Goal: Information Seeking & Learning: Find contact information

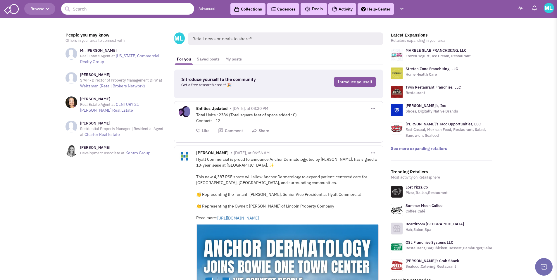
click at [143, 9] on input "text" at bounding box center [127, 9] width 133 height 12
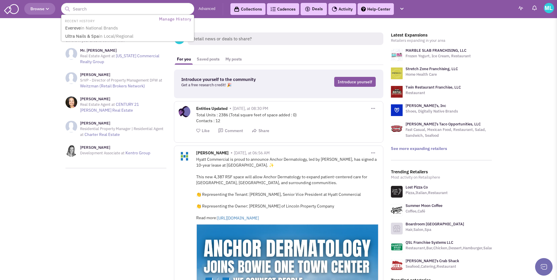
click at [49, 10] on icon "button" at bounding box center [47, 9] width 3 height 4
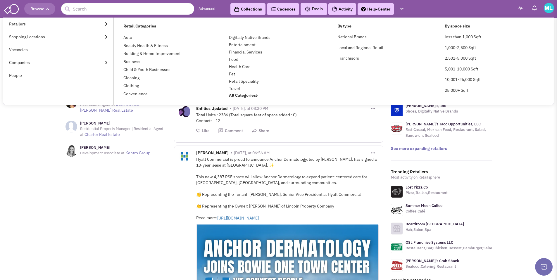
click at [49, 10] on icon "button" at bounding box center [47, 9] width 3 height 4
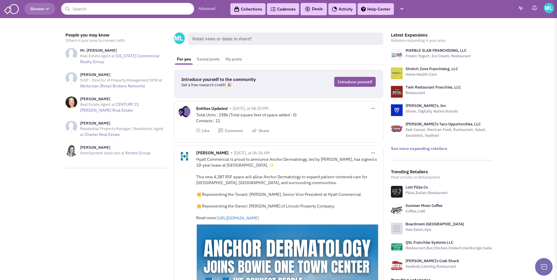
click at [107, 13] on input "text" at bounding box center [127, 9] width 133 height 12
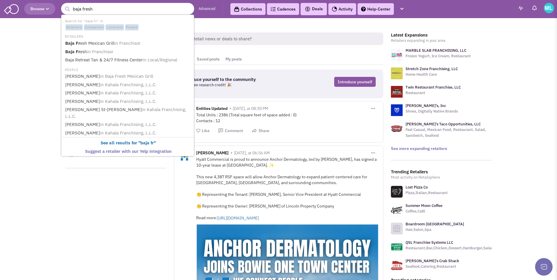
type input "baja fresh"
click at [63, 5] on button "submit" at bounding box center [67, 9] width 9 height 9
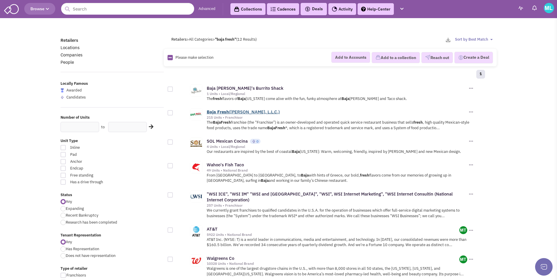
click at [237, 111] on link "Baja Fresh (Kahala Franchising, L.L.C.)" at bounding box center [243, 112] width 73 height 6
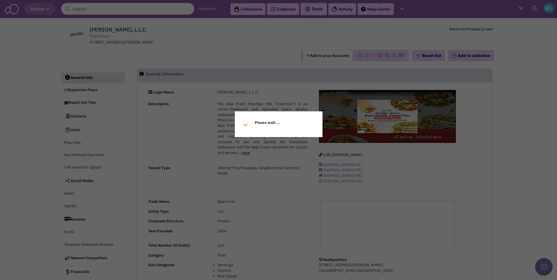
select select
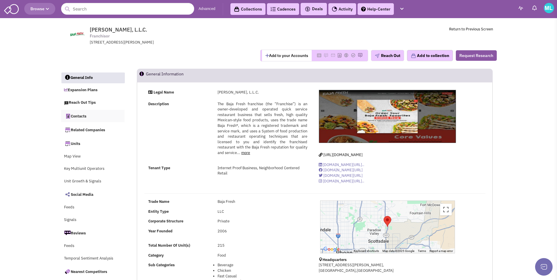
click at [77, 117] on link "Contacts" at bounding box center [93, 116] width 64 height 12
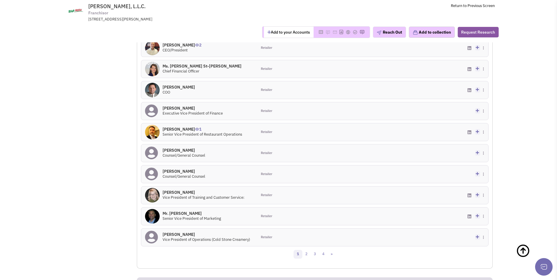
scroll to position [543, 0]
click at [309, 250] on link "2" at bounding box center [306, 254] width 9 height 9
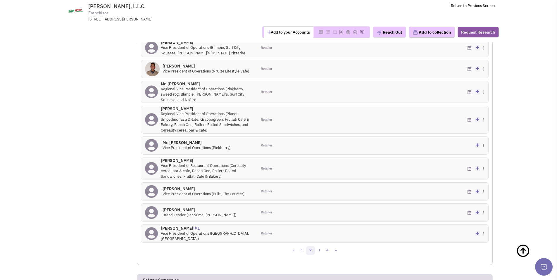
scroll to position [585, 0]
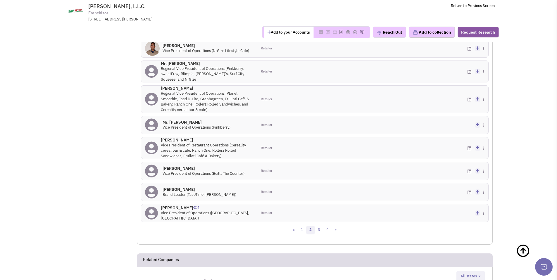
click at [478, 211] on icon at bounding box center [477, 213] width 3 height 4
click at [457, 204] on div "Add to my contacts Create a deal Subscribe to a Cadence Suggest changes Downloa…" at bounding box center [431, 213] width 116 height 18
click at [226, 205] on h4 "Mr. Greg Bach 1" at bounding box center [207, 207] width 92 height 5
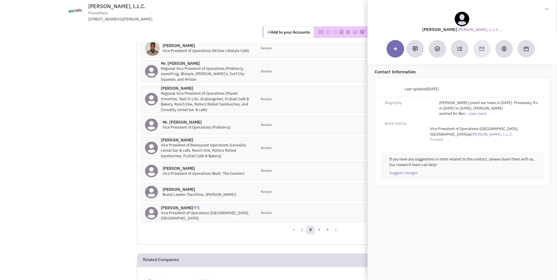
click at [479, 47] on div at bounding box center [462, 49] width 151 height 18
click at [480, 49] on div at bounding box center [462, 49] width 151 height 18
click at [476, 49] on div at bounding box center [462, 49] width 151 height 18
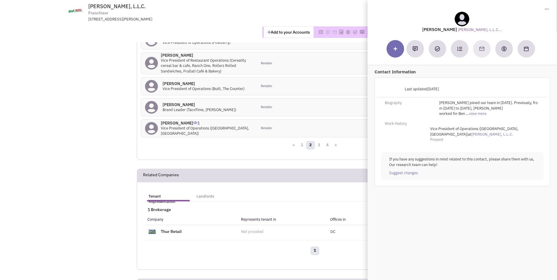
scroll to position [675, 0]
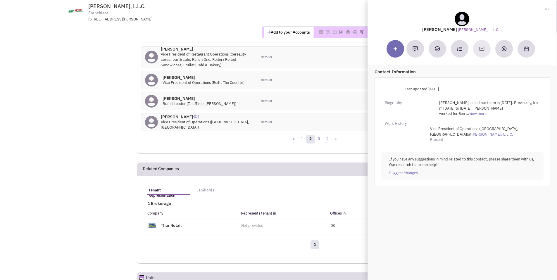
click at [175, 114] on h4 "Mr. Greg Bach 1" at bounding box center [207, 116] width 92 height 5
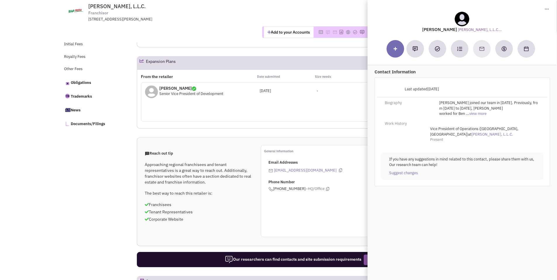
scroll to position [0, 0]
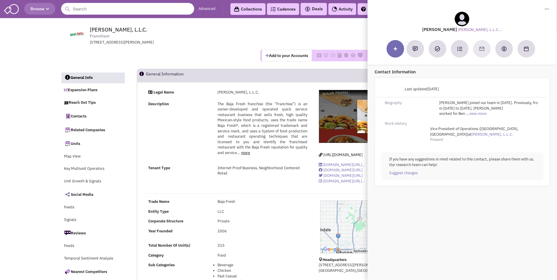
click at [106, 12] on input "text" at bounding box center [127, 9] width 133 height 12
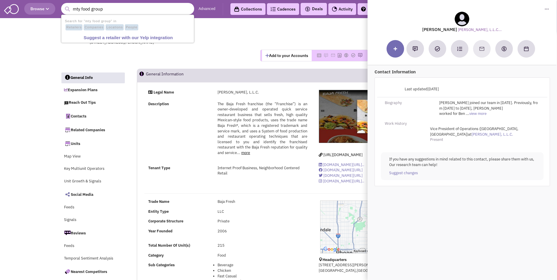
type input "mty food group"
click at [63, 5] on button "submit" at bounding box center [67, 9] width 9 height 9
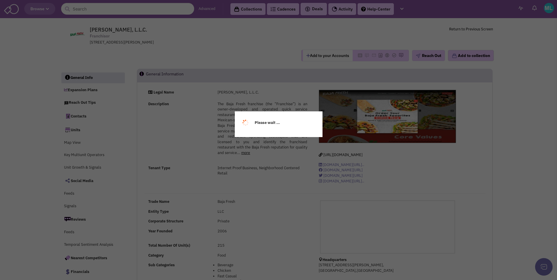
select select
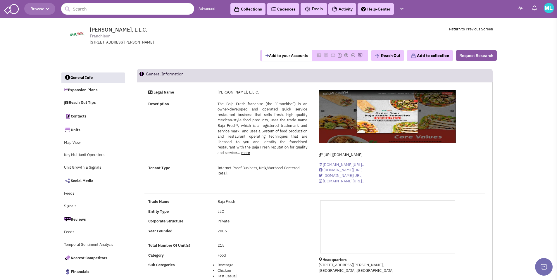
select select
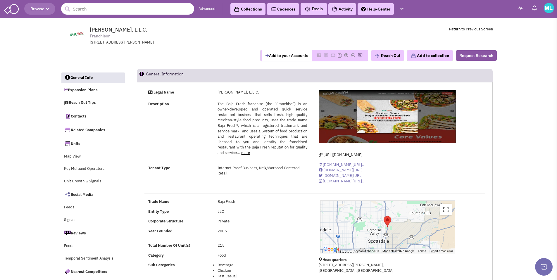
click at [143, 11] on input "text" at bounding box center [127, 9] width 133 height 12
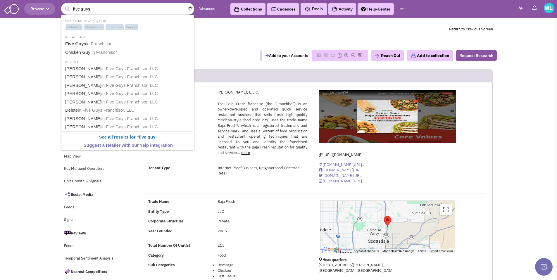
type input "five guys"
click at [63, 5] on button "submit" at bounding box center [67, 9] width 9 height 9
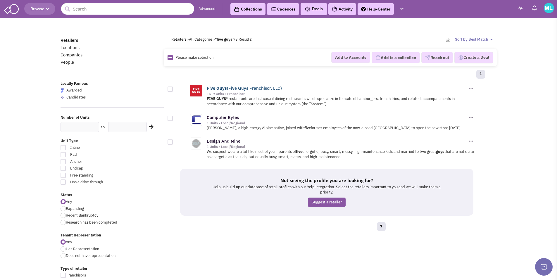
click at [232, 88] on link "Five Guys (Five Guys Franchisor, LLC)" at bounding box center [244, 88] width 75 height 6
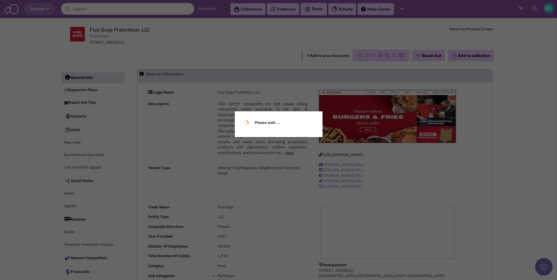
select select
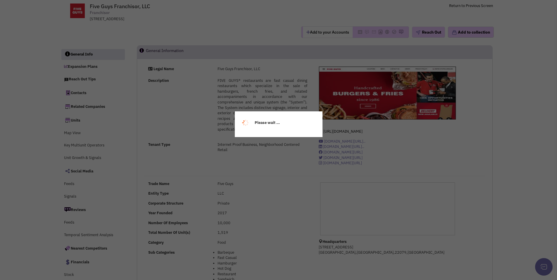
select select
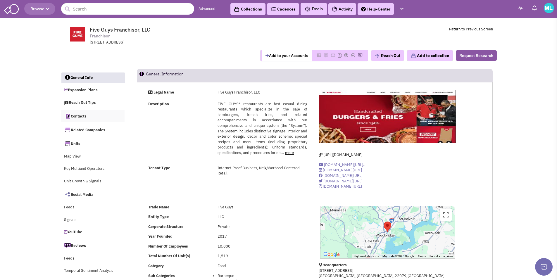
click at [83, 115] on link "Contacts" at bounding box center [93, 116] width 64 height 12
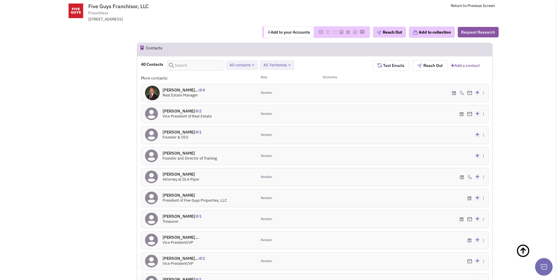
scroll to position [648, 0]
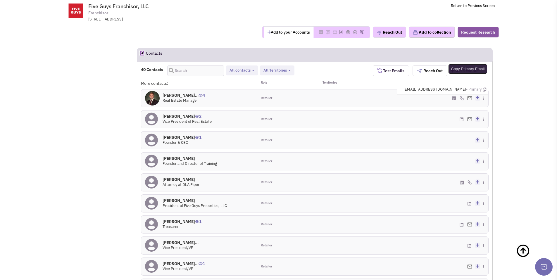
click at [485, 88] on icon at bounding box center [484, 90] width 3 height 4
click at [182, 93] on h4 "Mr. James Dickeman... 4" at bounding box center [184, 95] width 42 height 5
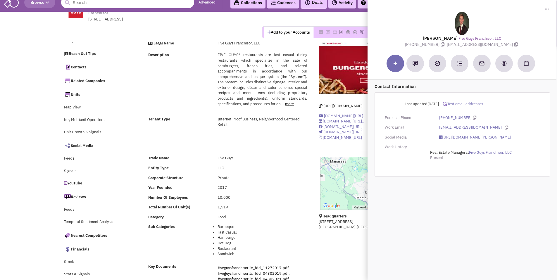
scroll to position [0, 0]
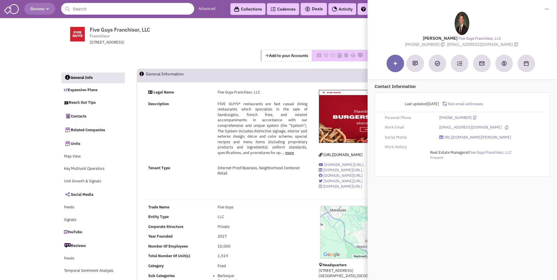
click at [131, 7] on input "text" at bounding box center [127, 9] width 133 height 12
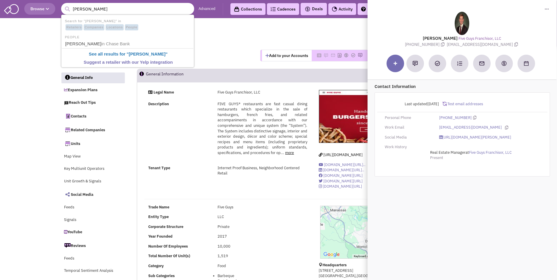
type input "dana polonsky"
click at [63, 5] on button "submit" at bounding box center [67, 9] width 9 height 9
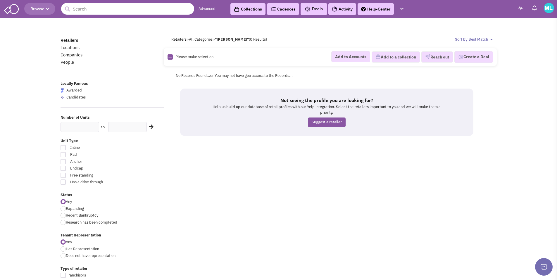
click at [97, 7] on input "text" at bounding box center [127, 9] width 133 height 12
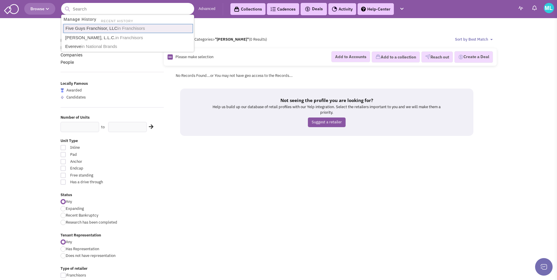
click at [104, 25] on link "Five Guys Franchisor, LLC in [GEOGRAPHIC_DATA]" at bounding box center [128, 28] width 130 height 9
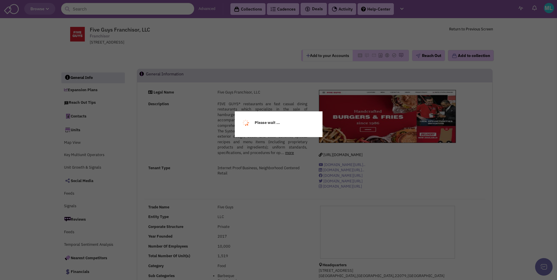
select select
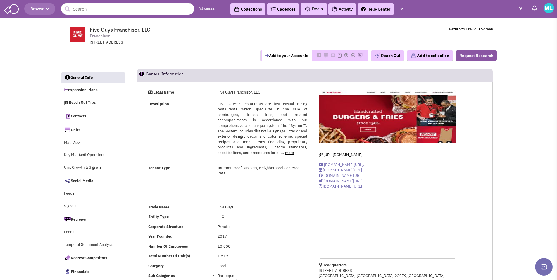
select select
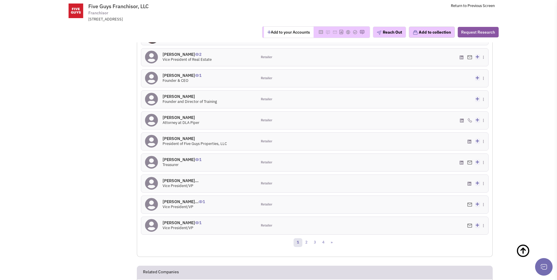
scroll to position [739, 0]
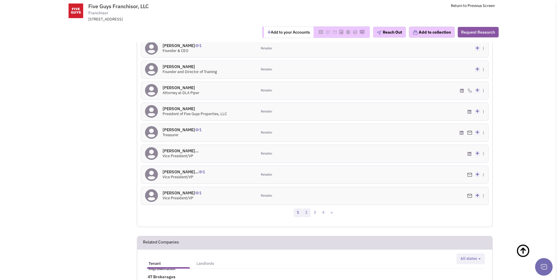
click at [308, 208] on link "2" at bounding box center [306, 212] width 9 height 9
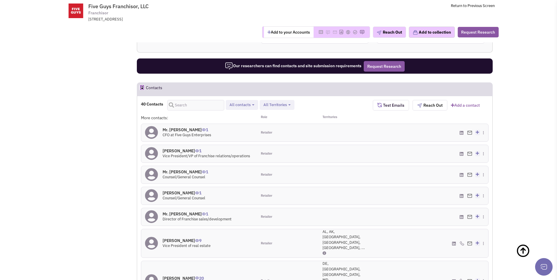
scroll to position [617, 0]
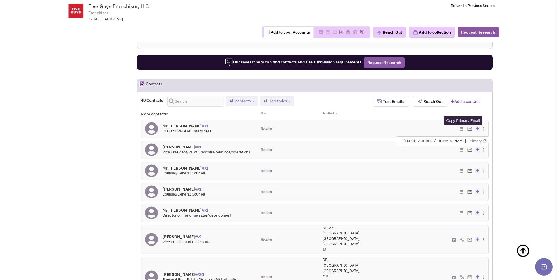
click at [485, 139] on icon at bounding box center [484, 141] width 3 height 4
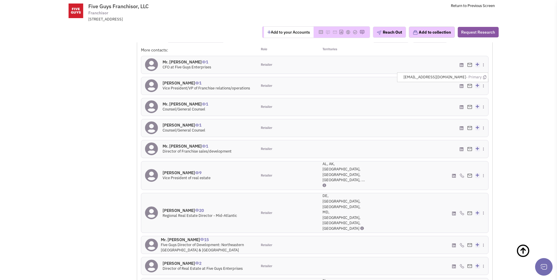
scroll to position [684, 0]
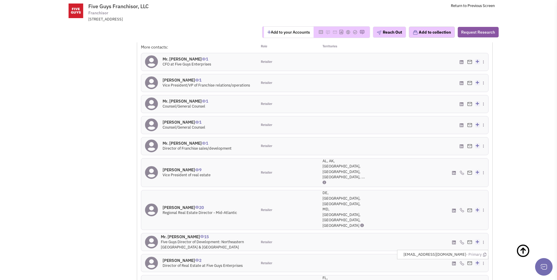
click at [471, 261] on img at bounding box center [469, 263] width 5 height 4
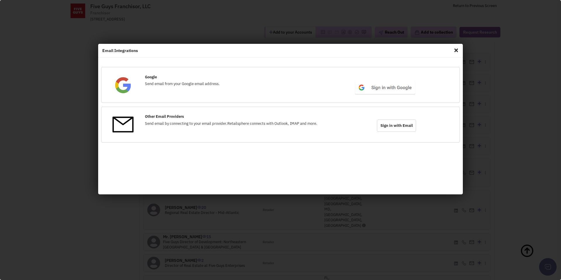
click at [454, 51] on span "Close" at bounding box center [457, 50] width 8 height 9
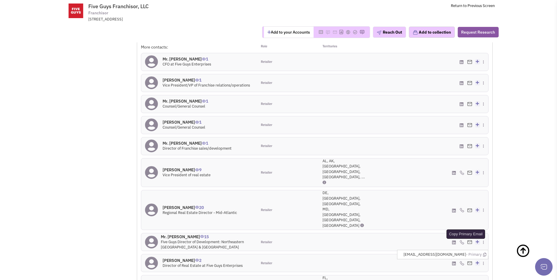
click at [484, 253] on icon at bounding box center [484, 255] width 3 height 4
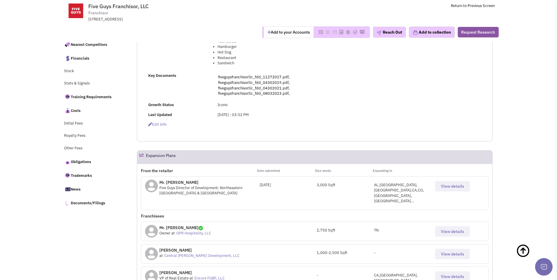
scroll to position [0, 0]
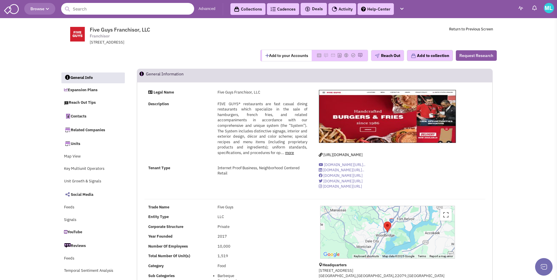
click at [109, 10] on input "text" at bounding box center [127, 9] width 133 height 12
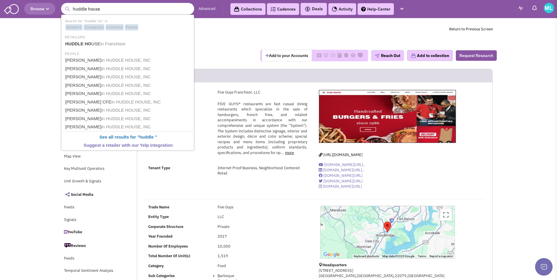
type input "huddle house"
click at [63, 5] on button "submit" at bounding box center [67, 9] width 9 height 9
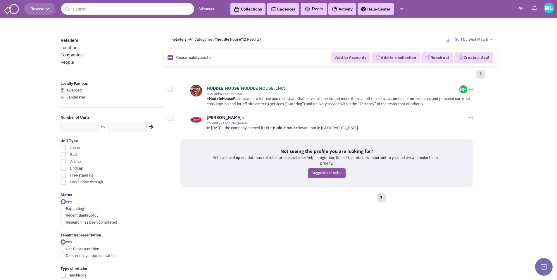
click at [224, 85] on link "HUDDLE HOUSE (HUDDLE HOUSE, INC)" at bounding box center [246, 88] width 79 height 6
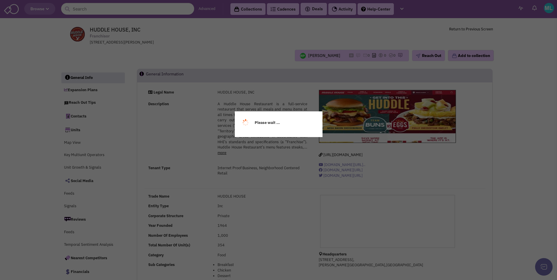
select select
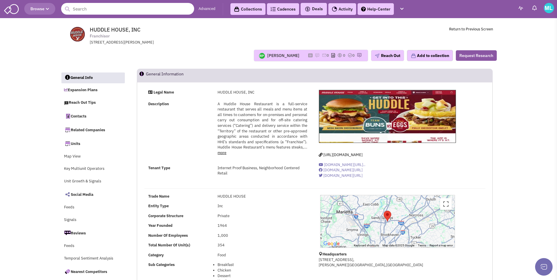
click at [128, 4] on input "text" at bounding box center [127, 9] width 133 height 12
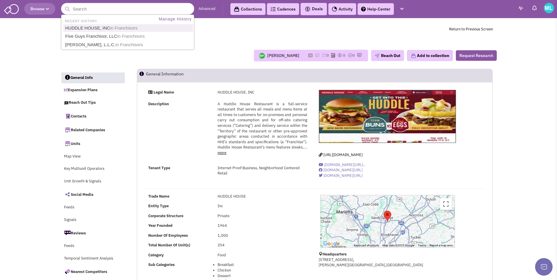
click at [199, 36] on span "HUDDLE HOUSE, INC Franchisor [STREET_ADDRESS][PERSON_NAME]" at bounding box center [169, 36] width 146 height 19
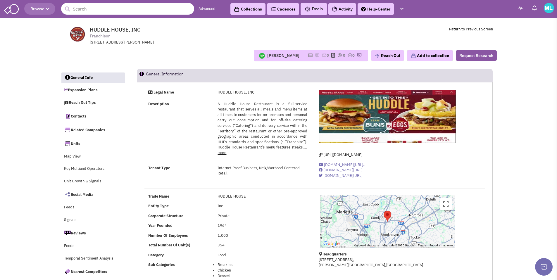
click at [104, 12] on input "text" at bounding box center [127, 9] width 133 height 12
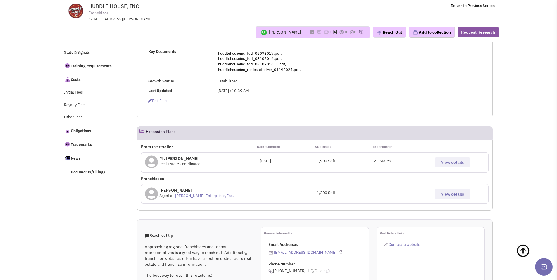
scroll to position [253, 0]
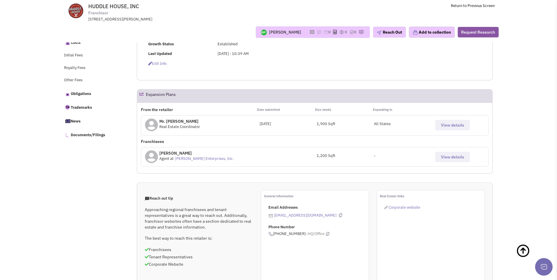
click at [461, 125] on span "View details" at bounding box center [452, 125] width 23 height 5
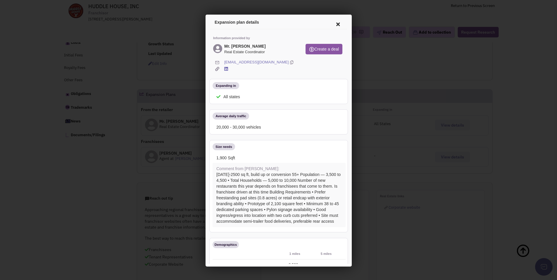
scroll to position [0, 0]
click at [274, 61] on div "csmith@ascenthm.com" at bounding box center [283, 62] width 120 height 6
click at [289, 62] on icon at bounding box center [290, 62] width 3 height 6
click at [331, 24] on icon at bounding box center [337, 23] width 12 height 14
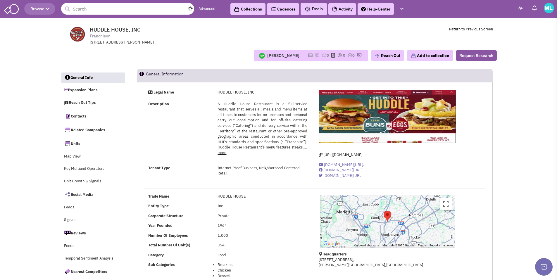
click at [121, 11] on input "text" at bounding box center [127, 9] width 133 height 12
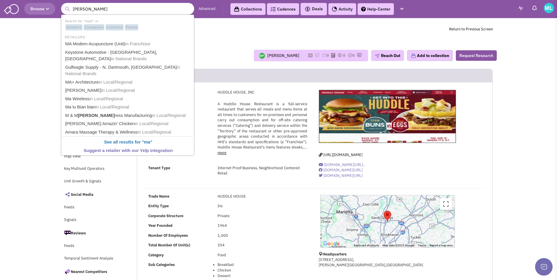
type input "matthew mehring"
click at [63, 5] on button "submit" at bounding box center [67, 9] width 9 height 9
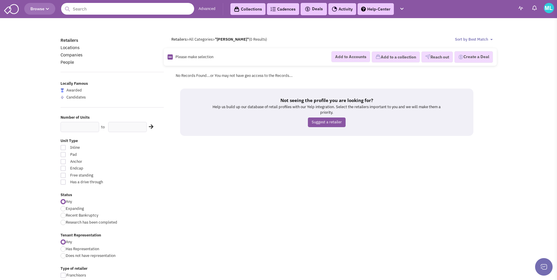
click at [95, 10] on input "text" at bounding box center [127, 9] width 133 height 12
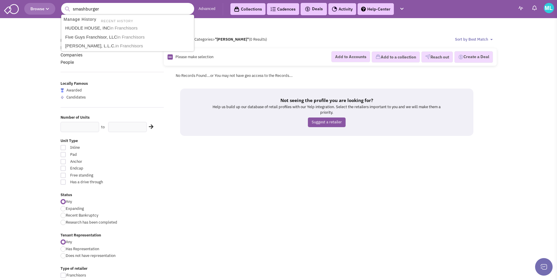
type input "smashburger"
click at [63, 5] on button "submit" at bounding box center [67, 9] width 9 height 9
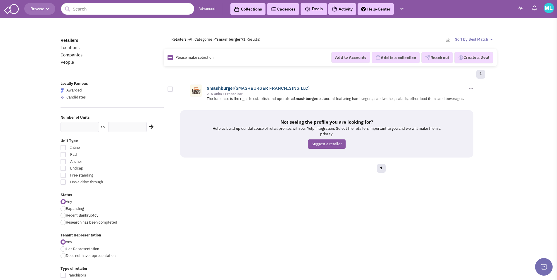
click at [231, 87] on b "Smashburger" at bounding box center [220, 88] width 27 height 6
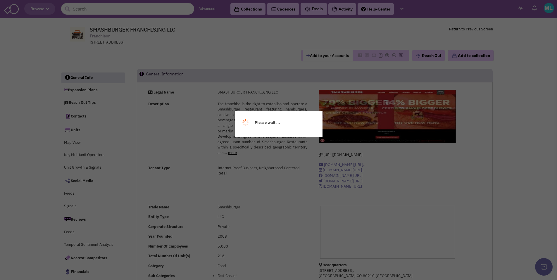
select select
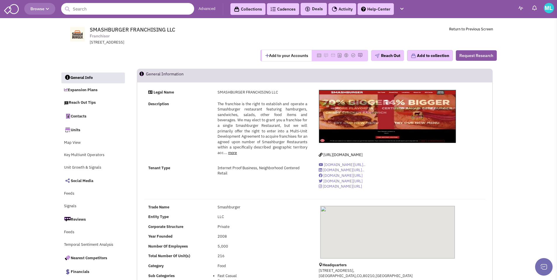
select select
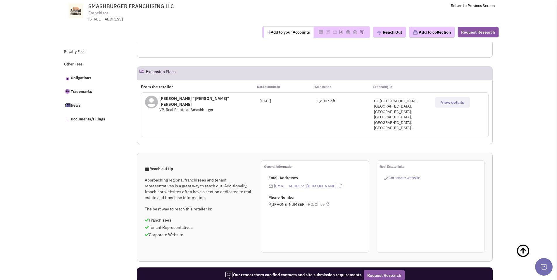
scroll to position [269, 0]
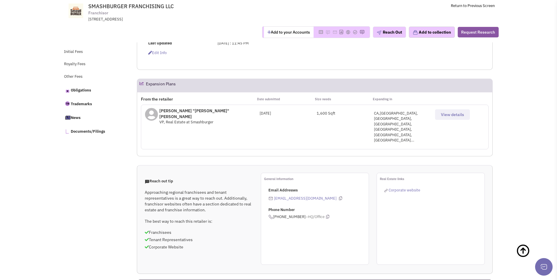
click at [449, 113] on span "View details" at bounding box center [452, 114] width 23 height 5
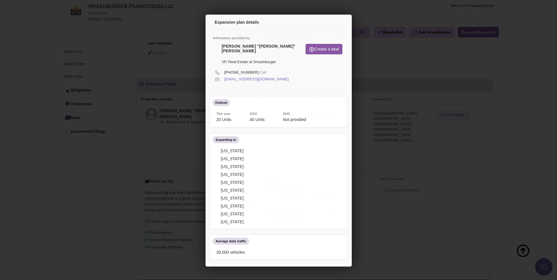
scroll to position [0, 0]
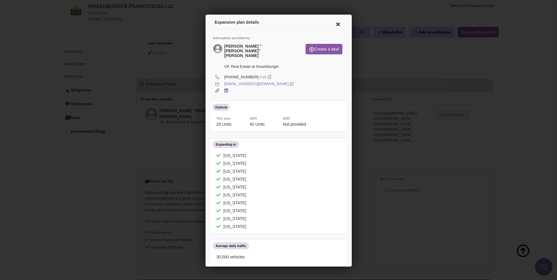
click at [289, 80] on icon at bounding box center [290, 83] width 3 height 6
click at [331, 23] on icon at bounding box center [337, 23] width 12 height 14
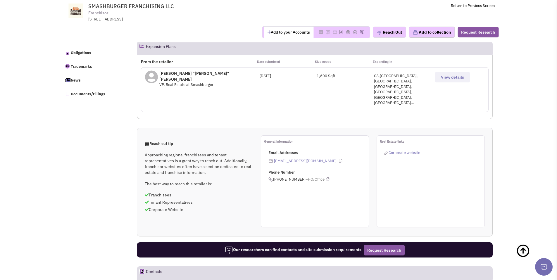
scroll to position [306, 0]
click at [457, 81] on button "View details" at bounding box center [452, 77] width 35 height 11
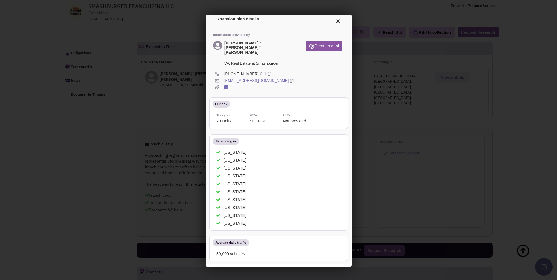
scroll to position [4, 0]
click at [331, 21] on icon at bounding box center [337, 20] width 12 height 14
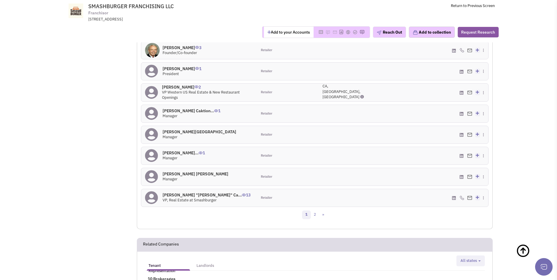
scroll to position [616, 0]
click at [316, 210] on link "2" at bounding box center [315, 214] width 9 height 9
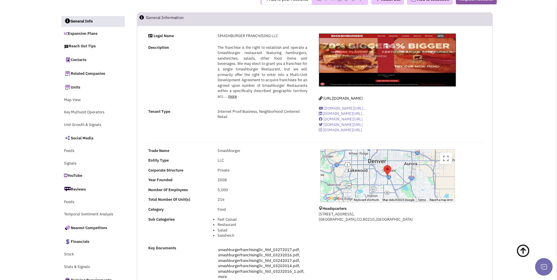
scroll to position [0, 0]
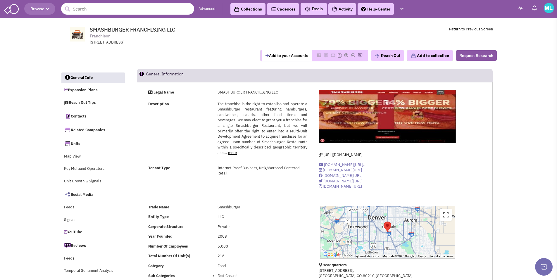
click at [99, 8] on input "text" at bounding box center [127, 9] width 133 height 12
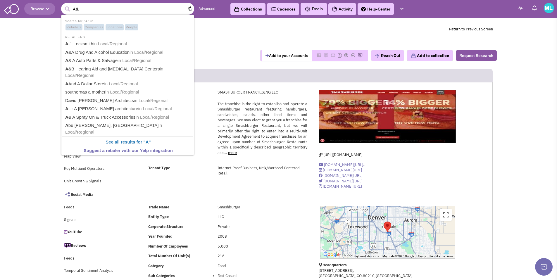
type input "A&W"
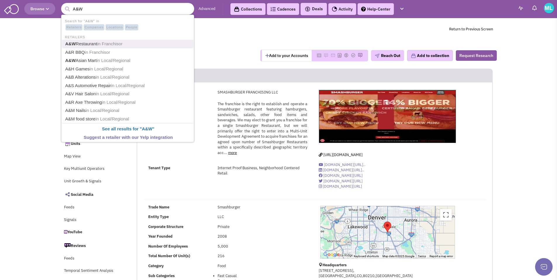
click at [98, 43] on span "in Franchisor" at bounding box center [109, 43] width 25 height 5
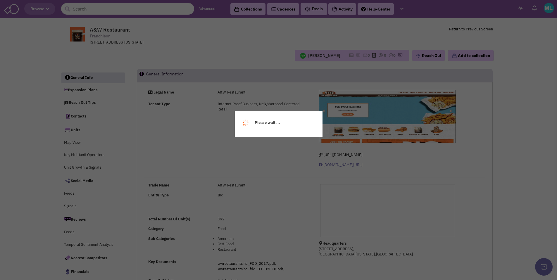
select select
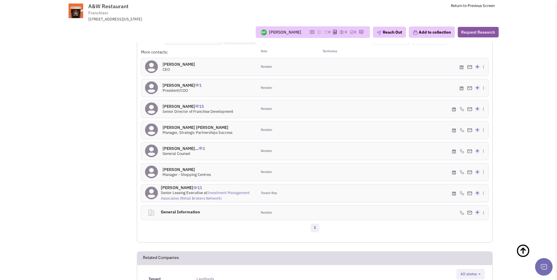
scroll to position [467, 0]
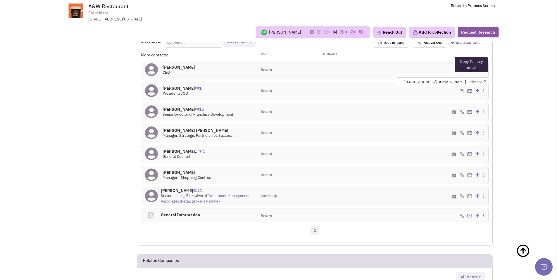
click at [484, 80] on icon at bounding box center [484, 82] width 3 height 4
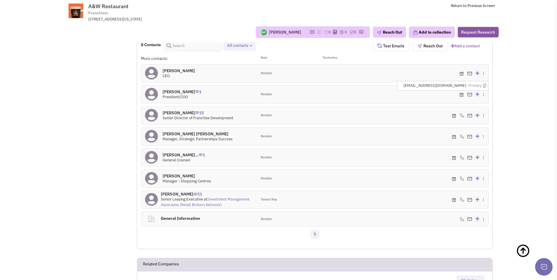
scroll to position [463, 0]
click at [485, 190] on icon at bounding box center [484, 192] width 3 height 4
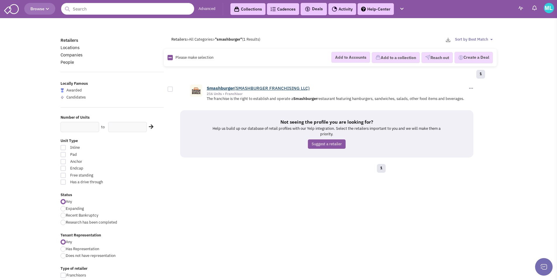
click at [285, 87] on link "Smashburger (SMASHBURGER FRANCHISING LLC)" at bounding box center [258, 88] width 103 height 6
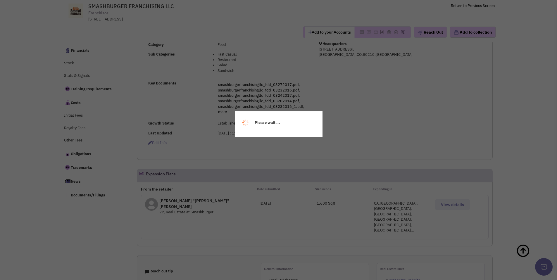
select select
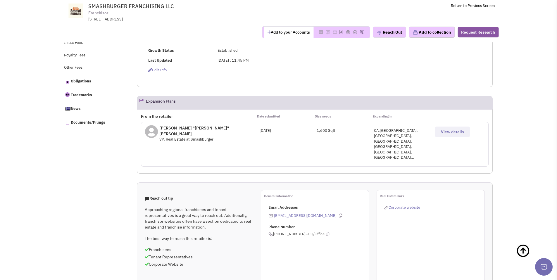
select select
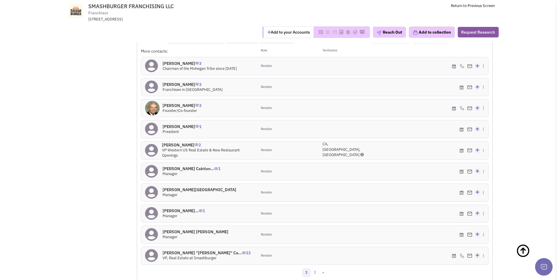
scroll to position [557, 0]
click at [313, 269] on link "2" at bounding box center [315, 273] width 9 height 9
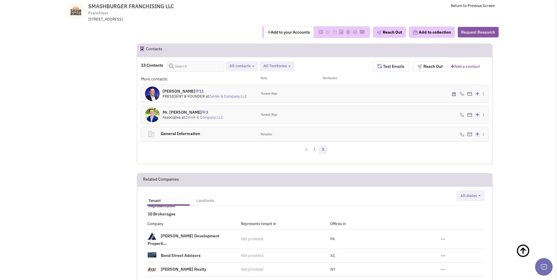
scroll to position [501, 0]
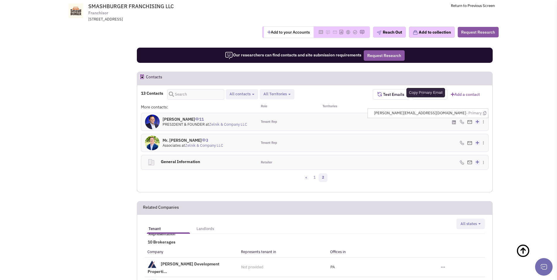
click at [485, 111] on icon at bounding box center [484, 113] width 3 height 4
click at [423, 113] on div "(212) 223-2200 - Office Add to my contacts" at bounding box center [431, 122] width 116 height 18
click at [485, 111] on icon at bounding box center [484, 113] width 3 height 4
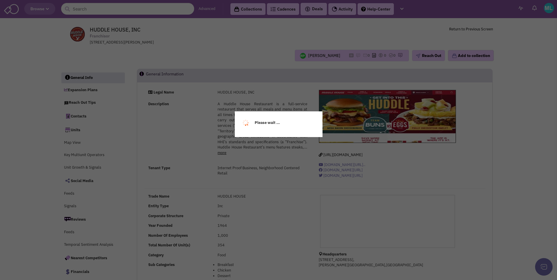
select select
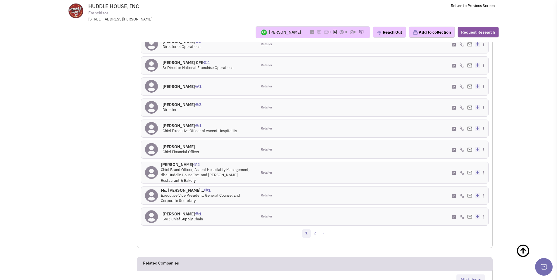
scroll to position [601, 0]
click at [315, 234] on link "2" at bounding box center [315, 234] width 9 height 9
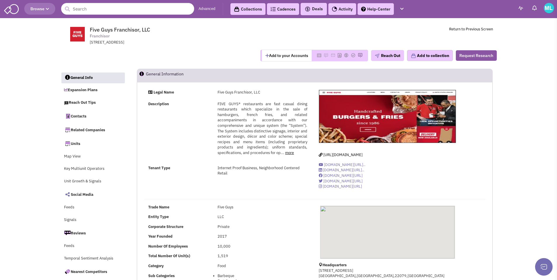
select select
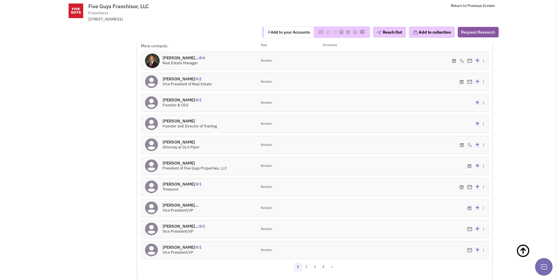
scroll to position [686, 0]
click at [307, 262] on link "2" at bounding box center [306, 266] width 9 height 9
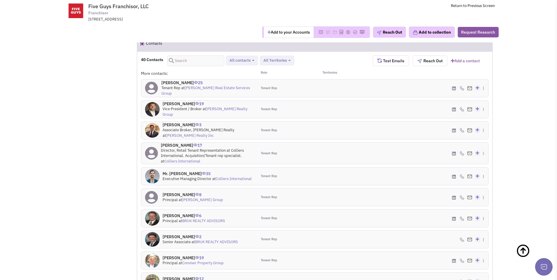
scroll to position [685, 0]
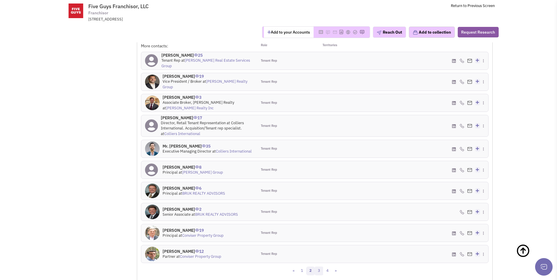
click at [317, 267] on link "3" at bounding box center [319, 271] width 9 height 9
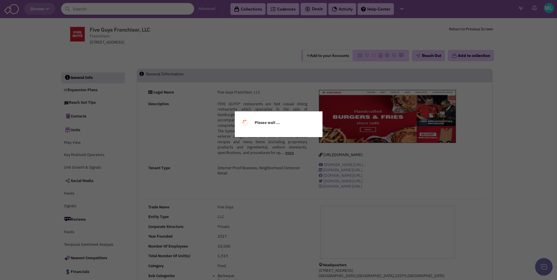
select select
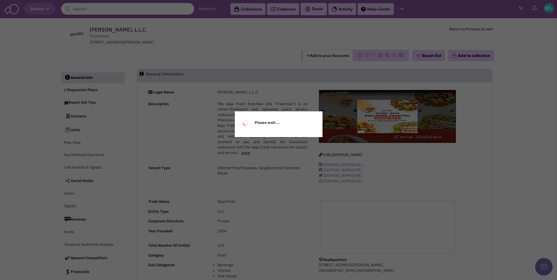
select select
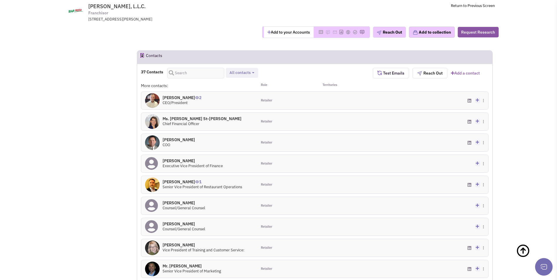
scroll to position [540, 0]
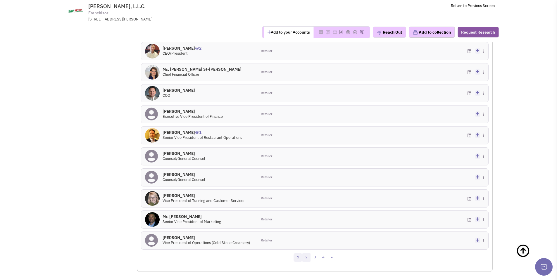
click at [304, 253] on link "2" at bounding box center [306, 257] width 9 height 9
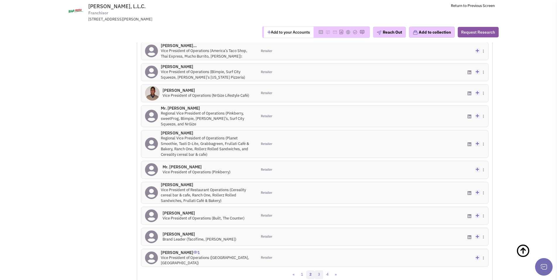
click at [322, 270] on link "3" at bounding box center [319, 274] width 9 height 9
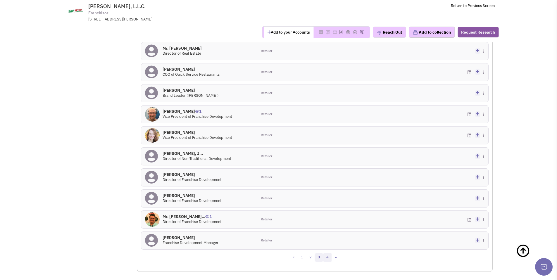
click at [328, 253] on link "4" at bounding box center [327, 257] width 9 height 9
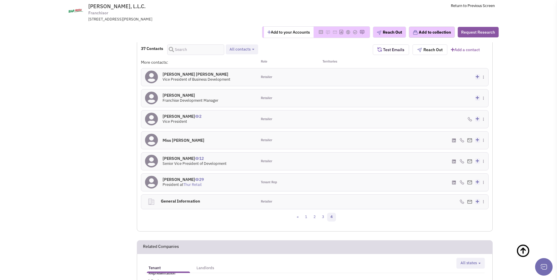
scroll to position [487, 0]
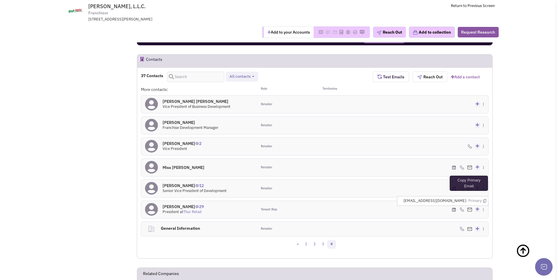
click at [484, 199] on icon at bounding box center [484, 201] width 3 height 4
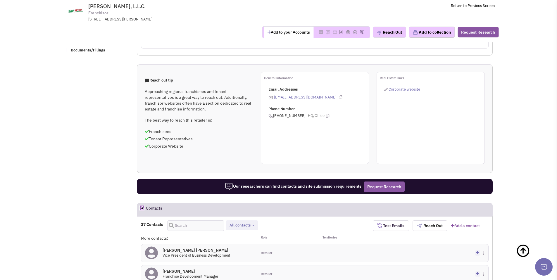
scroll to position [0, 0]
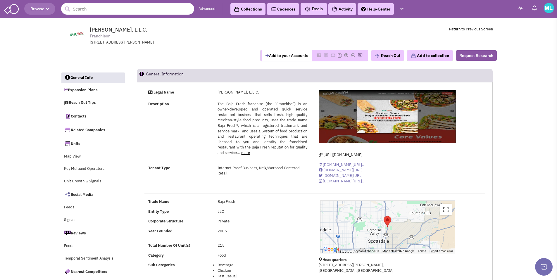
click at [144, 8] on input "text" at bounding box center [127, 9] width 133 height 12
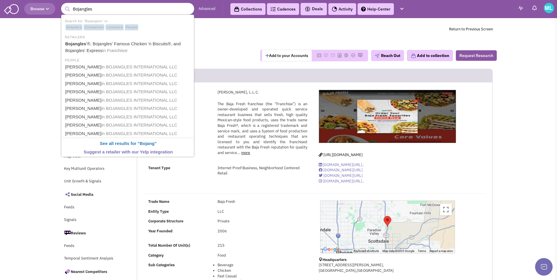
type input "Bojangles"
click at [63, 5] on button "submit" at bounding box center [67, 9] width 9 height 9
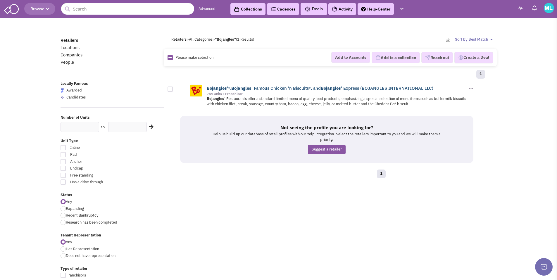
click at [341, 88] on b "Bojangles" at bounding box center [331, 88] width 20 height 6
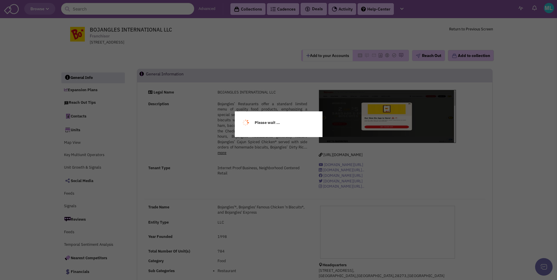
select select
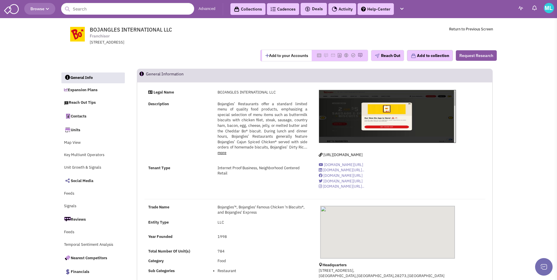
select select
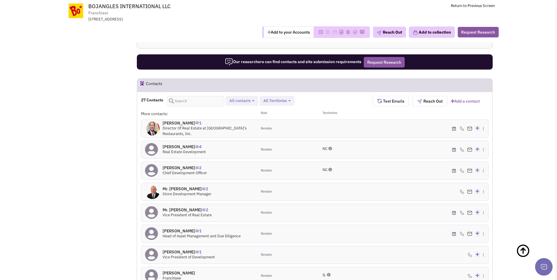
scroll to position [457, 0]
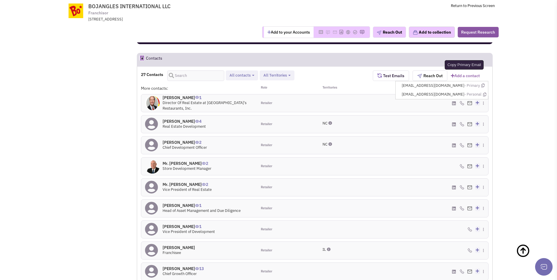
click at [484, 85] on icon at bounding box center [482, 86] width 3 height 4
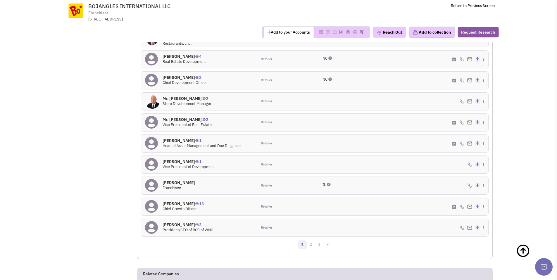
scroll to position [523, 0]
click at [311, 246] on link "2" at bounding box center [310, 244] width 9 height 9
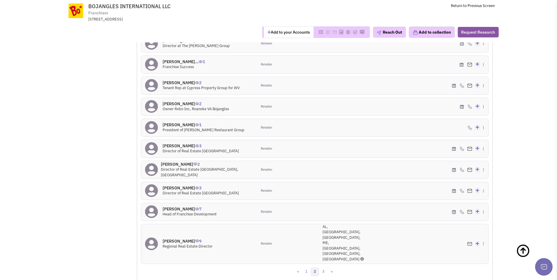
scroll to position [526, 0]
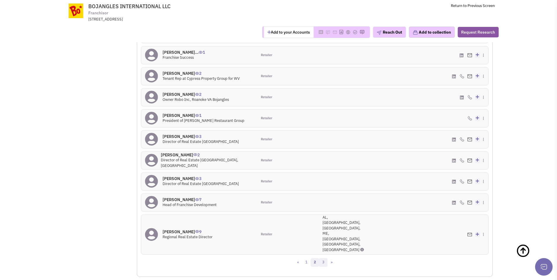
click at [323, 258] on link "3" at bounding box center [323, 262] width 9 height 9
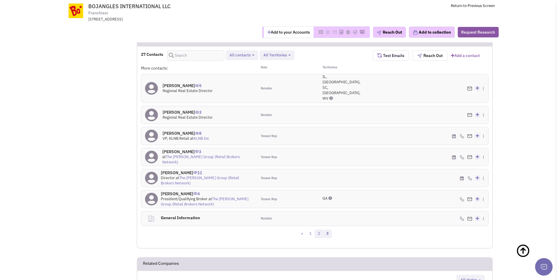
scroll to position [477, 0]
click at [215, 127] on div "[PERSON_NAME] 8 VP, KLNB Retail at KLNB Inc" at bounding box center [199, 136] width 116 height 18
click at [177, 131] on h4 "[PERSON_NAME] 8" at bounding box center [186, 133] width 47 height 5
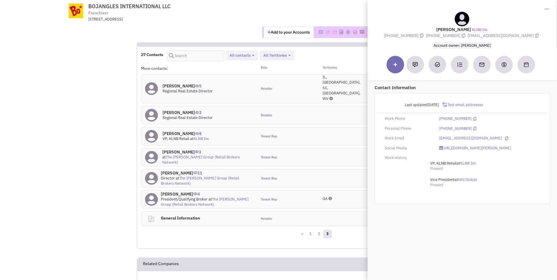
click at [228, 149] on div "[PERSON_NAME] 3 at The [PERSON_NAME] Group (Retail Brokers Network)" at bounding box center [199, 158] width 116 height 18
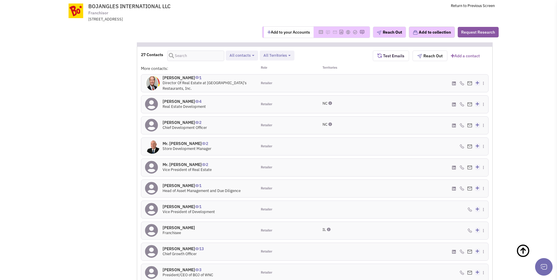
click at [180, 143] on h4 "Mr. [PERSON_NAME] 2" at bounding box center [187, 143] width 49 height 5
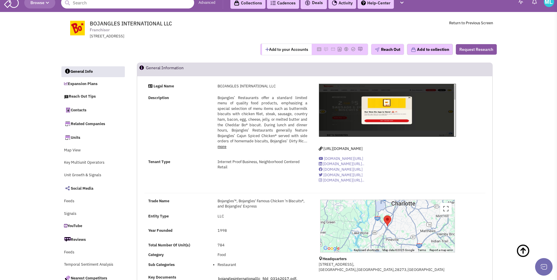
scroll to position [0, 0]
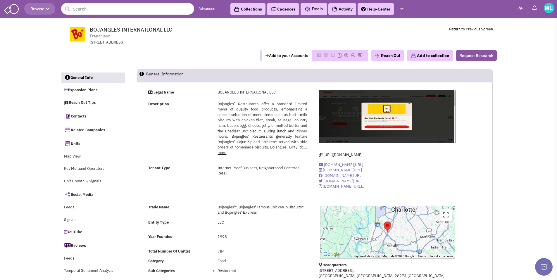
click at [115, 6] on input "text" at bounding box center [127, 9] width 133 height 12
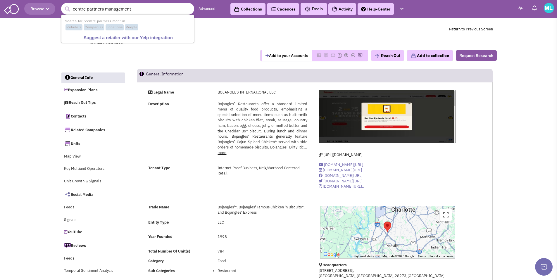
type input "centre partners management"
click at [63, 5] on button "submit" at bounding box center [67, 9] width 9 height 9
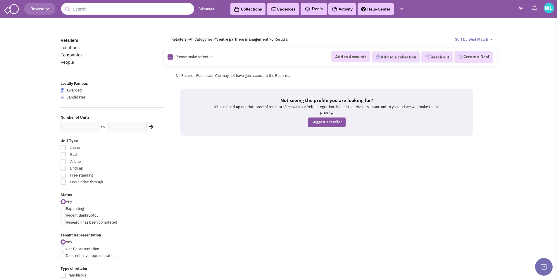
click at [118, 7] on input "text" at bounding box center [127, 9] width 133 height 12
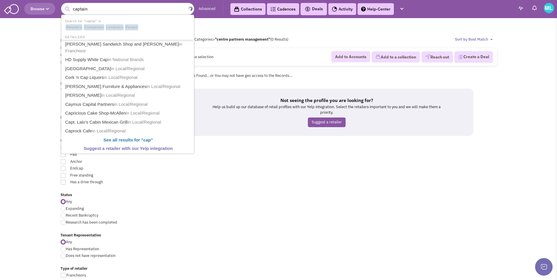
type input "captain d"
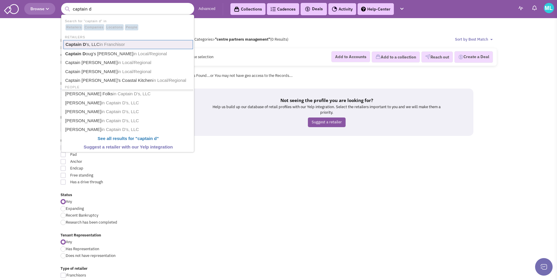
click at [123, 42] on span "in Franchisor" at bounding box center [111, 44] width 25 height 5
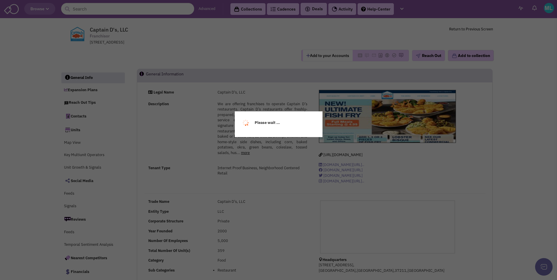
select select
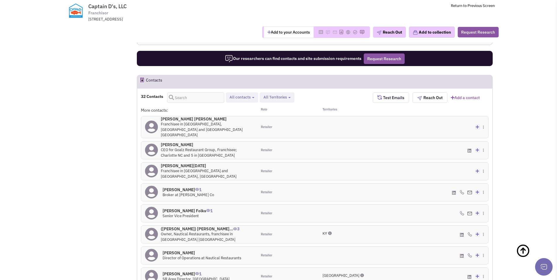
scroll to position [536, 0]
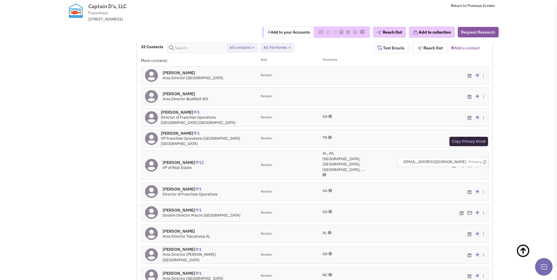
click at [484, 160] on icon at bounding box center [484, 162] width 3 height 4
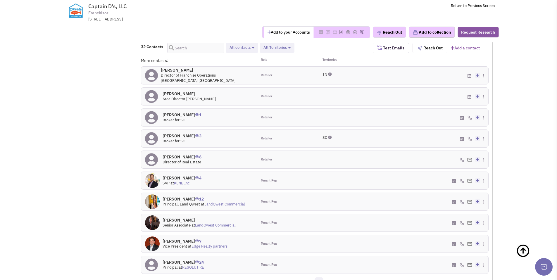
click at [181, 260] on h4 "Sherry Sanchez 24" at bounding box center [184, 262] width 42 height 5
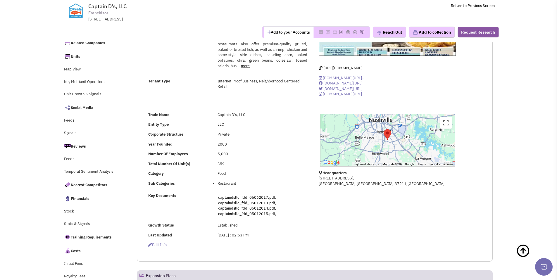
scroll to position [0, 0]
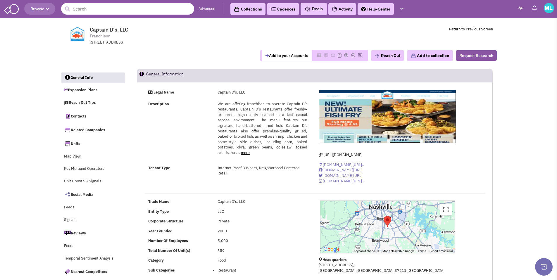
click at [137, 8] on input "text" at bounding box center [127, 9] width 133 height 12
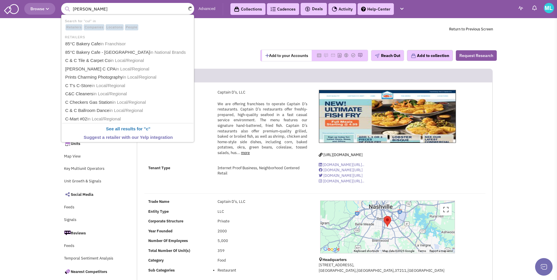
type input "culvers"
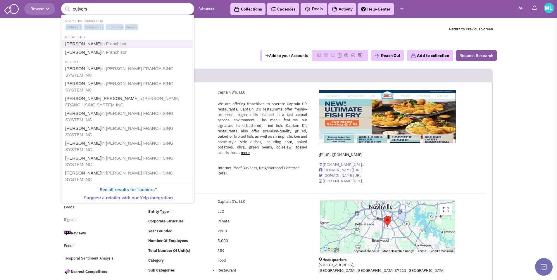
click at [85, 46] on link "Culver's in Franchisor" at bounding box center [128, 44] width 130 height 8
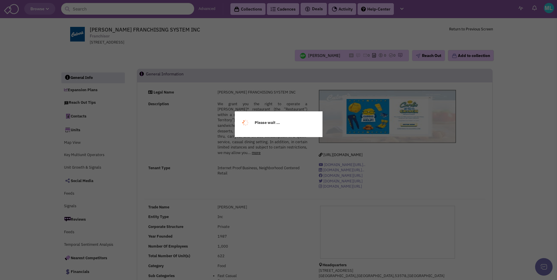
select select
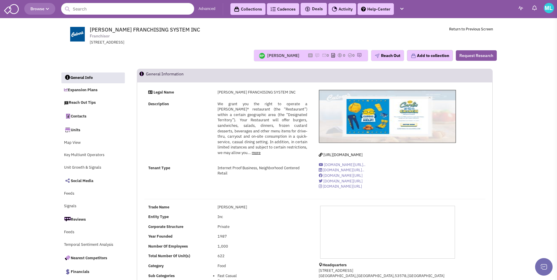
select select
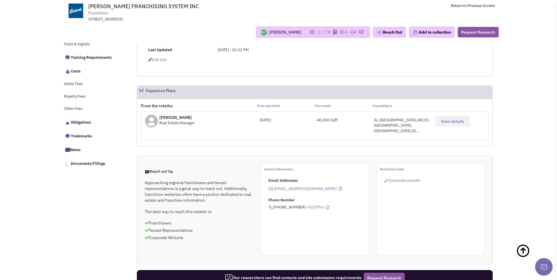
scroll to position [237, 0]
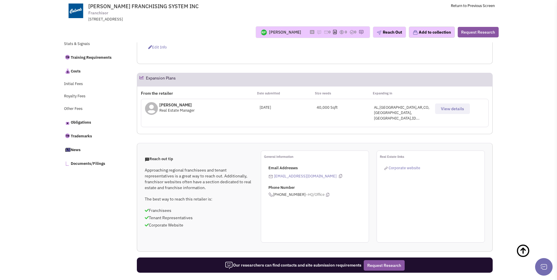
click at [449, 108] on span "View details" at bounding box center [452, 108] width 23 height 5
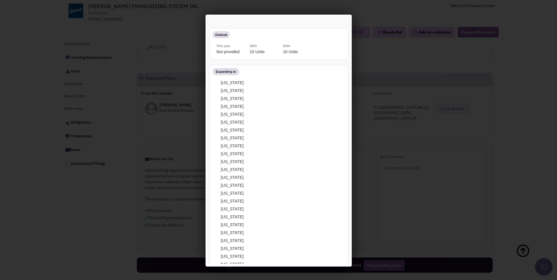
scroll to position [0, 0]
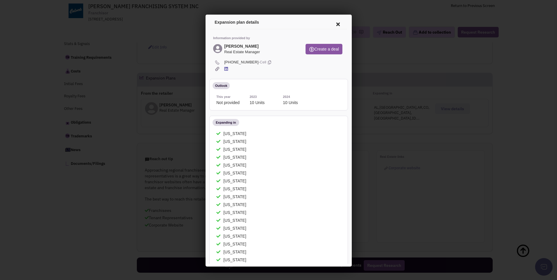
click at [332, 24] on icon at bounding box center [337, 23] width 12 height 14
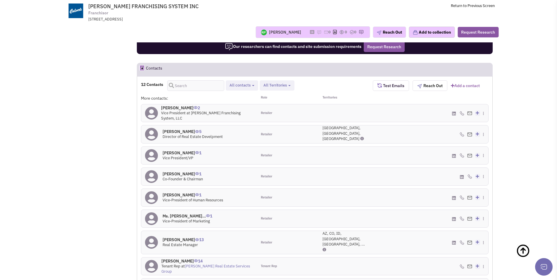
scroll to position [462, 0]
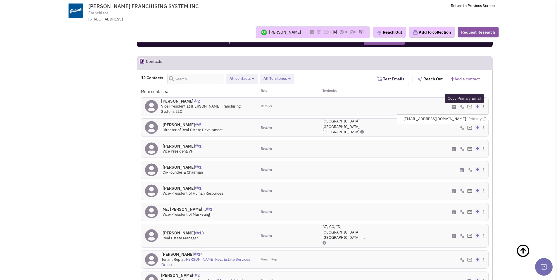
click at [484, 117] on icon at bounding box center [484, 119] width 3 height 4
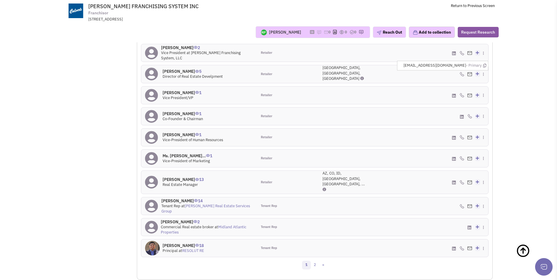
scroll to position [517, 0]
click at [316, 260] on link "2" at bounding box center [315, 264] width 9 height 9
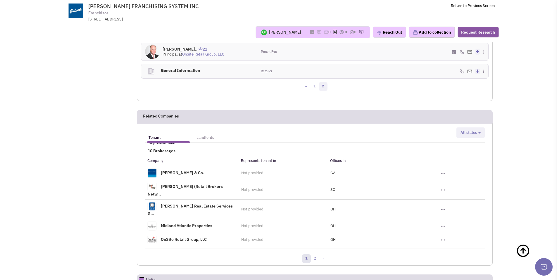
click at [307, 254] on link "1" at bounding box center [306, 258] width 9 height 9
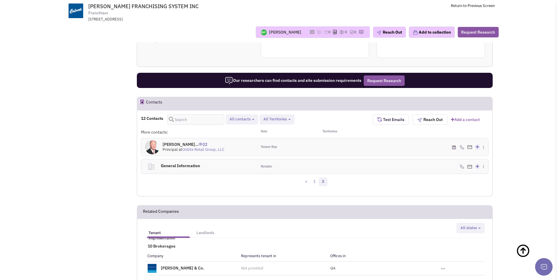
scroll to position [433, 0]
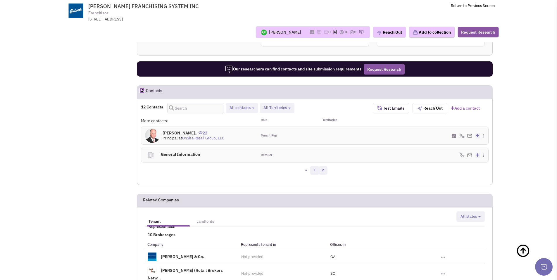
click at [314, 166] on link "1" at bounding box center [314, 170] width 9 height 9
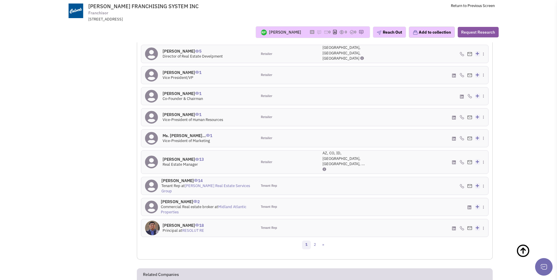
scroll to position [538, 0]
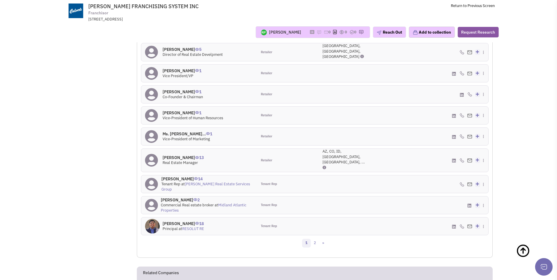
click at [186, 221] on h4 "Mr. Joey Mendez 18" at bounding box center [184, 223] width 42 height 5
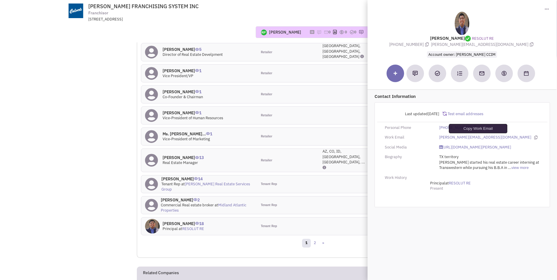
click at [535, 138] on icon at bounding box center [536, 138] width 3 height 4
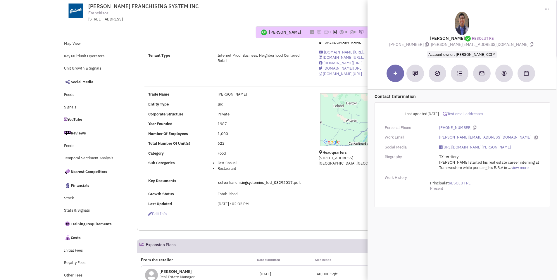
scroll to position [0, 0]
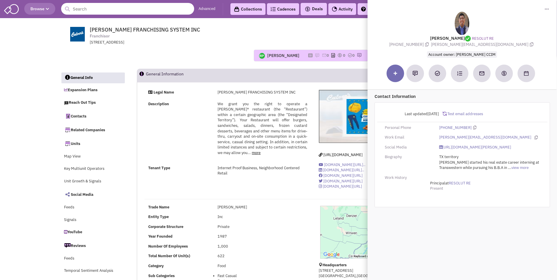
click at [124, 8] on input "text" at bounding box center [127, 9] width 133 height 12
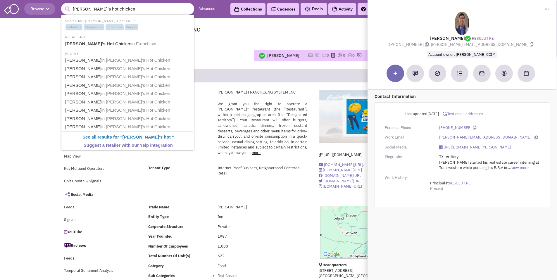
type input "dave's hot chicken"
click at [63, 5] on button "submit" at bounding box center [67, 9] width 9 height 9
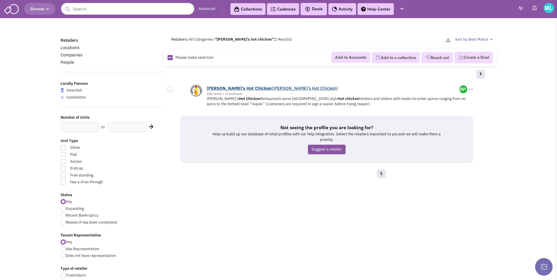
click at [246, 89] on b "Hot" at bounding box center [249, 88] width 7 height 6
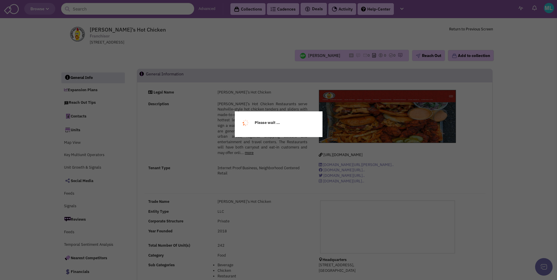
select select
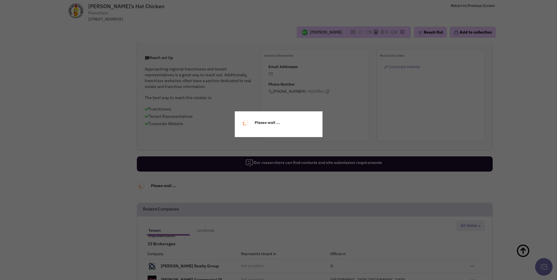
select select
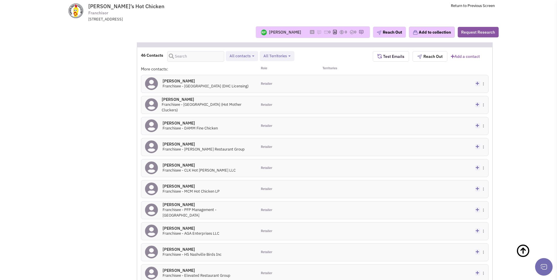
scroll to position [538, 0]
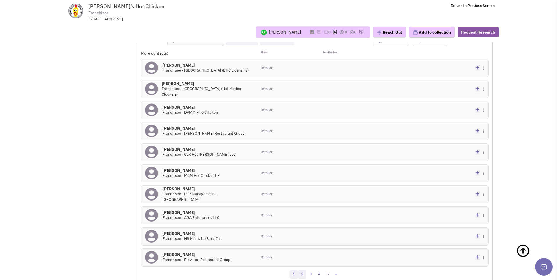
click at [300, 270] on link "2" at bounding box center [302, 274] width 9 height 9
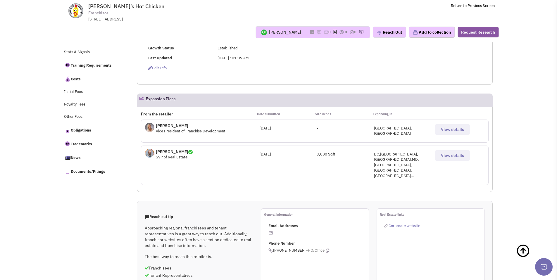
scroll to position [218, 0]
click at [450, 152] on span "View details" at bounding box center [452, 154] width 23 height 5
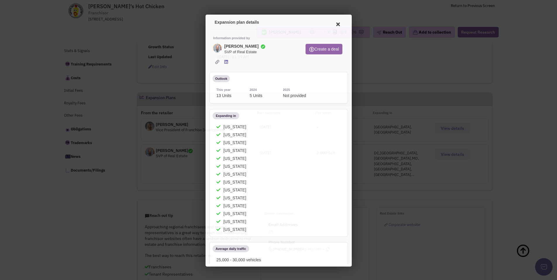
scroll to position [0, 0]
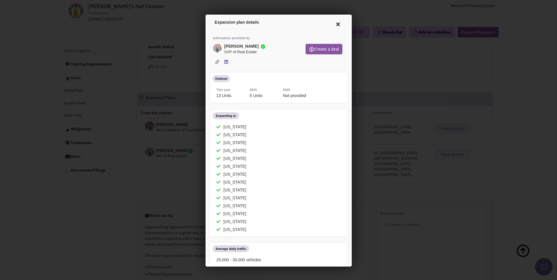
click at [332, 20] on icon at bounding box center [337, 23] width 12 height 14
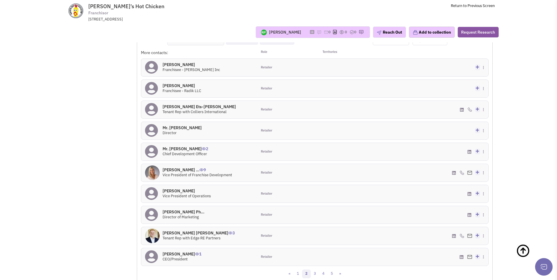
scroll to position [545, 0]
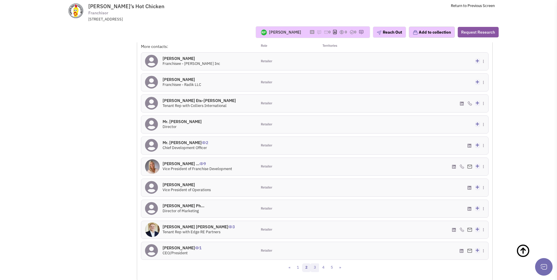
click at [312, 263] on link "3" at bounding box center [315, 267] width 9 height 9
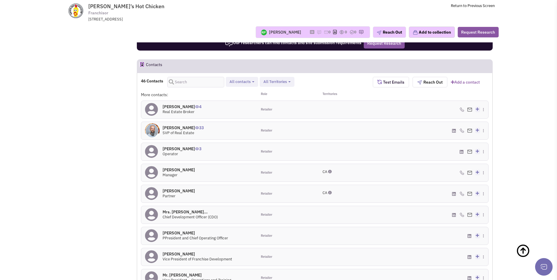
scroll to position [496, 0]
click at [484, 120] on icon at bounding box center [484, 122] width 3 height 4
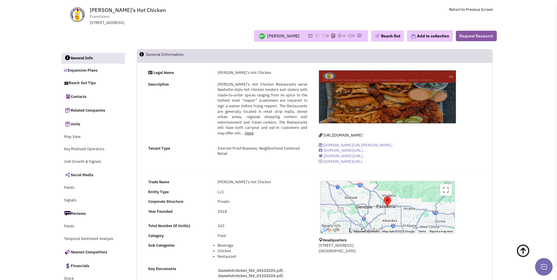
scroll to position [0, 0]
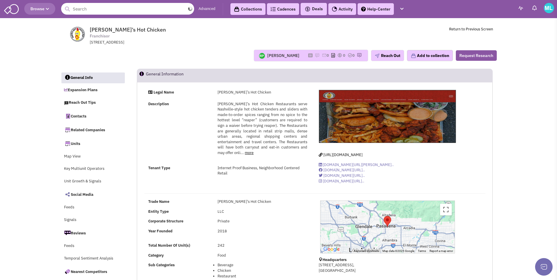
click at [139, 11] on input "text" at bounding box center [127, 9] width 133 height 12
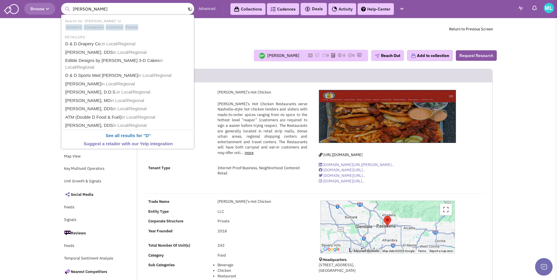
type input "Donatos"
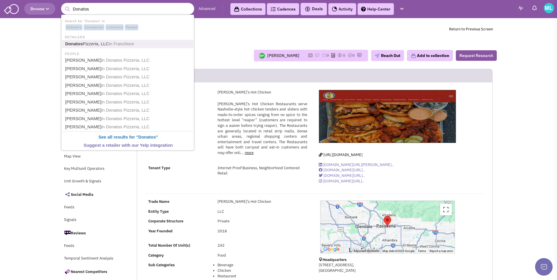
click at [110, 42] on span "in Franchisor" at bounding box center [121, 43] width 25 height 5
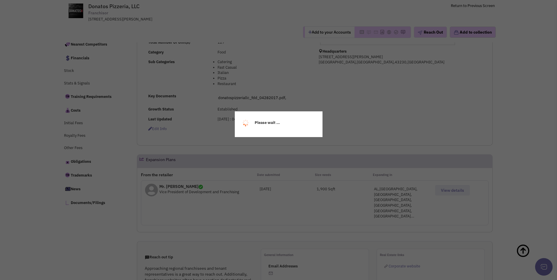
select select
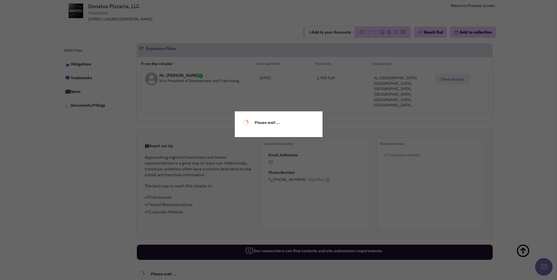
select select
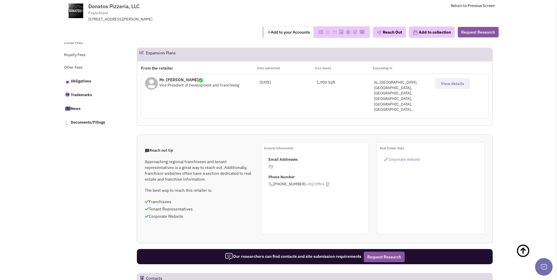
scroll to position [291, 0]
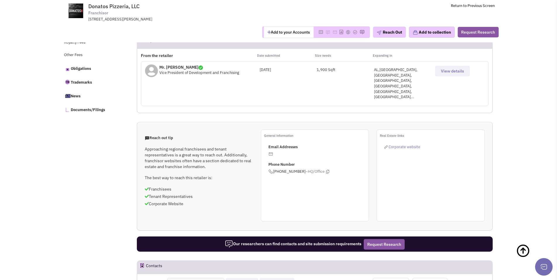
click at [450, 73] on span "View details" at bounding box center [452, 70] width 23 height 5
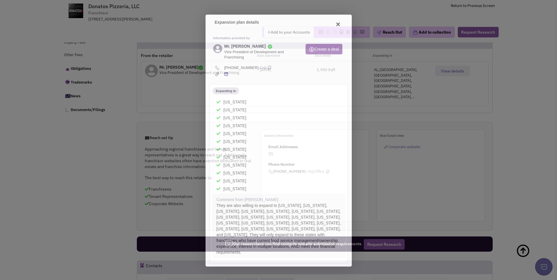
scroll to position [0, 0]
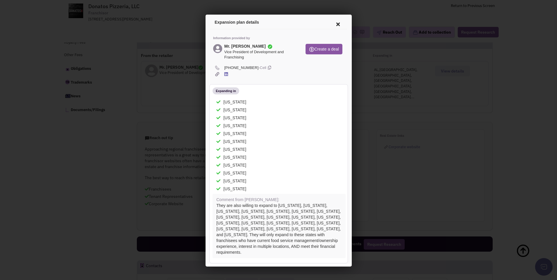
click at [335, 23] on icon at bounding box center [337, 23] width 12 height 14
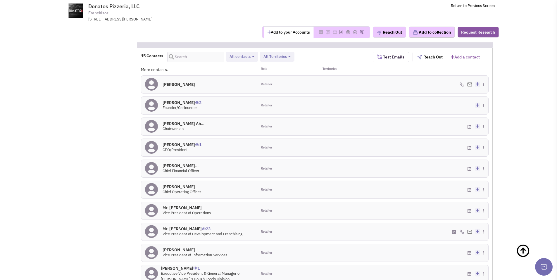
scroll to position [524, 0]
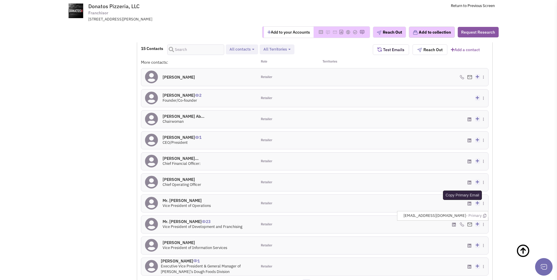
click at [485, 214] on icon at bounding box center [484, 216] width 3 height 4
click at [314, 279] on link "2" at bounding box center [315, 283] width 9 height 9
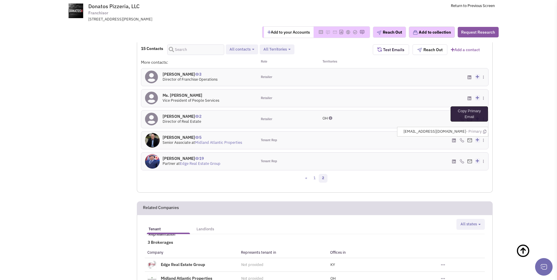
click at [484, 130] on icon at bounding box center [484, 132] width 3 height 4
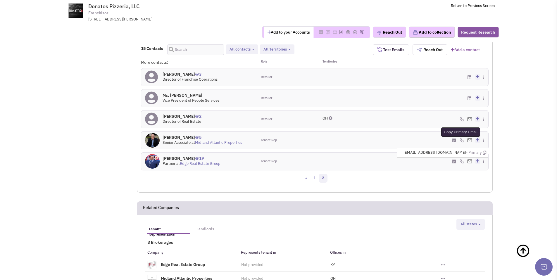
click at [483, 151] on icon at bounding box center [484, 153] width 3 height 4
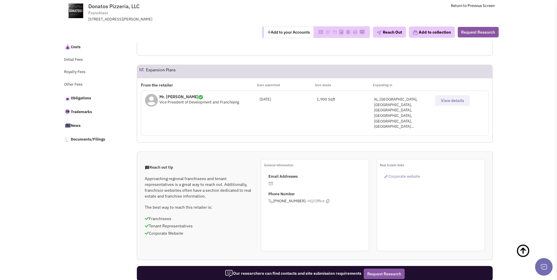
scroll to position [0, 0]
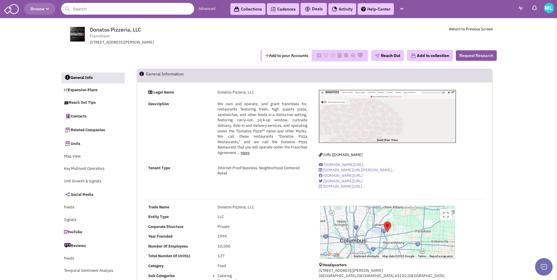
click at [96, 13] on input "text" at bounding box center [127, 9] width 133 height 12
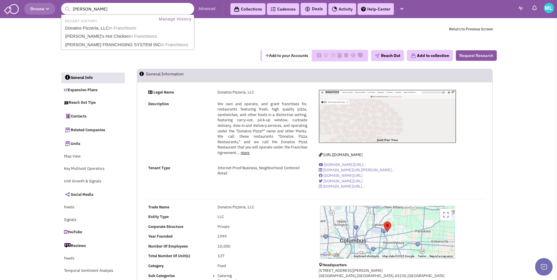
type input "rosatis"
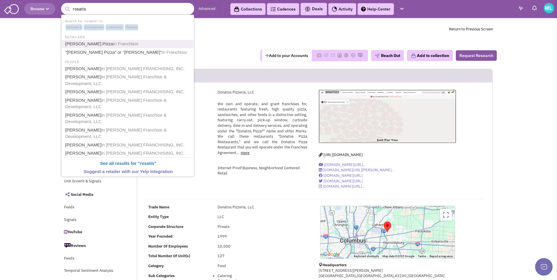
click at [87, 42] on link "Rosati's Pizza in Franchisor" at bounding box center [128, 44] width 130 height 8
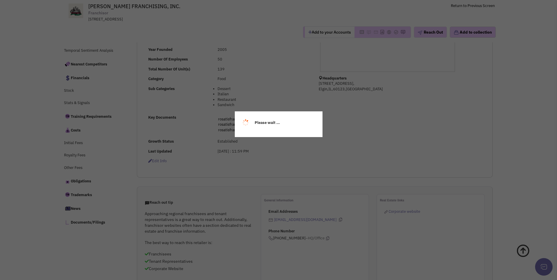
select select
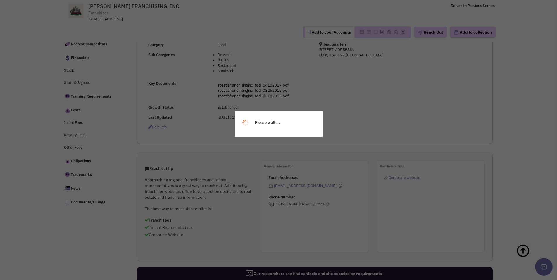
select select
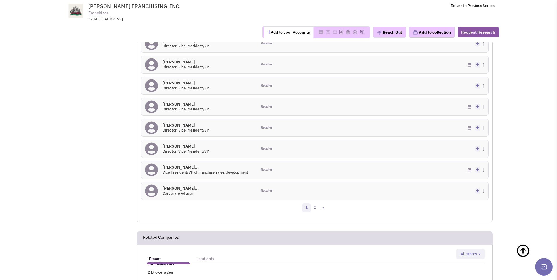
scroll to position [513, 0]
click at [432, 165] on div "Add to my contacts Create a deal Subscribe to a Cadence Suggest changes Downloa…" at bounding box center [431, 170] width 116 height 18
click at [477, 170] on icon at bounding box center [477, 170] width 3 height 4
click at [483, 170] on img at bounding box center [483, 170] width 1 height 4
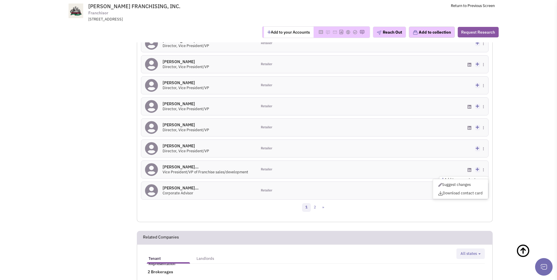
click at [430, 169] on div "Add to my contacts Create a deal Subscribe to a Cadence Suggest changes Downloa…" at bounding box center [431, 170] width 116 height 18
click at [408, 175] on div "Add to my contacts Create a deal Subscribe to a Cadence Suggest changes Downloa…" at bounding box center [431, 170] width 116 height 18
click at [199, 168] on h4 "Mr. Timothy McCarth... 0" at bounding box center [206, 166] width 86 height 5
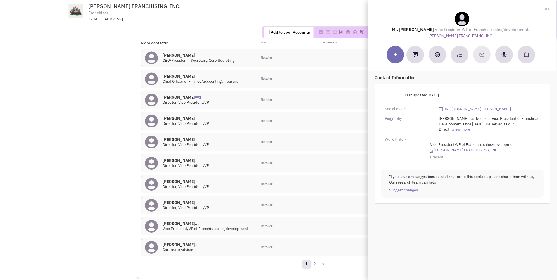
scroll to position [458, 0]
click at [315, 265] on link "2" at bounding box center [315, 263] width 9 height 9
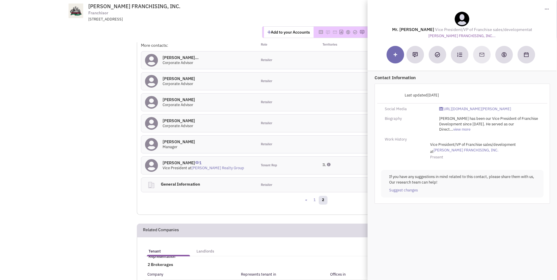
scroll to position [454, 0]
click at [317, 6] on td "ROSATI'S FRANCHISING, INC. Franchisor 2250 Point Boulevard, Suite 335, Elgin, I…" at bounding box center [294, 11] width 400 height 22
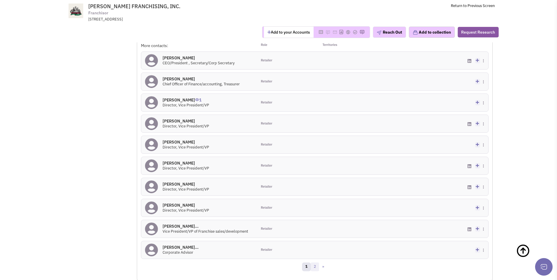
click at [314, 264] on link "2" at bounding box center [315, 267] width 9 height 9
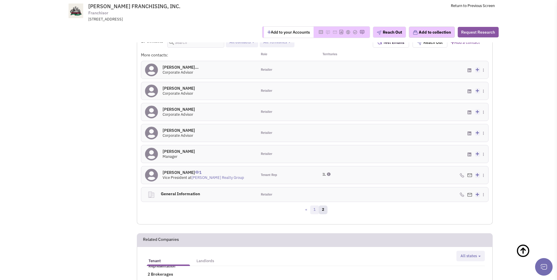
scroll to position [411, 0]
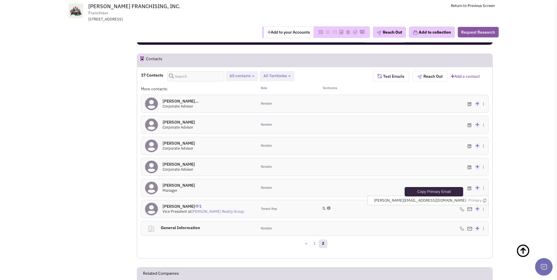
click at [485, 201] on icon at bounding box center [484, 201] width 3 height 4
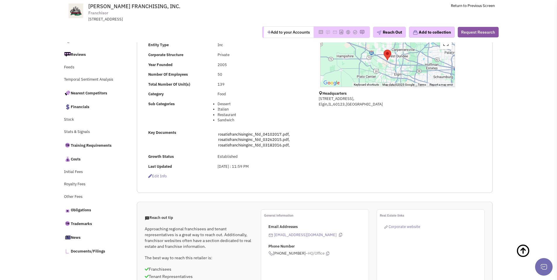
scroll to position [0, 0]
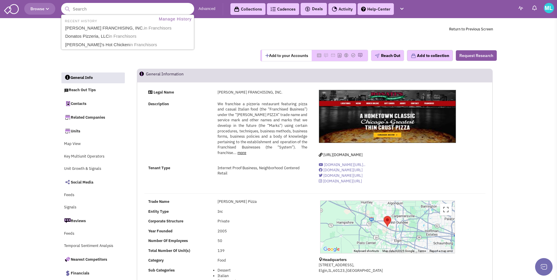
click at [111, 13] on input "text" at bounding box center [127, 9] width 133 height 12
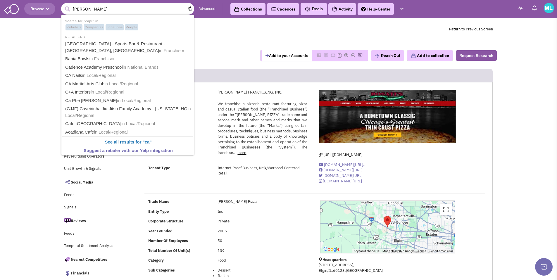
type input "capriottis"
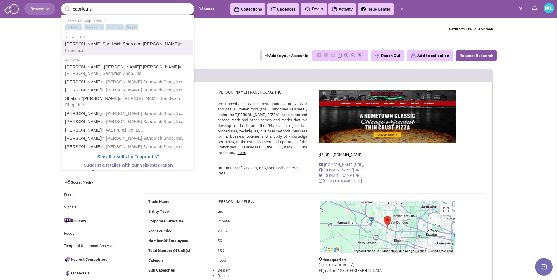
click at [118, 44] on link "Capriotti's Sandwich Shop and Capriotti's in Franchisor" at bounding box center [128, 47] width 130 height 14
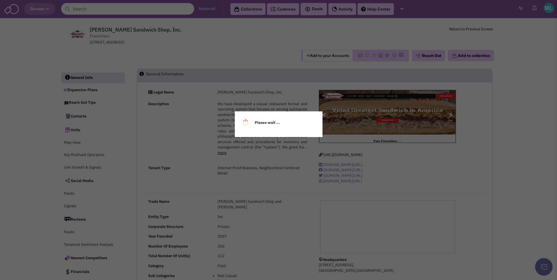
select select
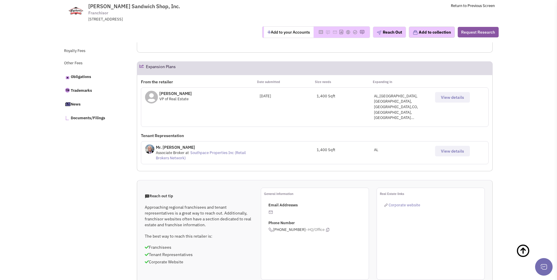
scroll to position [274, 0]
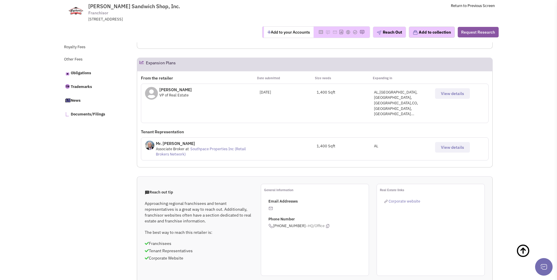
click at [447, 142] on button "View details" at bounding box center [452, 147] width 35 height 11
click at [442, 145] on span "View details" at bounding box center [452, 147] width 23 height 5
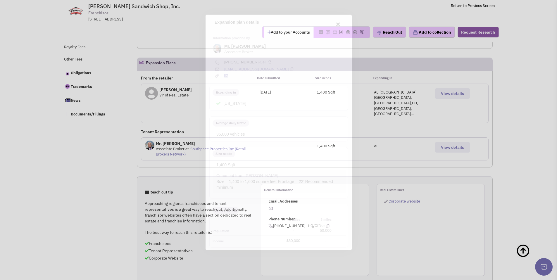
scroll to position [0, 0]
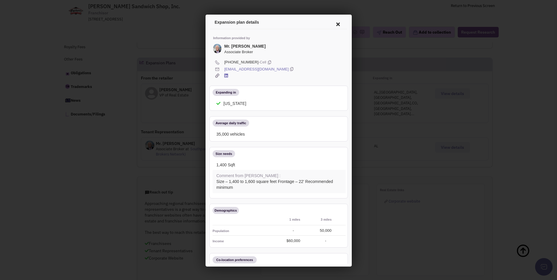
click at [289, 68] on icon at bounding box center [290, 69] width 3 height 6
click at [300, 66] on div "[EMAIL_ADDRESS][DOMAIN_NAME]" at bounding box center [283, 69] width 120 height 6
click at [331, 22] on icon at bounding box center [337, 23] width 12 height 14
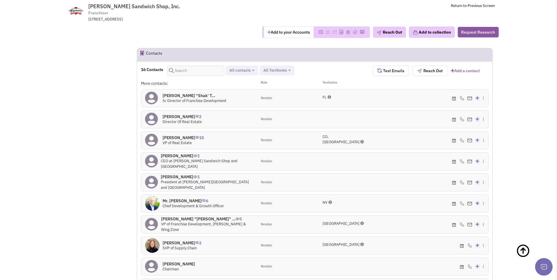
scroll to position [546, 0]
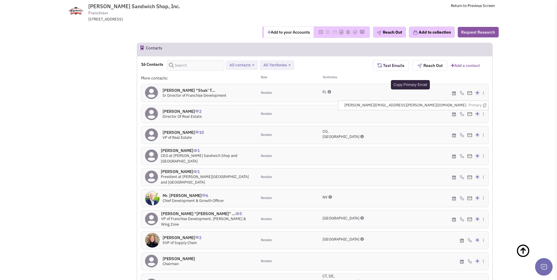
click at [485, 104] on icon at bounding box center [484, 106] width 3 height 4
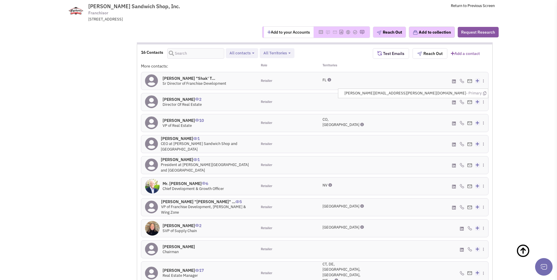
scroll to position [554, 0]
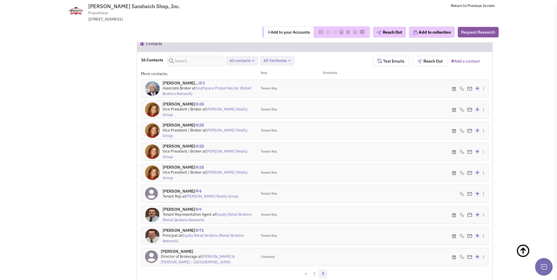
scroll to position [548, 0]
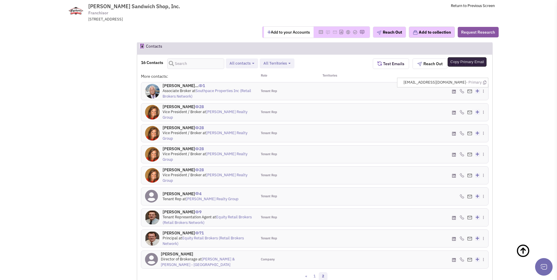
click at [486, 81] on icon at bounding box center [484, 83] width 3 height 4
click at [485, 102] on icon at bounding box center [484, 104] width 3 height 4
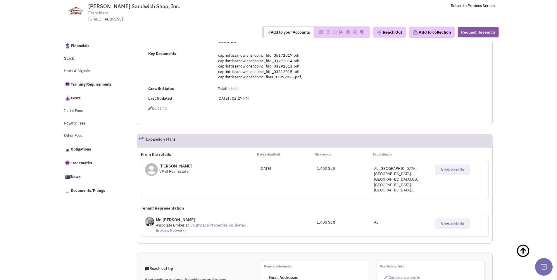
scroll to position [0, 0]
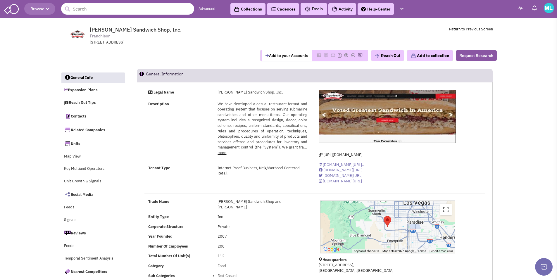
click at [88, 11] on input "text" at bounding box center [127, 9] width 133 height 12
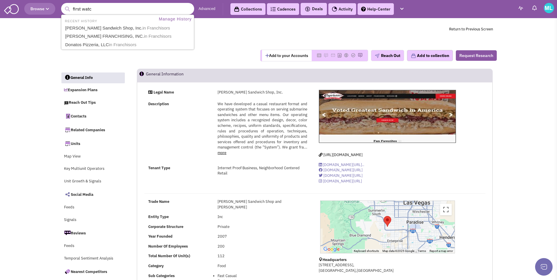
type input "first watch"
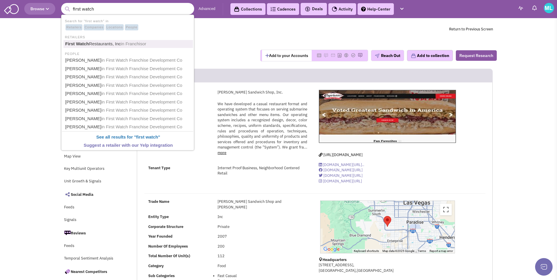
click at [125, 42] on span "in Franchisor" at bounding box center [133, 43] width 25 height 5
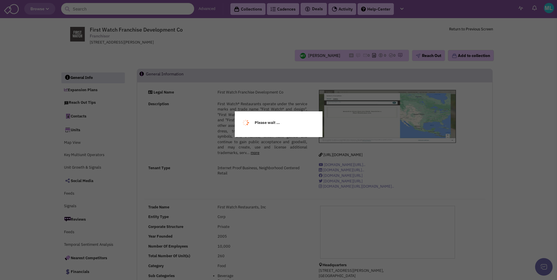
select select
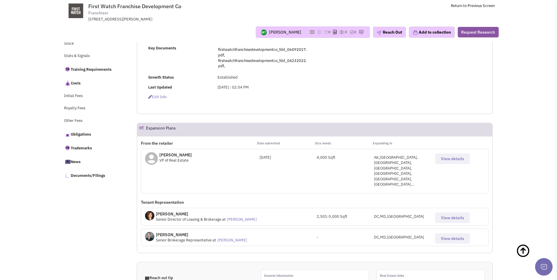
scroll to position [231, 0]
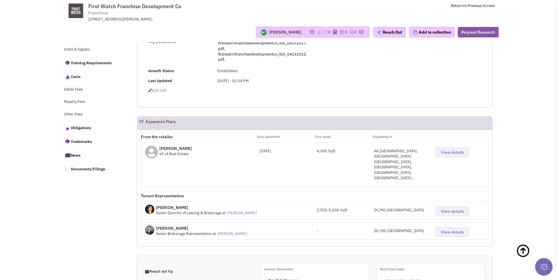
click at [444, 153] on span "View details" at bounding box center [452, 152] width 23 height 5
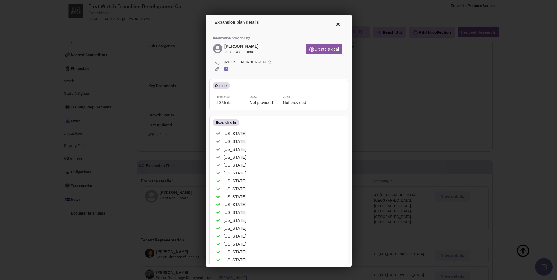
scroll to position [186, 0]
click at [336, 23] on icon at bounding box center [337, 23] width 12 height 14
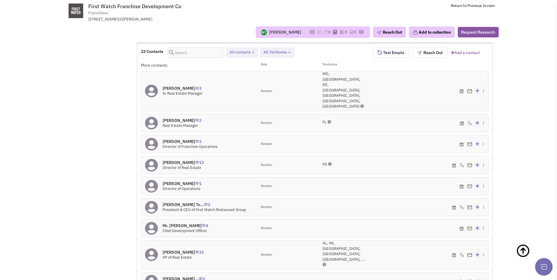
scroll to position [597, 0]
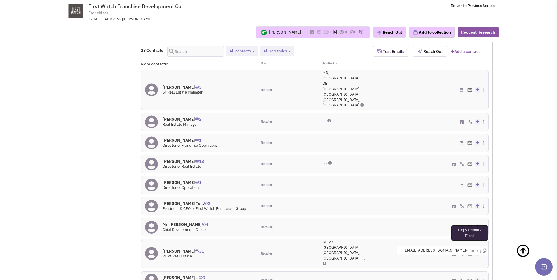
click at [483, 249] on icon at bounding box center [484, 251] width 3 height 4
click at [182, 275] on h4 "[PERSON_NAME]... 3" at bounding box center [184, 277] width 42 height 5
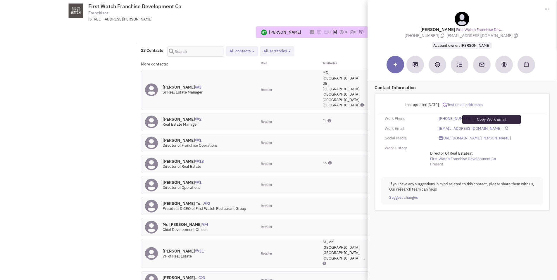
click at [505, 130] on icon at bounding box center [506, 129] width 3 height 4
click at [265, 270] on div "23 Contacts Retailer contacts Tenant representatives Site selection decision ma…" at bounding box center [315, 187] width 348 height 282
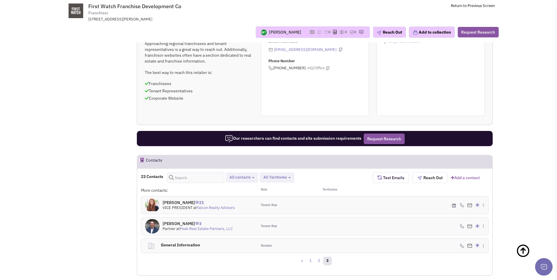
scroll to position [471, 0]
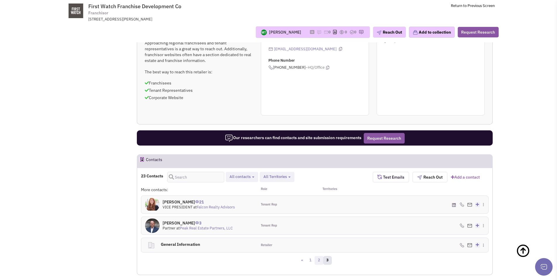
click at [321, 256] on link "2" at bounding box center [319, 260] width 9 height 9
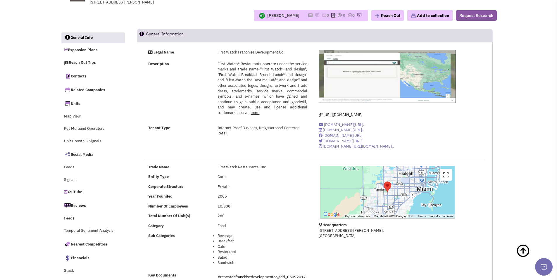
scroll to position [0, 0]
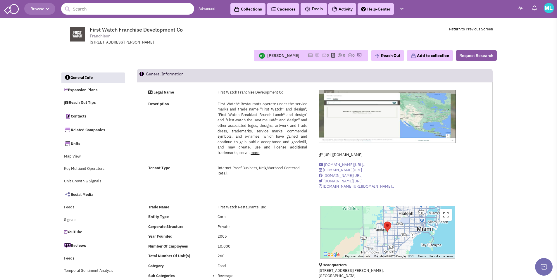
click at [127, 11] on input "text" at bounding box center [127, 9] width 133 height 12
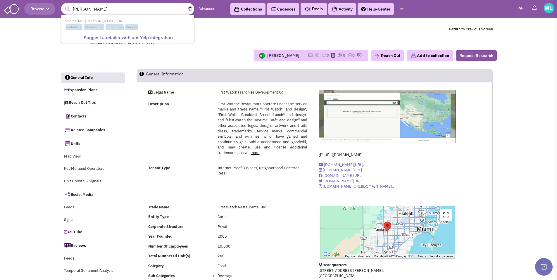
type input "Brugger's"
click at [63, 5] on button "submit" at bounding box center [67, 9] width 9 height 9
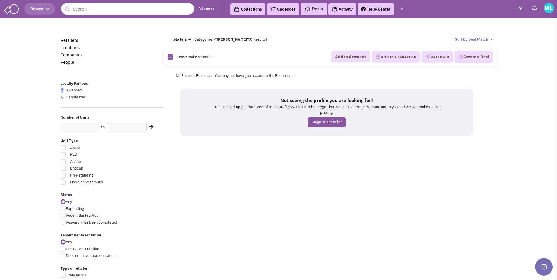
click at [132, 11] on input "text" at bounding box center [127, 9] width 133 height 12
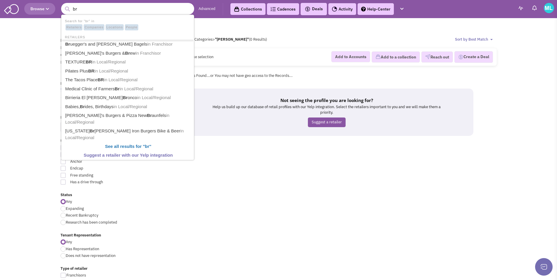
type input "[PERSON_NAME] and [PERSON_NAME] Bagels"
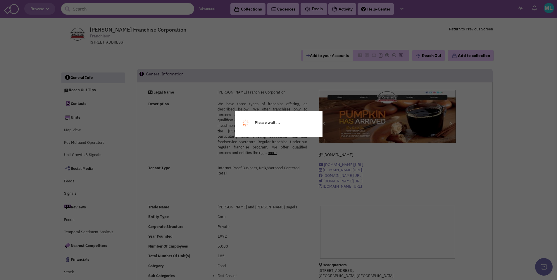
select select
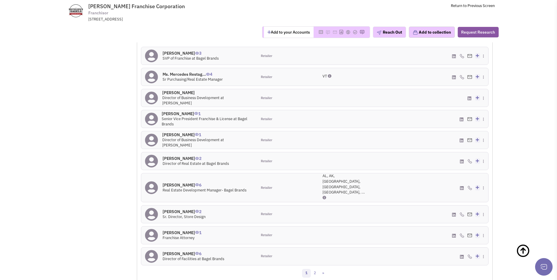
scroll to position [473, 0]
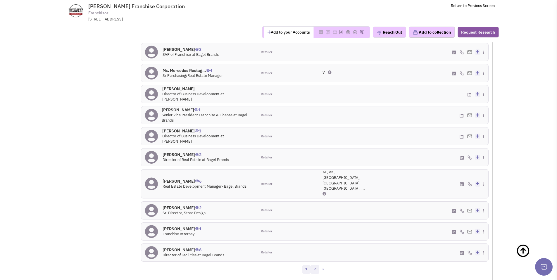
click at [316, 265] on link "2" at bounding box center [315, 269] width 9 height 9
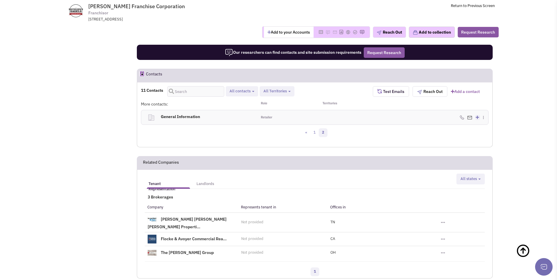
scroll to position [380, 0]
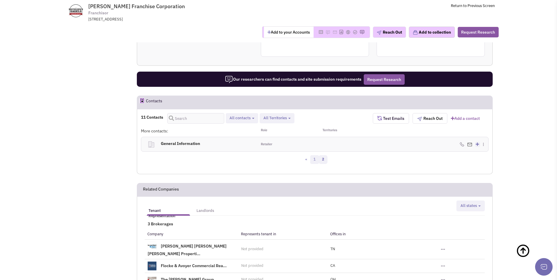
click at [313, 159] on link "1" at bounding box center [314, 159] width 9 height 9
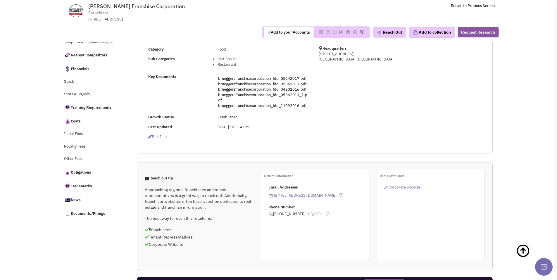
scroll to position [0, 0]
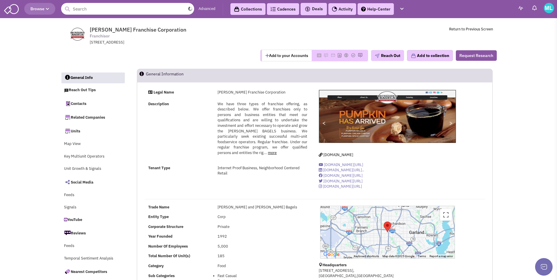
click at [117, 8] on input "text" at bounding box center [127, 9] width 133 height 12
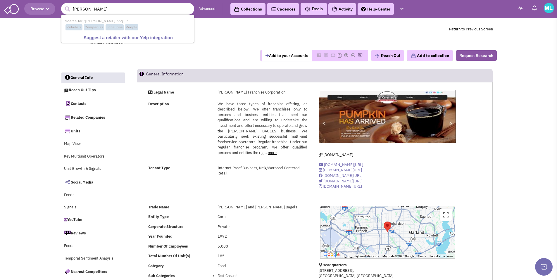
type input "dickey's b"
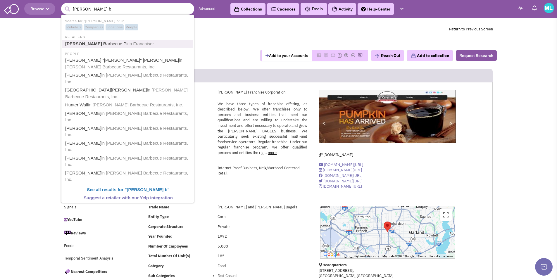
click at [92, 45] on link "Dickey's B arbecue Pit in Franchisor" at bounding box center [128, 44] width 130 height 8
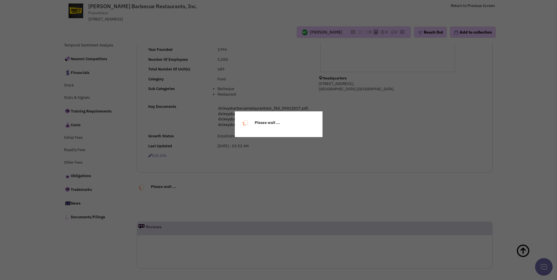
select select
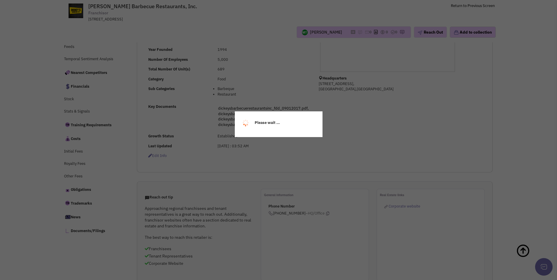
scroll to position [158, 0]
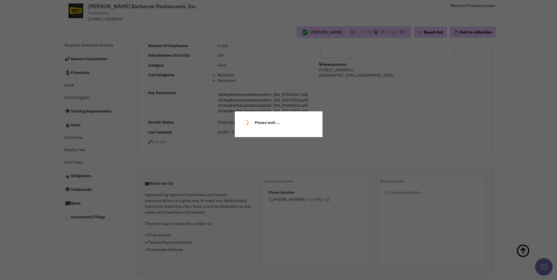
select select
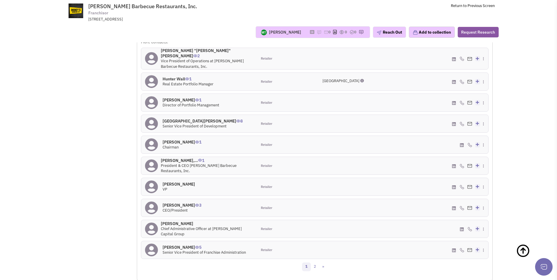
scroll to position [463, 0]
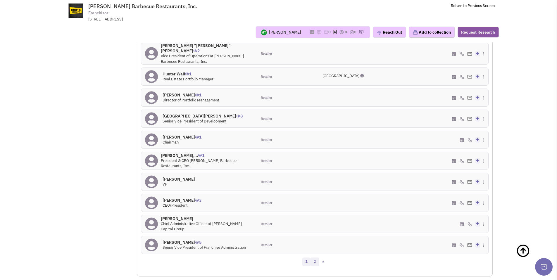
click at [316, 258] on link "2" at bounding box center [315, 262] width 9 height 9
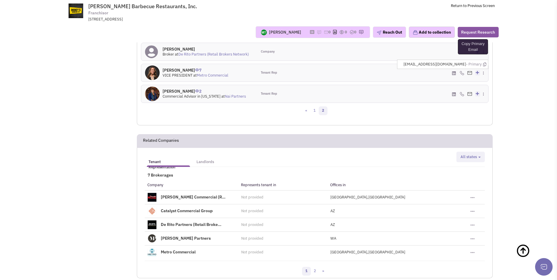
click at [486, 63] on icon at bounding box center [484, 65] width 3 height 4
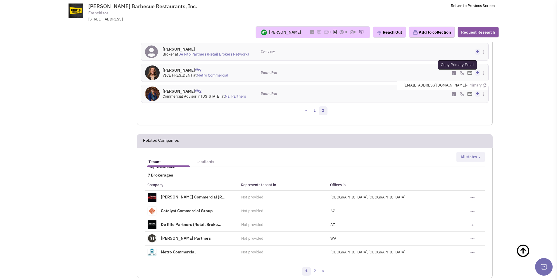
click at [484, 85] on icon at bounding box center [484, 86] width 3 height 4
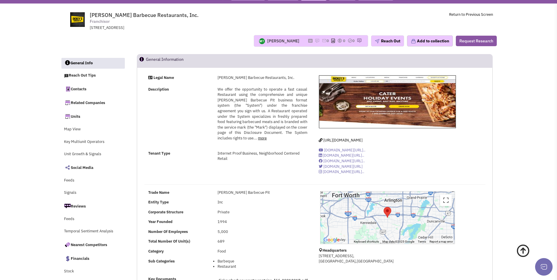
scroll to position [0, 0]
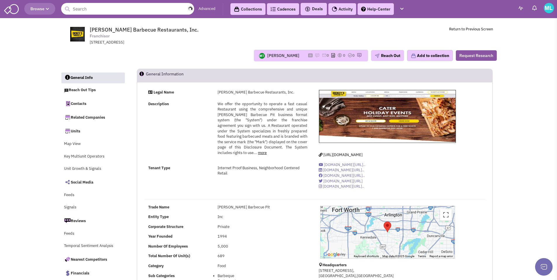
click at [112, 9] on input "text" at bounding box center [127, 9] width 133 height 12
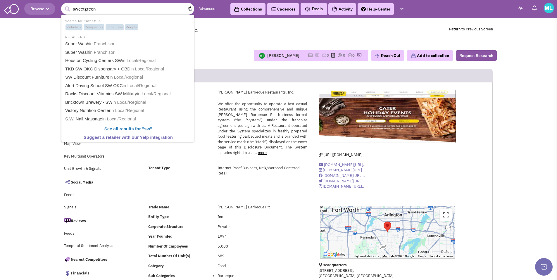
type input "sweetgreen"
click at [63, 5] on button "submit" at bounding box center [67, 9] width 9 height 9
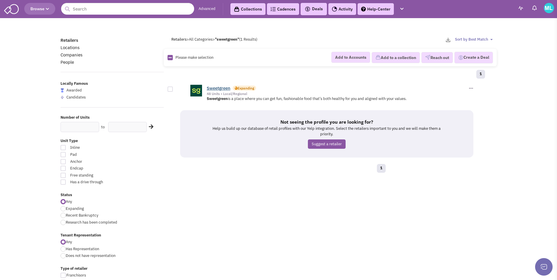
click at [220, 87] on link "Sweetgreen" at bounding box center [219, 88] width 24 height 6
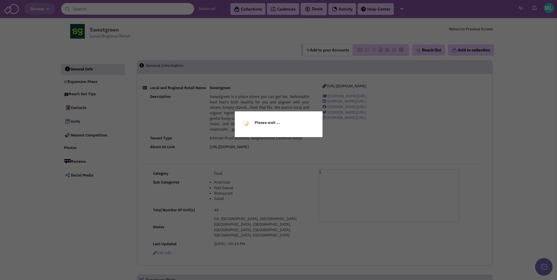
select select
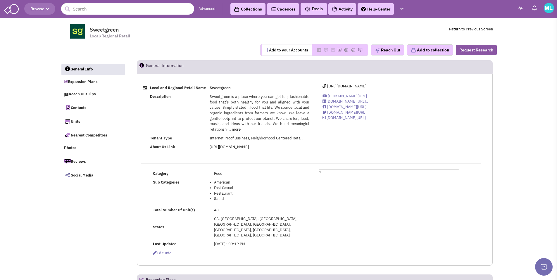
select select
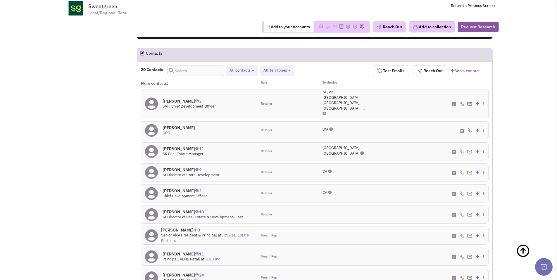
scroll to position [439, 0]
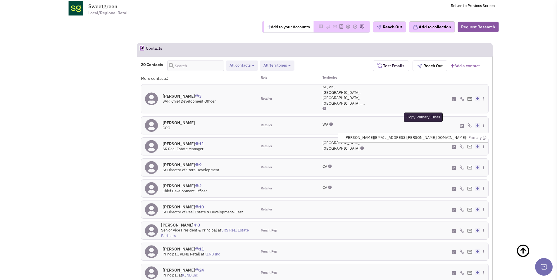
click at [483, 136] on icon at bounding box center [484, 138] width 3 height 4
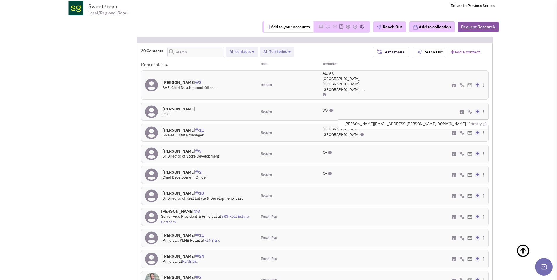
scroll to position [459, 0]
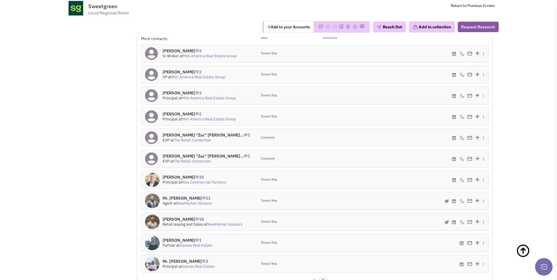
scroll to position [483, 0]
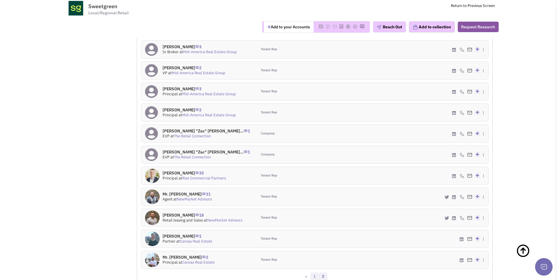
click at [314, 273] on link "1" at bounding box center [314, 277] width 9 height 9
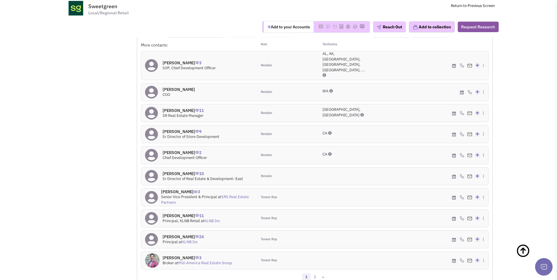
scroll to position [473, 0]
click at [242, 170] on h4 "Ms. Pamela Haber 10" at bounding box center [203, 172] width 80 height 5
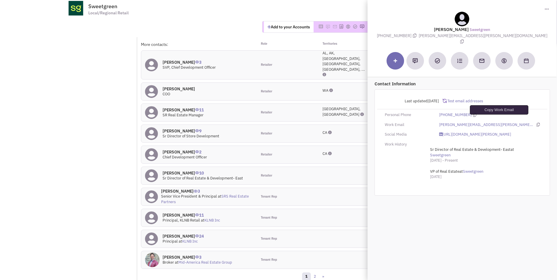
click at [537, 123] on icon at bounding box center [538, 125] width 3 height 4
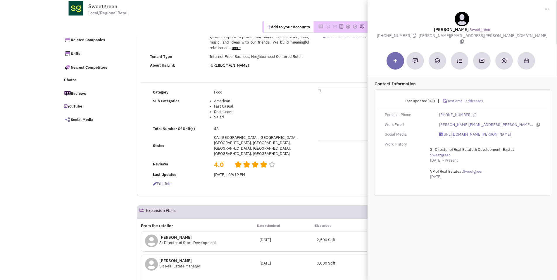
scroll to position [0, 0]
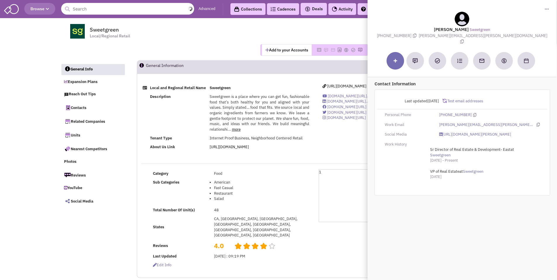
click at [98, 7] on input "text" at bounding box center [127, 9] width 133 height 12
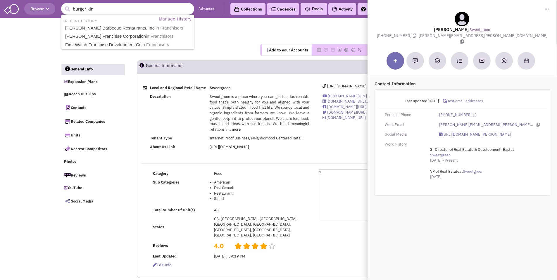
type input "burger king"
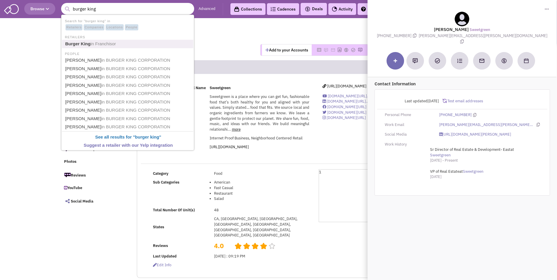
click at [104, 40] on link "Burger King in Franchisor" at bounding box center [128, 44] width 130 height 8
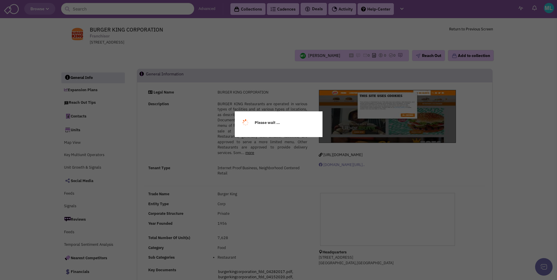
select select
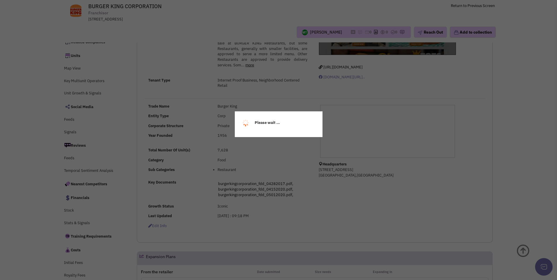
select select
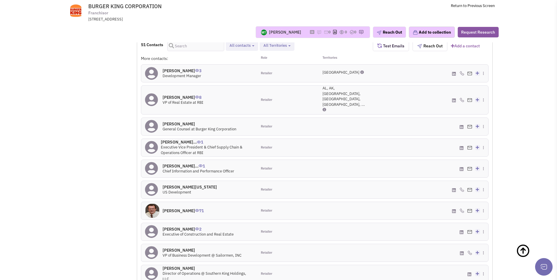
scroll to position [582, 0]
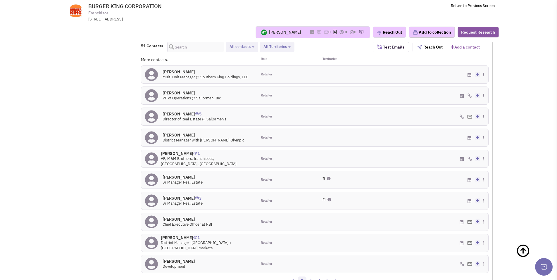
scroll to position [576, 0]
click at [309, 276] on link "3" at bounding box center [310, 280] width 9 height 9
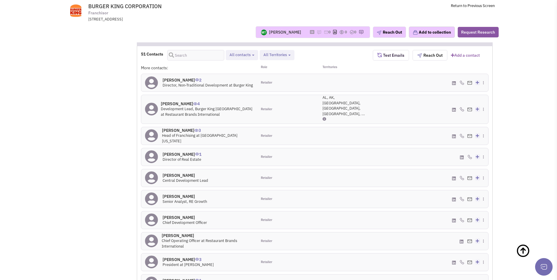
scroll to position [566, 0]
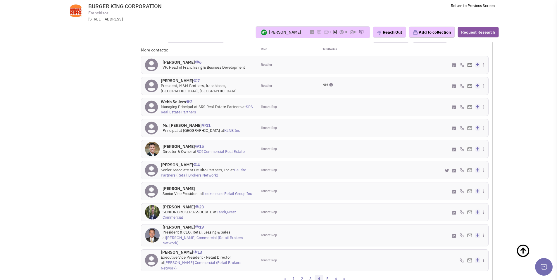
scroll to position [590, 0]
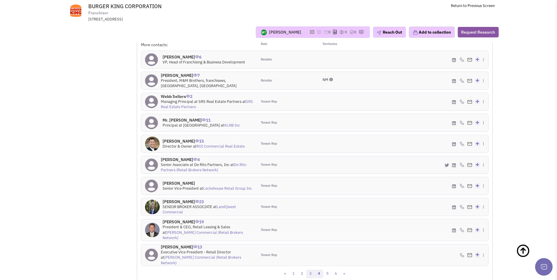
click at [309, 270] on link "3" at bounding box center [310, 274] width 9 height 9
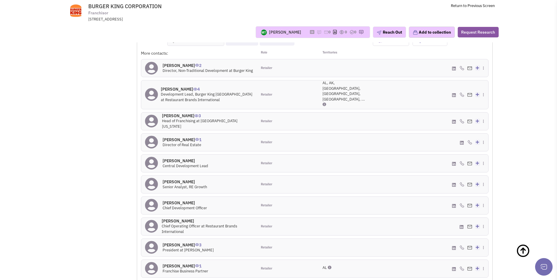
scroll to position [581, 0]
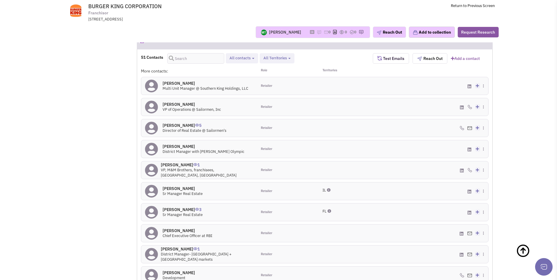
scroll to position [564, 0]
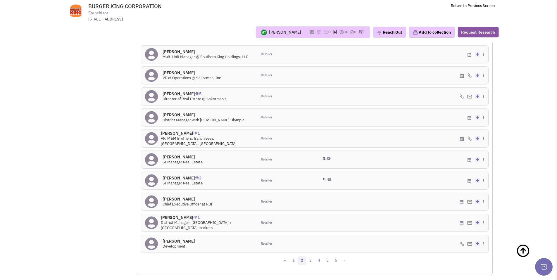
scroll to position [603, 0]
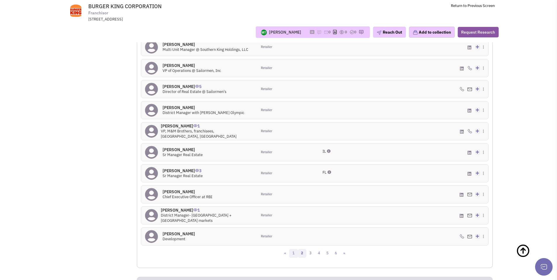
click at [293, 249] on link "1" at bounding box center [293, 253] width 9 height 9
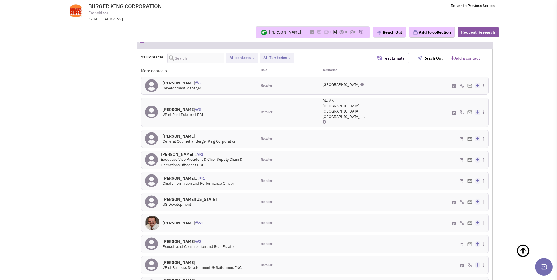
scroll to position [572, 0]
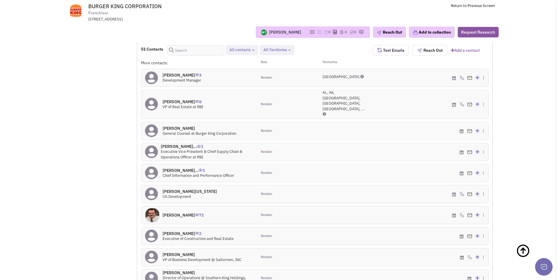
click at [213, 90] on div "Brian Lindley 8 VP of Real Estate at RBI" at bounding box center [199, 104] width 116 height 29
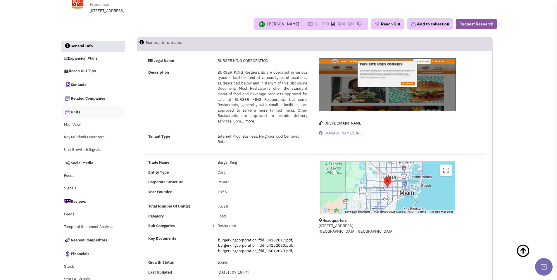
scroll to position [0, 0]
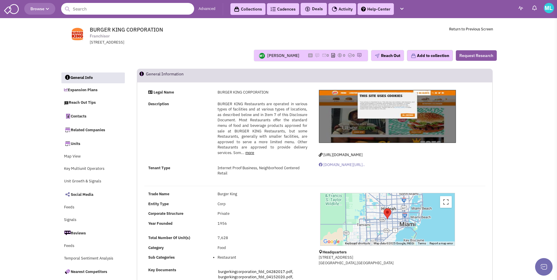
click at [91, 9] on input "text" at bounding box center [127, 9] width 133 height 12
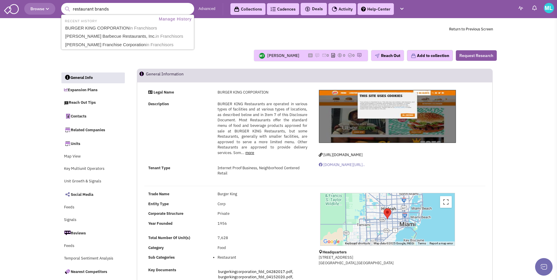
type input "restaurant brands"
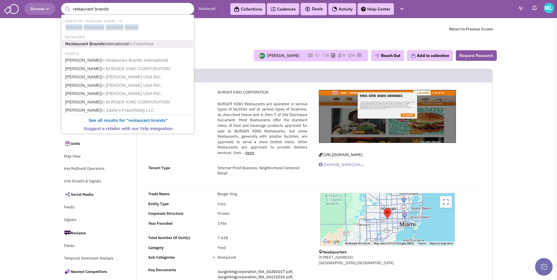
click at [126, 45] on link "Restaurant Brands International in Franchisor" at bounding box center [128, 44] width 130 height 8
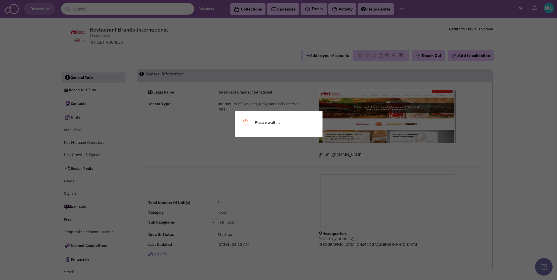
select select
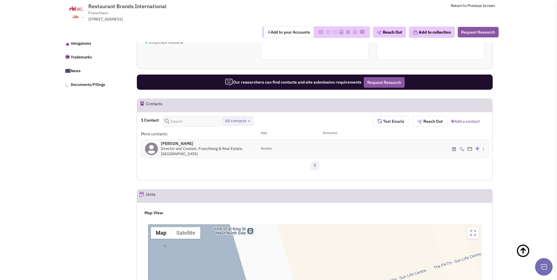
scroll to position [278, 0]
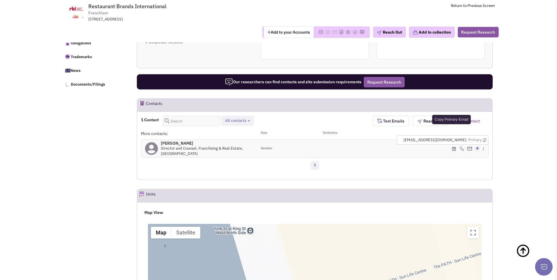
click at [486, 140] on icon at bounding box center [484, 140] width 3 height 4
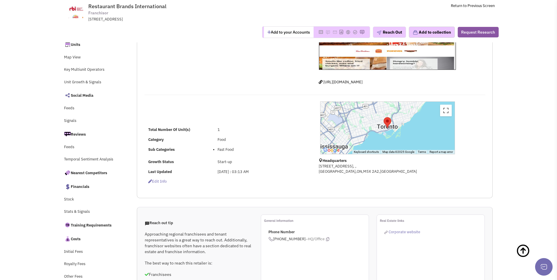
scroll to position [0, 0]
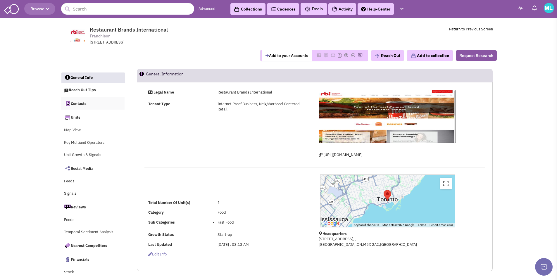
click at [77, 102] on link "Contacts" at bounding box center [93, 103] width 64 height 12
click at [121, 8] on input "text" at bounding box center [127, 9] width 133 height 12
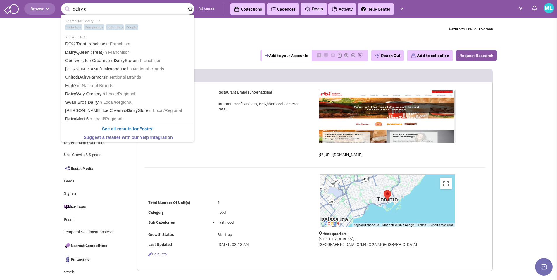
type input "dairy qu"
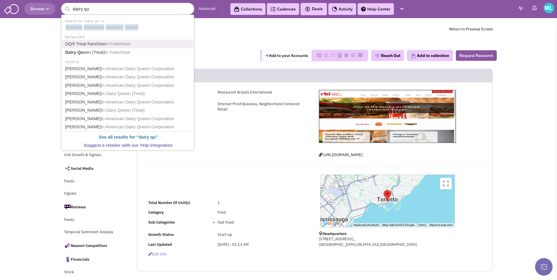
click at [114, 46] on span "in Franchisor" at bounding box center [117, 43] width 25 height 5
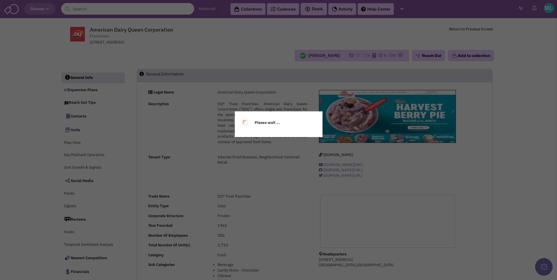
select select
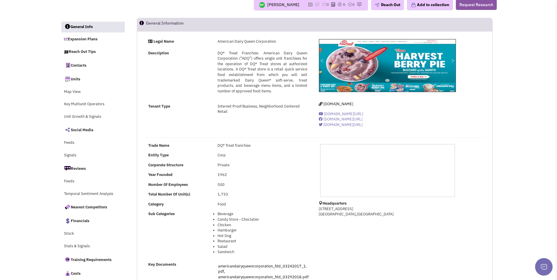
select select
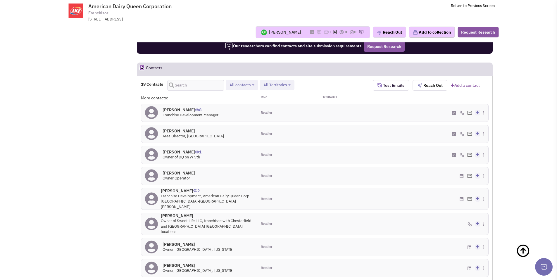
scroll to position [527, 0]
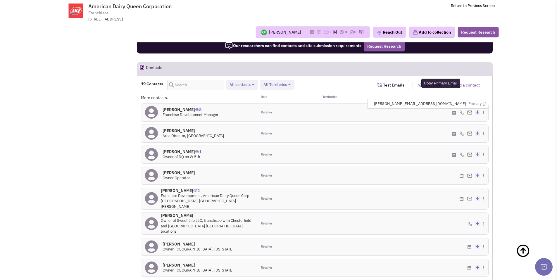
click at [485, 102] on icon at bounding box center [484, 104] width 3 height 4
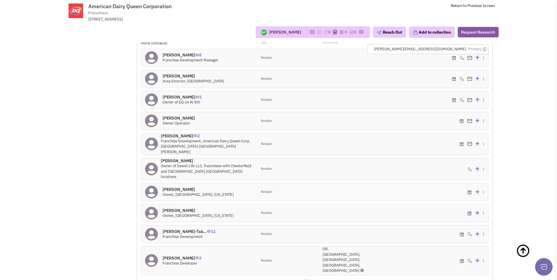
scroll to position [583, 0]
click at [315, 278] on link "2" at bounding box center [315, 282] width 9 height 9
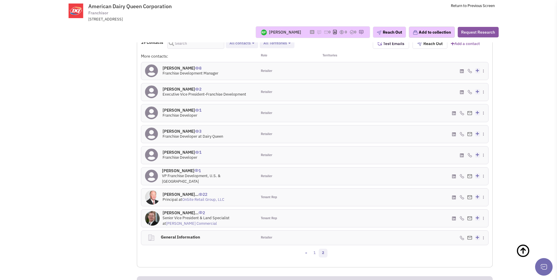
scroll to position [568, 0]
click at [470, 196] on img at bounding box center [469, 198] width 5 height 4
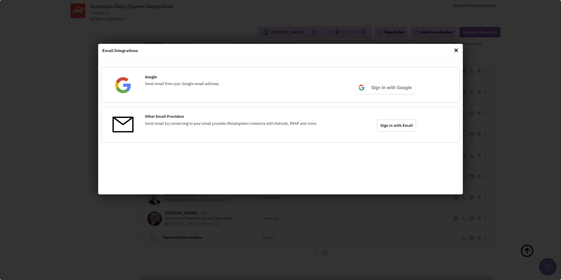
click at [454, 54] on span "Close" at bounding box center [457, 50] width 8 height 9
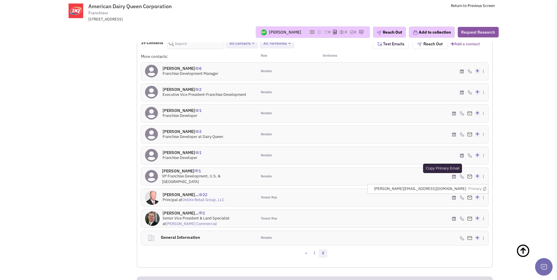
click at [485, 187] on icon at bounding box center [484, 189] width 3 height 4
click at [192, 192] on h4 "Mr. Scott Saddlemi... 22" at bounding box center [194, 194] width 62 height 5
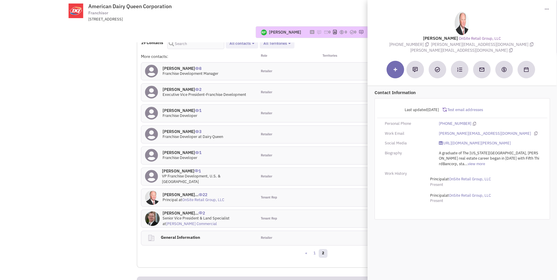
click at [217, 221] on link "Caton Commercial" at bounding box center [191, 223] width 51 height 5
click at [308, 210] on div "Tenant Rep" at bounding box center [286, 219] width 58 height 18
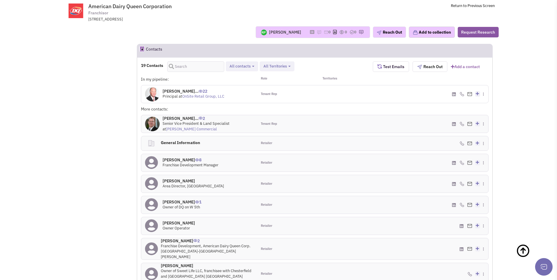
scroll to position [502, 0]
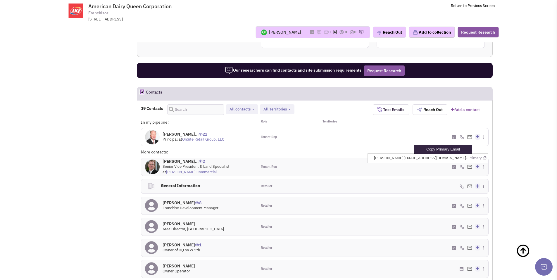
click at [485, 156] on icon at bounding box center [484, 158] width 3 height 4
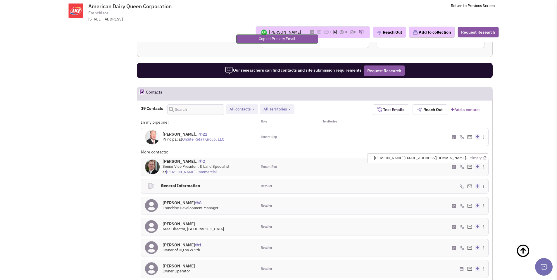
click at [182, 159] on h4 "Mr. Brian Blackmor... 2" at bounding box center [208, 161] width 91 height 5
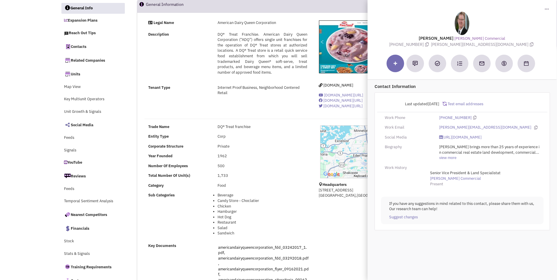
scroll to position [0, 0]
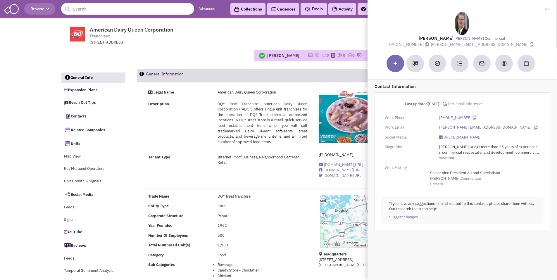
click at [105, 8] on input "text" at bounding box center [127, 9] width 133 height 12
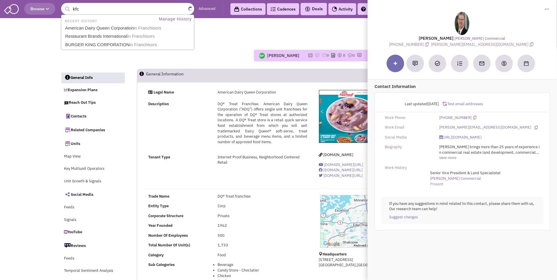
type input "kfc"
click at [63, 5] on button "submit" at bounding box center [67, 9] width 9 height 9
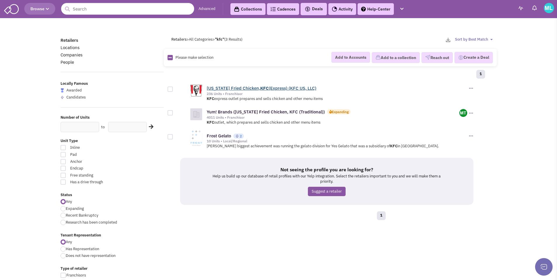
click at [249, 90] on link "[US_STATE] Fried Chicken, KFC (Express) (KFC US, LLC)" at bounding box center [262, 88] width 110 height 6
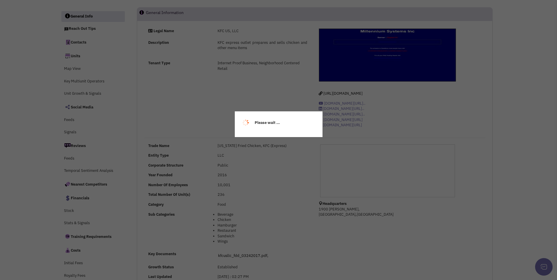
select select
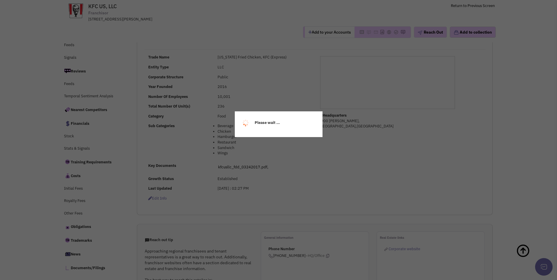
select select
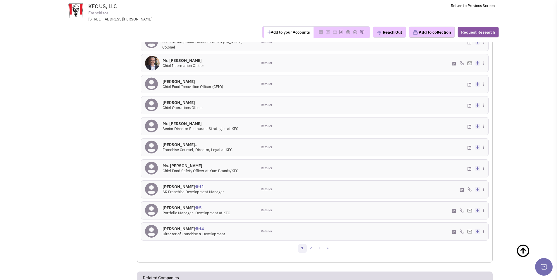
scroll to position [479, 0]
click at [312, 249] on link "2" at bounding box center [310, 247] width 9 height 9
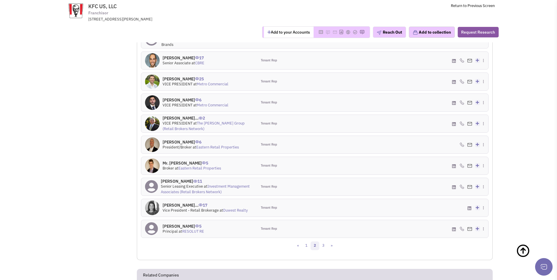
scroll to position [501, 0]
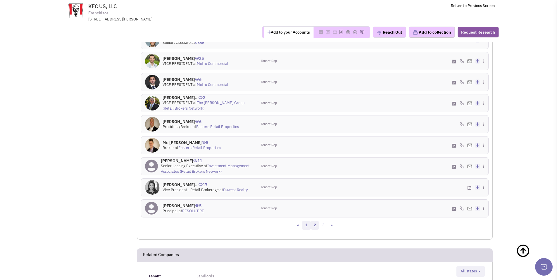
click at [306, 227] on link "1" at bounding box center [306, 225] width 9 height 9
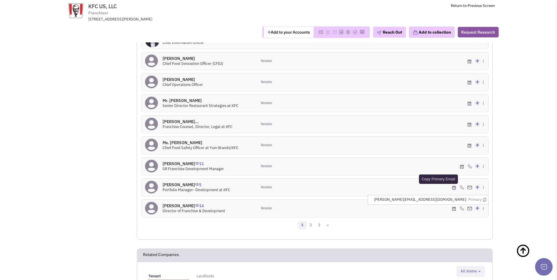
click at [486, 199] on icon at bounding box center [484, 200] width 3 height 4
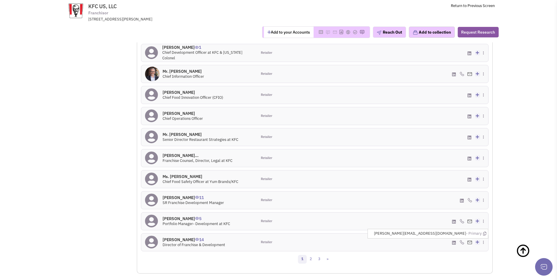
scroll to position [466, 0]
click at [218, 203] on span "SR Franchise Development Manager" at bounding box center [193, 203] width 61 height 5
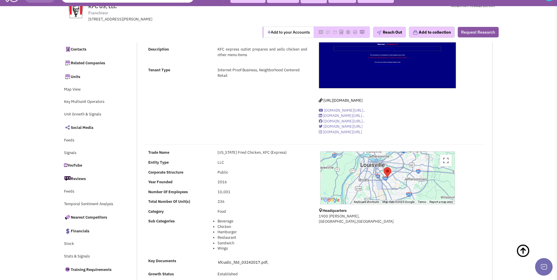
scroll to position [0, 0]
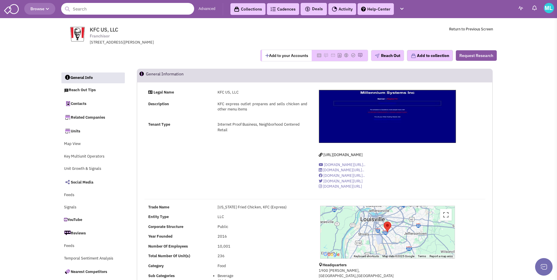
click at [98, 7] on input "text" at bounding box center [127, 9] width 133 height 12
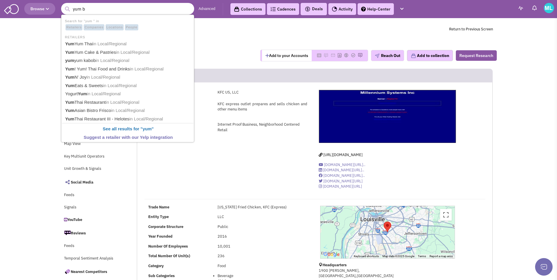
type input "yum br"
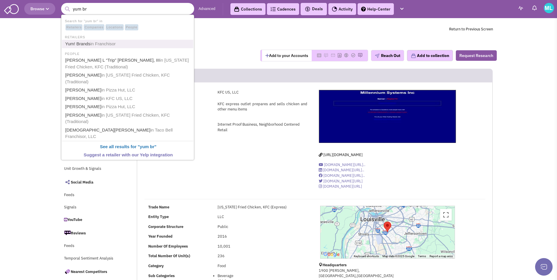
click at [113, 42] on span "in Franchisor" at bounding box center [102, 43] width 25 height 5
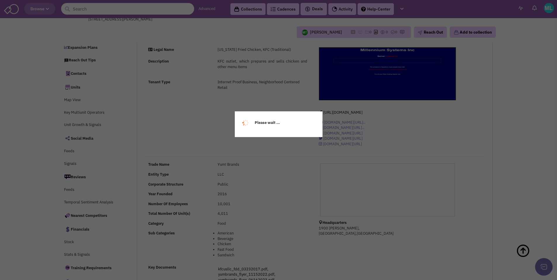
scroll to position [109, 0]
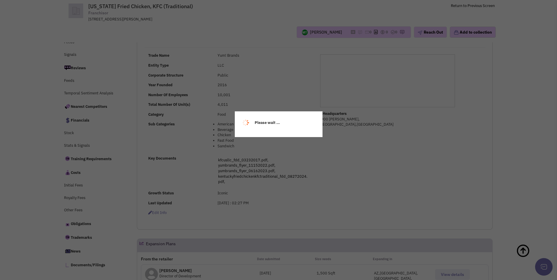
select select
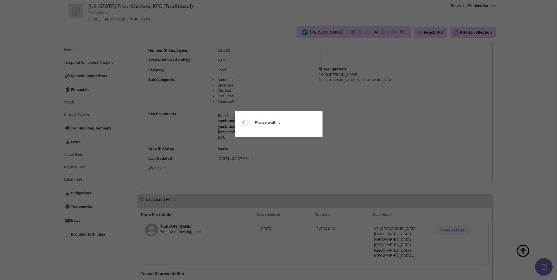
scroll to position [155, 0]
select select
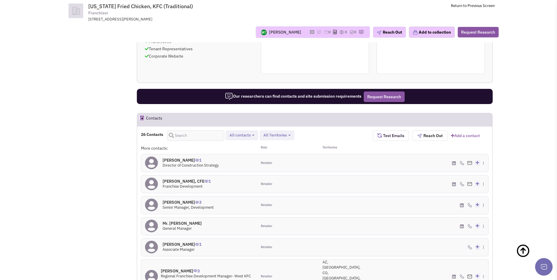
scroll to position [585, 0]
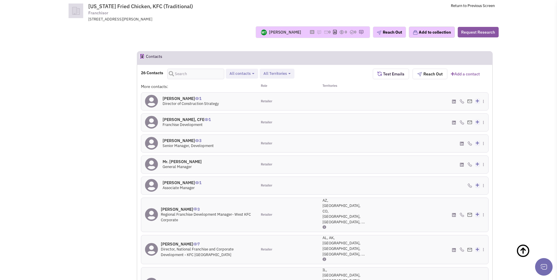
click at [178, 207] on h4 "[PERSON_NAME] 3" at bounding box center [207, 209] width 92 height 5
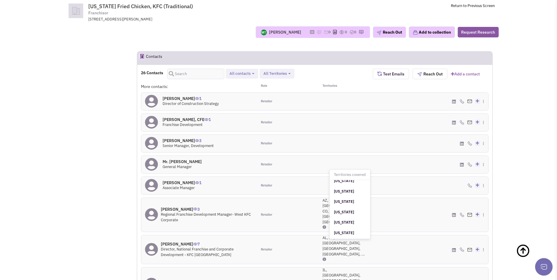
scroll to position [429, 0]
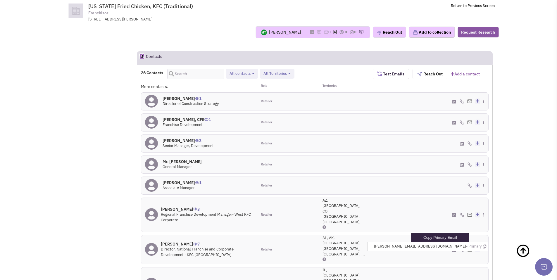
click at [485, 245] on icon at bounding box center [484, 247] width 3 height 4
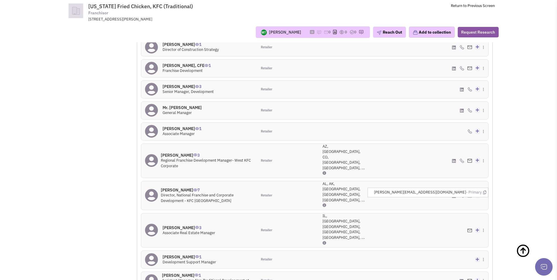
scroll to position [669, 0]
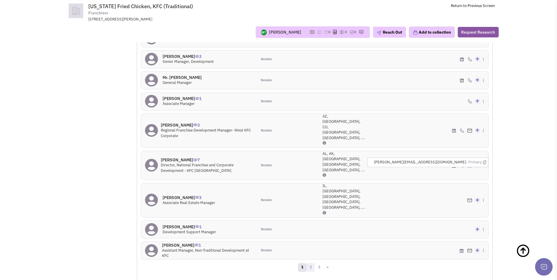
click at [311, 263] on link "2" at bounding box center [310, 267] width 9 height 9
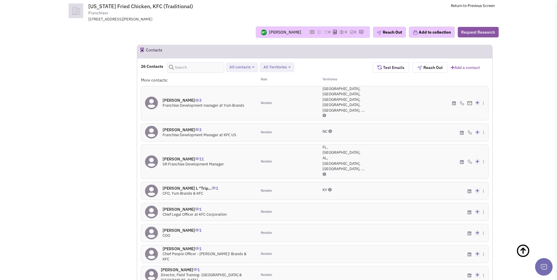
scroll to position [594, 0]
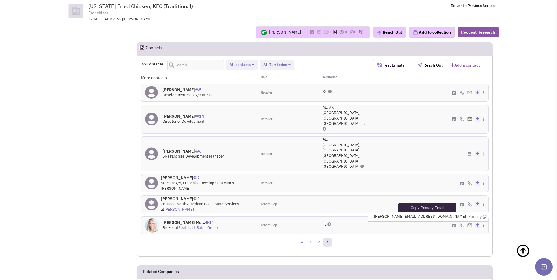
click at [484, 215] on icon at bounding box center [484, 217] width 3 height 4
click at [180, 220] on h4 "Lindsey Morriss Me... 14" at bounding box center [190, 222] width 55 height 5
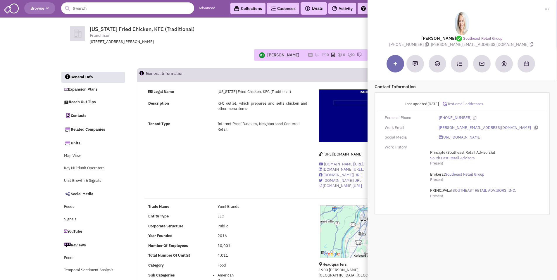
scroll to position [0, 0]
click at [116, 8] on input "text" at bounding box center [127, 9] width 133 height 12
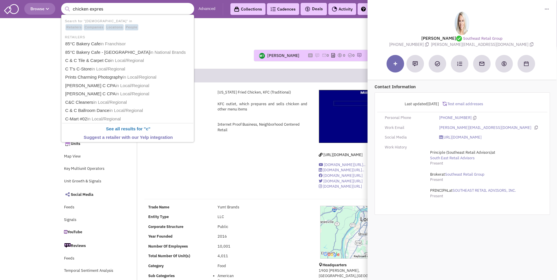
type input "chicken express"
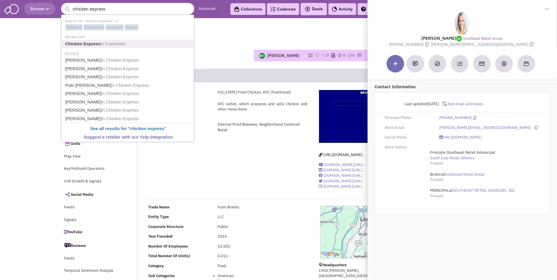
click at [121, 42] on span "in Franchisor" at bounding box center [113, 43] width 25 height 5
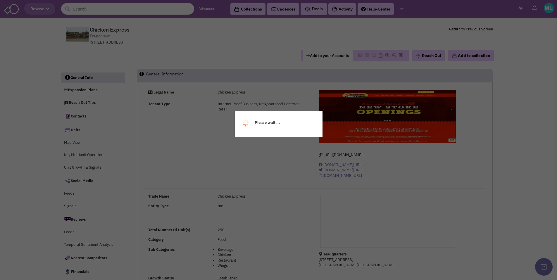
select select
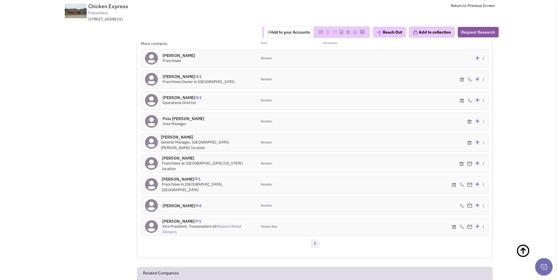
scroll to position [489, 0]
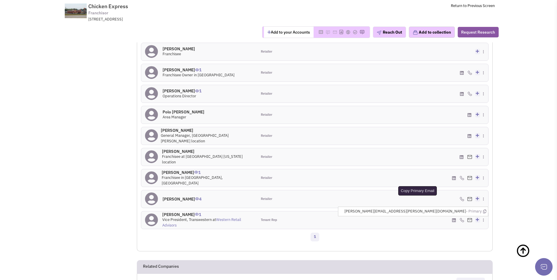
click at [485, 210] on icon at bounding box center [484, 212] width 3 height 4
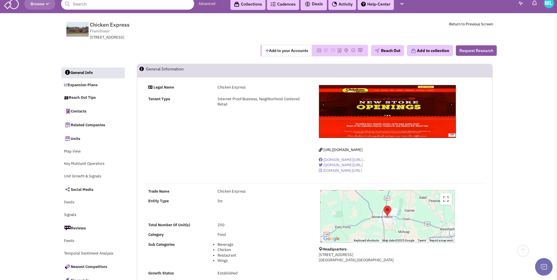
scroll to position [0, 0]
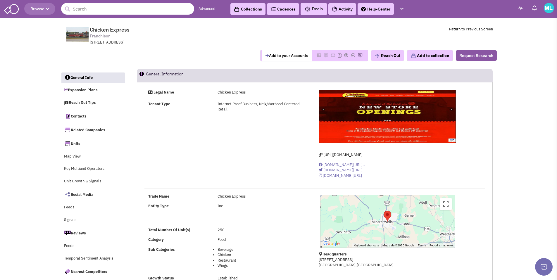
click at [118, 12] on input "text" at bounding box center [127, 9] width 133 height 12
type input "stuart group"
click at [63, 5] on button "submit" at bounding box center [67, 9] width 9 height 9
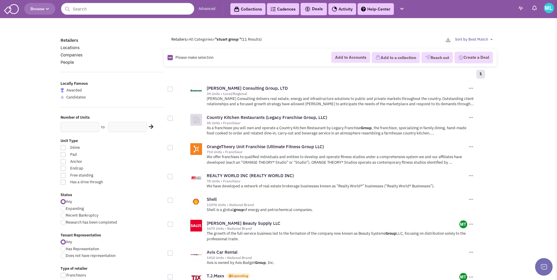
click at [107, 2] on header "Browse Advanced Collections Cadences 0 Deals" at bounding box center [278, 9] width 557 height 18
click at [106, 10] on input "text" at bounding box center [127, 9] width 133 height 12
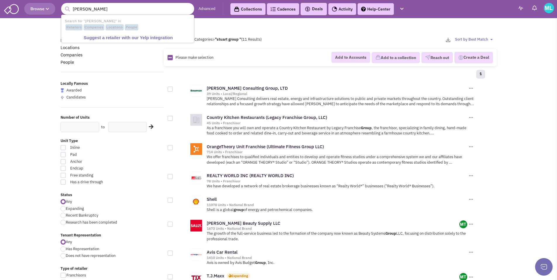
type input "[PERSON_NAME]"
click at [63, 5] on button "submit" at bounding box center [67, 9] width 9 height 9
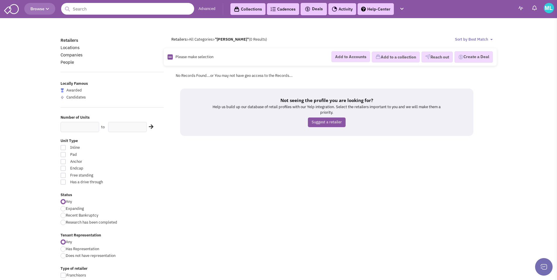
click at [87, 10] on input "text" at bounding box center [127, 9] width 133 height 12
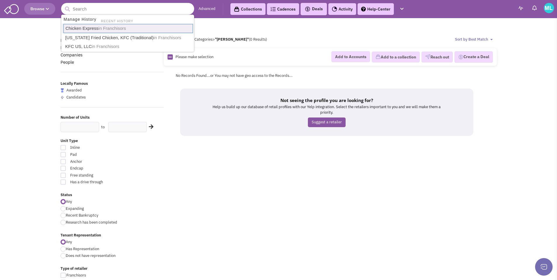
click at [131, 28] on link "Chicken Express in Franchisors" at bounding box center [128, 28] width 130 height 9
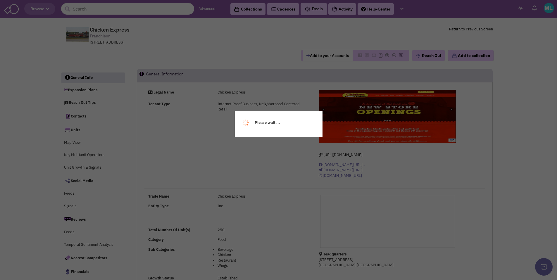
select select
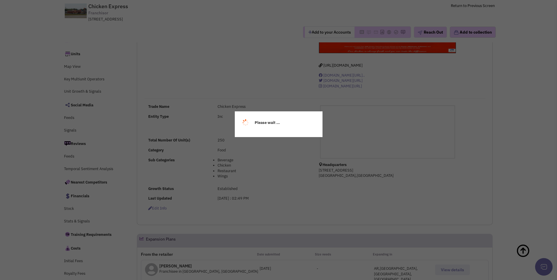
select select
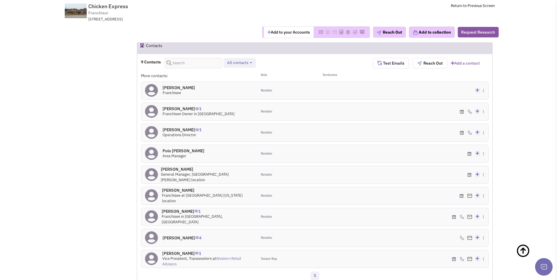
scroll to position [455, 0]
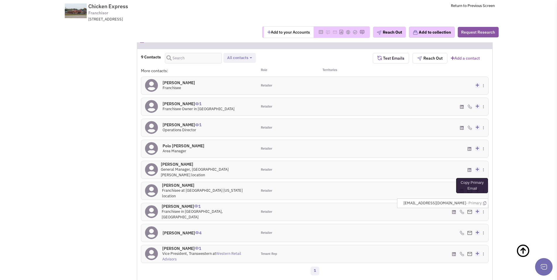
click at [485, 201] on icon at bounding box center [484, 203] width 3 height 4
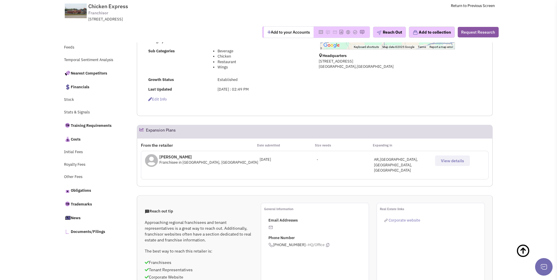
scroll to position [0, 0]
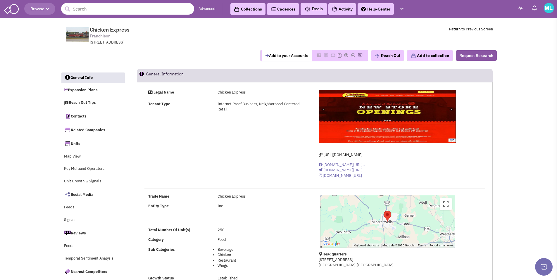
click at [110, 12] on input "text" at bounding box center [127, 9] width 133 height 12
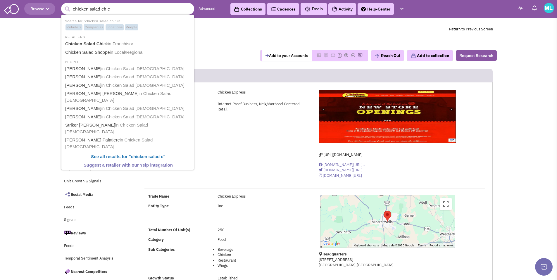
type input "chicken salad chick"
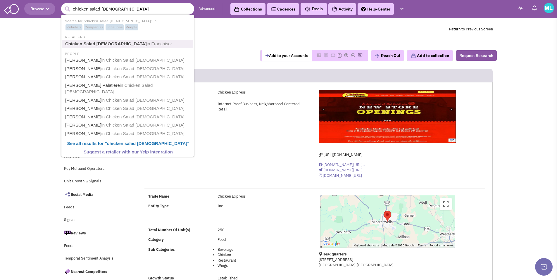
click at [102, 46] on link "Chicken Salad Chick in Franchisor" at bounding box center [128, 44] width 130 height 8
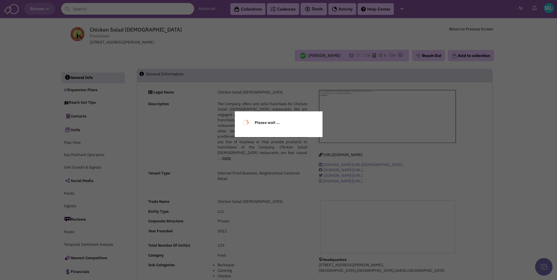
select select
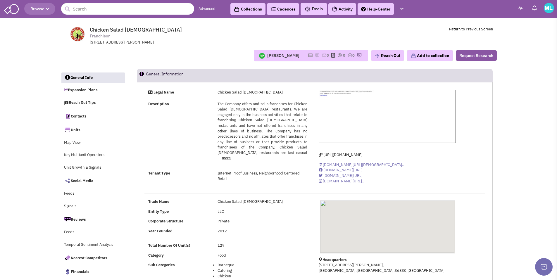
select select
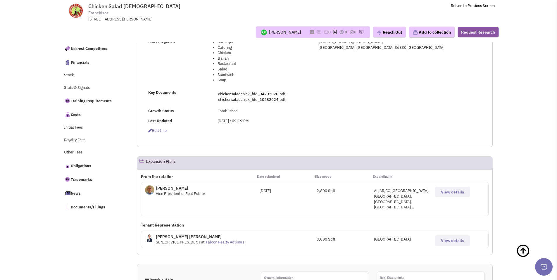
scroll to position [190, 0]
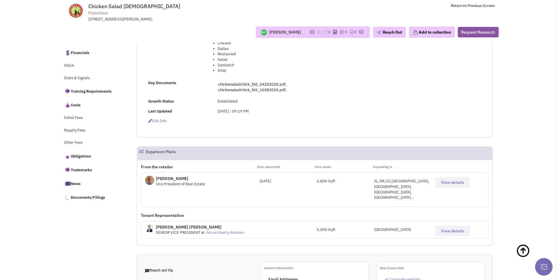
click at [170, 179] on p "Mr. Terry A McKee" at bounding box center [180, 179] width 49 height 6
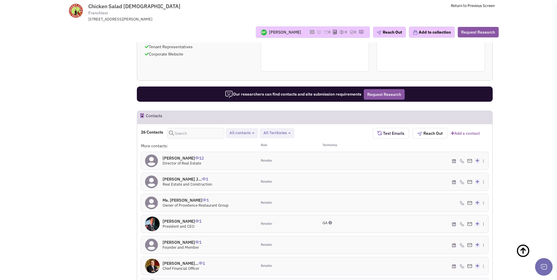
scroll to position [523, 0]
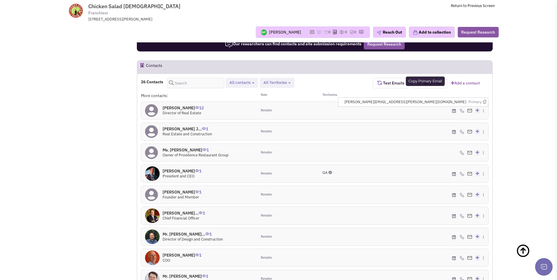
click at [484, 100] on icon at bounding box center [484, 102] width 3 height 4
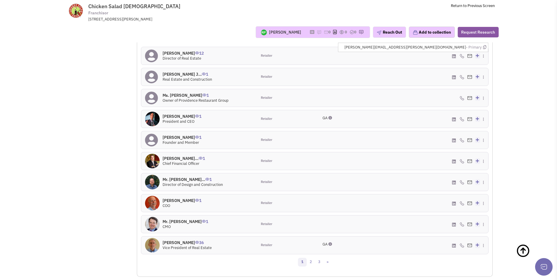
scroll to position [586, 0]
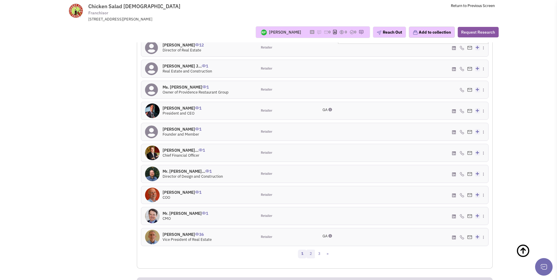
click at [311, 250] on link "2" at bounding box center [310, 254] width 9 height 9
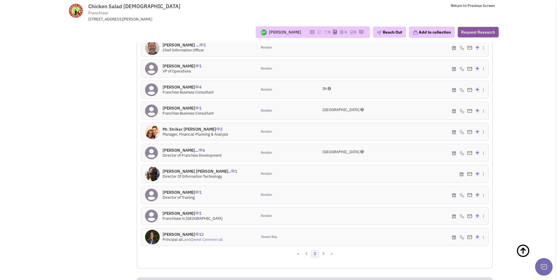
click at [185, 148] on h4 "Ms. Larissa Allsup... 6" at bounding box center [192, 150] width 59 height 5
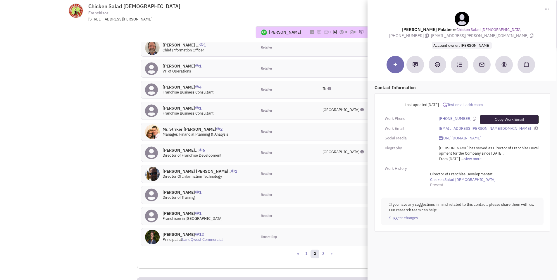
click at [535, 128] on icon at bounding box center [536, 129] width 3 height 4
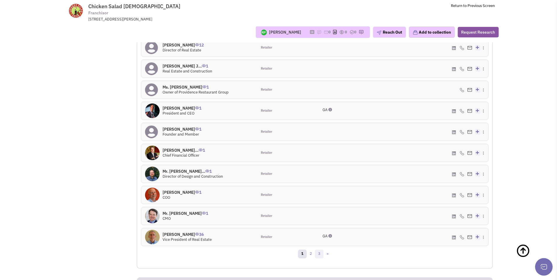
click at [320, 250] on link "3" at bounding box center [319, 254] width 9 height 9
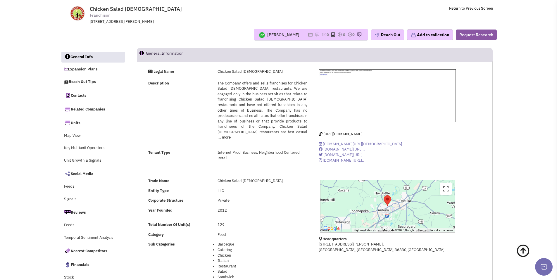
scroll to position [0, 0]
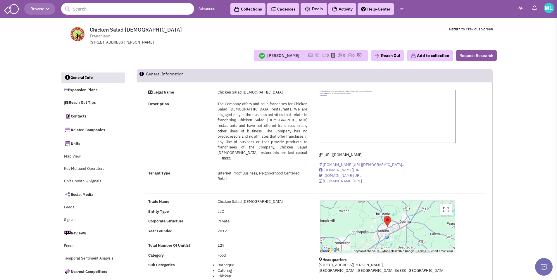
click at [95, 11] on input "text" at bounding box center [127, 9] width 133 height 12
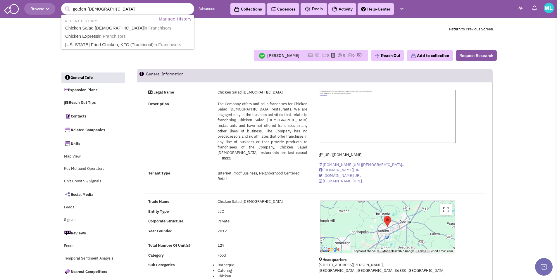
type input "golden chick"
click at [63, 5] on button "submit" at bounding box center [67, 9] width 9 height 9
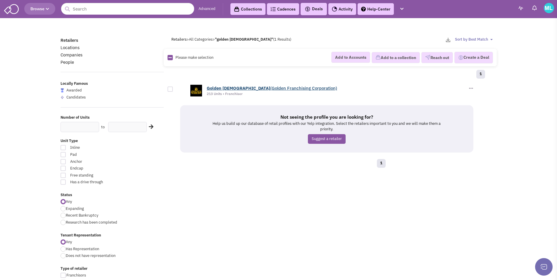
click at [229, 88] on b "[DEMOGRAPHIC_DATA]" at bounding box center [247, 88] width 48 height 6
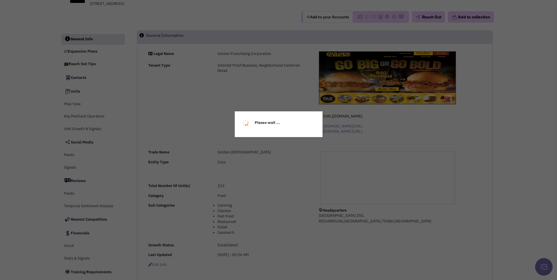
select select
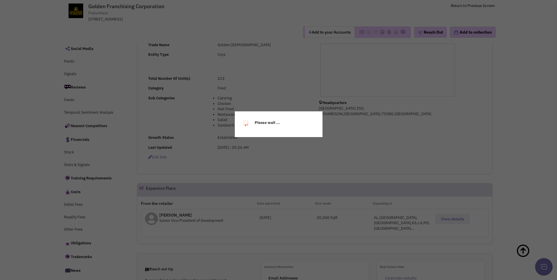
select select
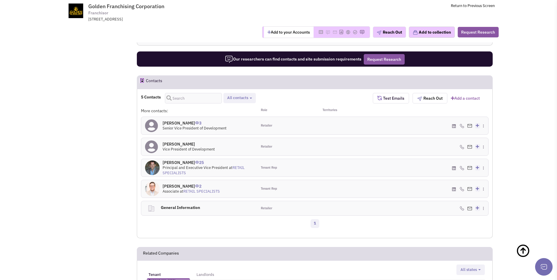
scroll to position [424, 0]
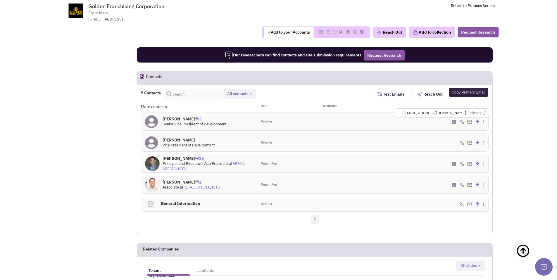
click at [485, 111] on icon at bounding box center [484, 113] width 3 height 4
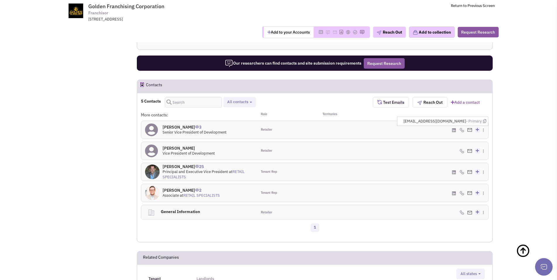
scroll to position [409, 0]
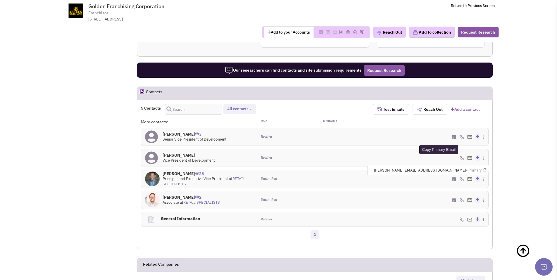
click at [484, 168] on icon at bounding box center [484, 170] width 3 height 4
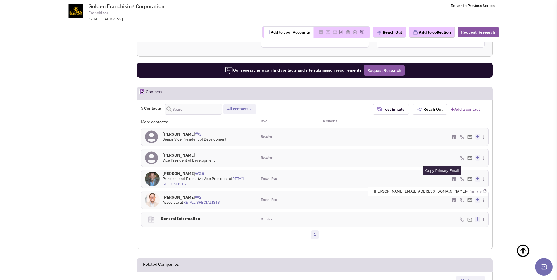
click at [486, 189] on icon at bounding box center [484, 191] width 3 height 4
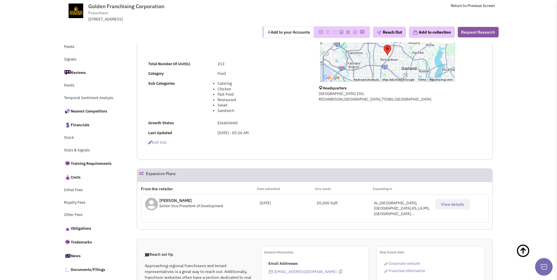
scroll to position [0, 0]
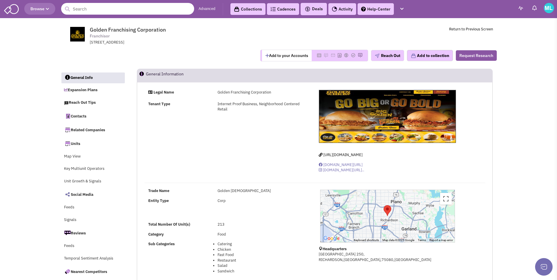
click at [111, 9] on input "text" at bounding box center [127, 9] width 133 height 12
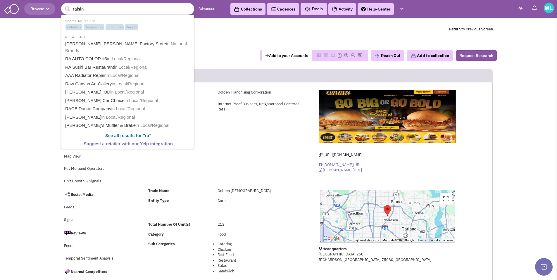
type input "raising"
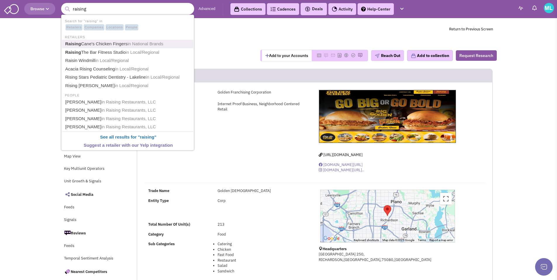
click at [116, 46] on link "Raising Cane's Chicken Fingers in National Brands" at bounding box center [128, 44] width 130 height 8
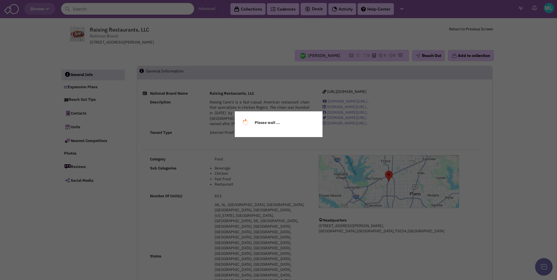
select select
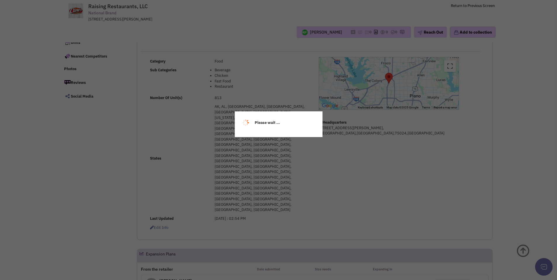
select select
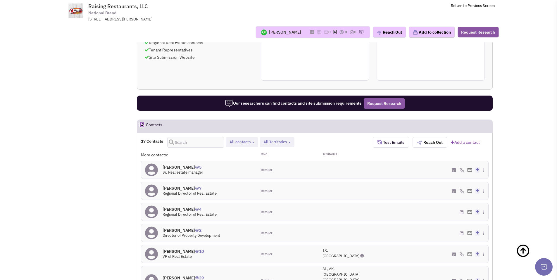
scroll to position [470, 0]
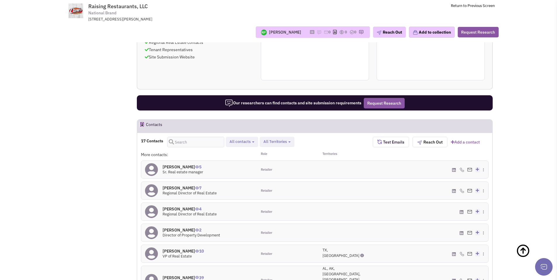
click at [245, 161] on div "[PERSON_NAME] 5 Sr. Real estate manager" at bounding box center [199, 170] width 116 height 18
click at [485, 244] on icon at bounding box center [484, 246] width 3 height 4
click at [484, 275] on icon at bounding box center [484, 277] width 3 height 4
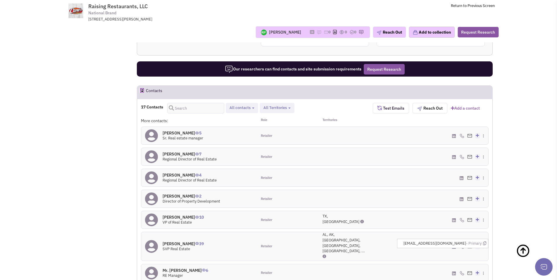
scroll to position [579, 0]
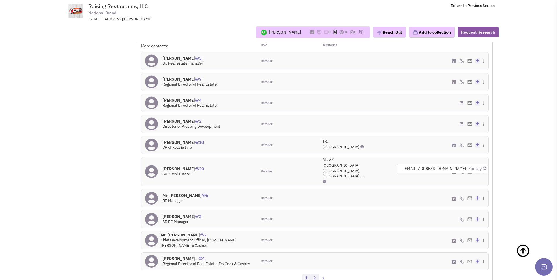
click at [315, 274] on link "2" at bounding box center [315, 278] width 9 height 9
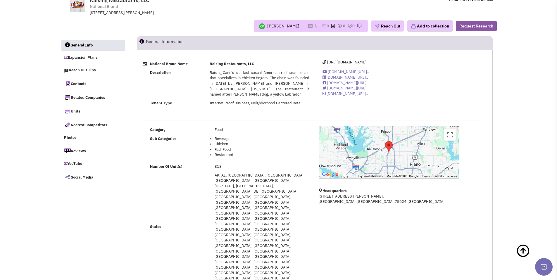
scroll to position [0, 0]
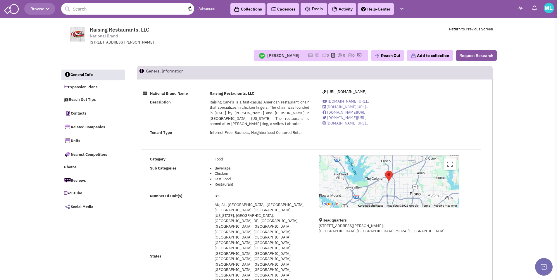
drag, startPoint x: 135, startPoint y: 10, endPoint x: 122, endPoint y: 17, distance: 15.3
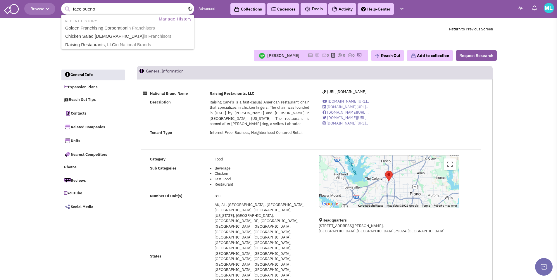
type input "taco bueno"
click at [63, 5] on button "submit" at bounding box center [67, 9] width 9 height 9
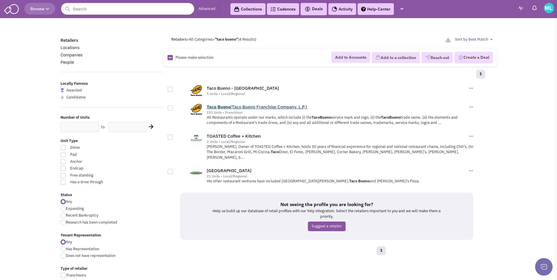
click at [247, 109] on link "Taco Bueno (Taco Bueno Franchise Company, L.P.)" at bounding box center [257, 107] width 100 height 6
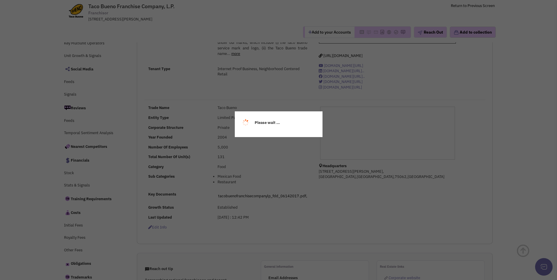
select select
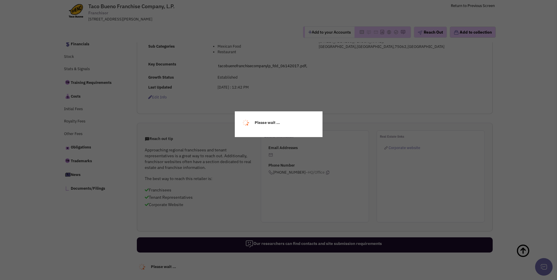
select select
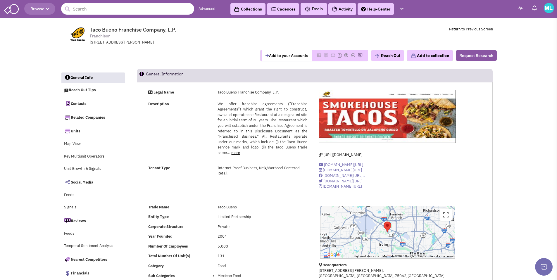
click at [101, 13] on input "text" at bounding box center [127, 9] width 133 height 12
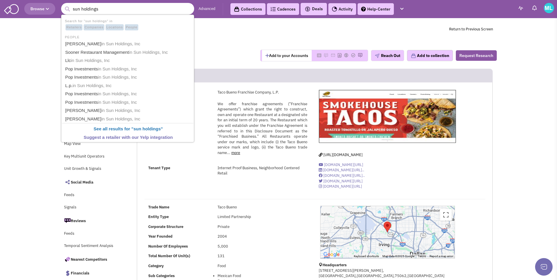
type input "sun holdings"
click at [63, 5] on button "submit" at bounding box center [67, 9] width 9 height 9
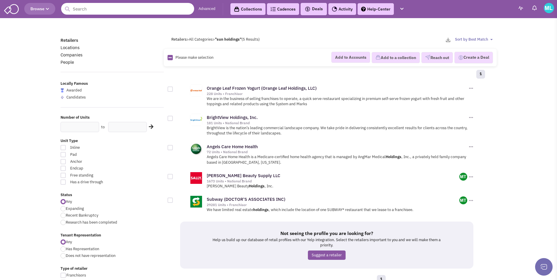
click at [96, 7] on input "text" at bounding box center [127, 9] width 133 height 12
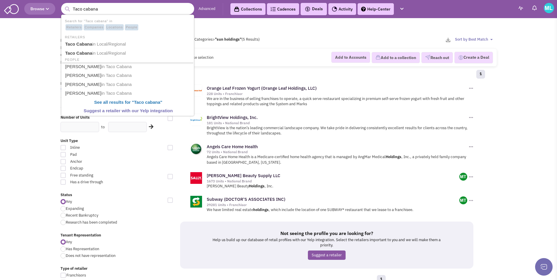
type input "Taco cabana"
click at [63, 5] on button "submit" at bounding box center [67, 9] width 9 height 9
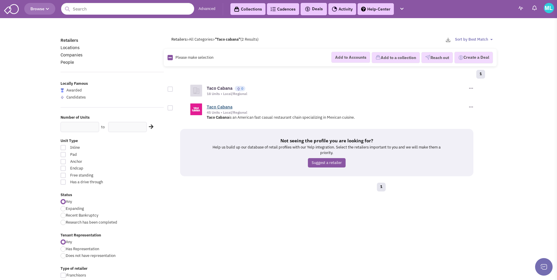
click at [222, 107] on link "Taco Cabana" at bounding box center [220, 107] width 26 height 6
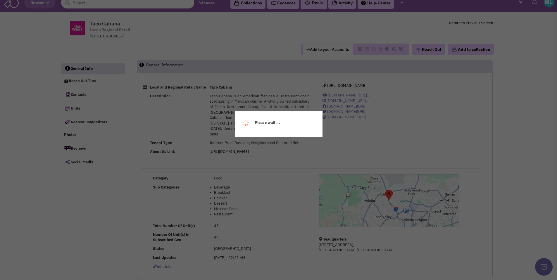
select select
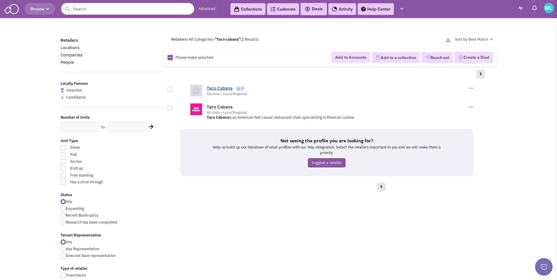
click at [229, 86] on link "Taco Cabana" at bounding box center [220, 88] width 26 height 6
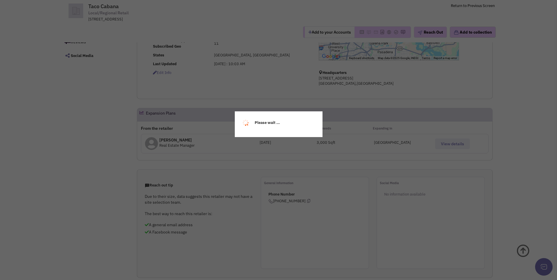
select select
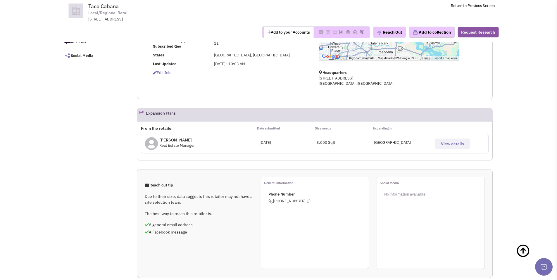
select select
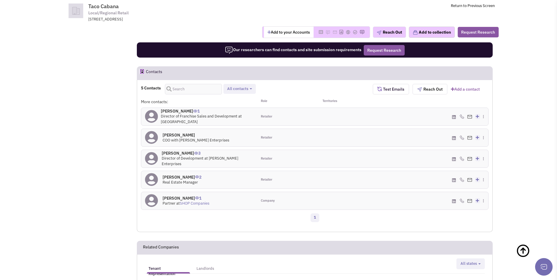
scroll to position [328, 0]
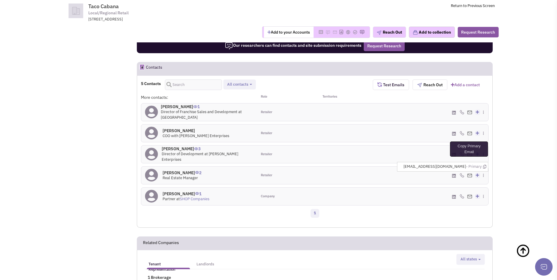
click at [485, 167] on icon at bounding box center [484, 167] width 3 height 4
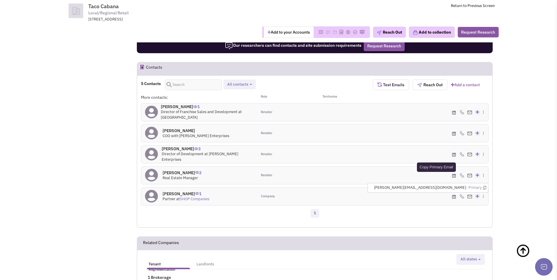
click at [484, 187] on icon at bounding box center [484, 188] width 3 height 4
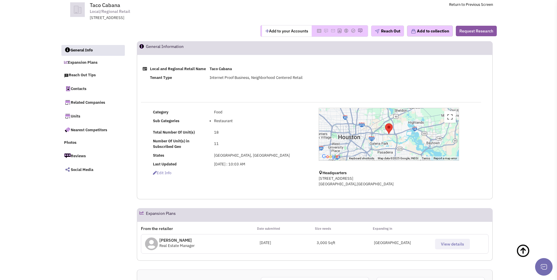
scroll to position [0, 0]
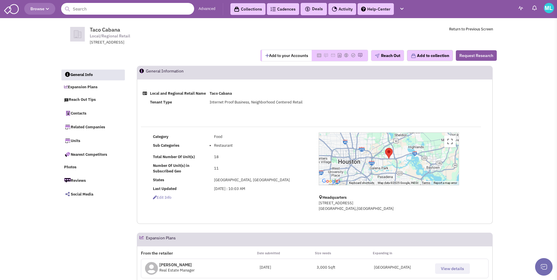
click at [144, 6] on input "text" at bounding box center [127, 9] width 133 height 12
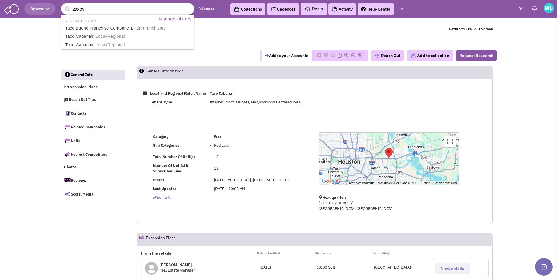
type input "zaxbys"
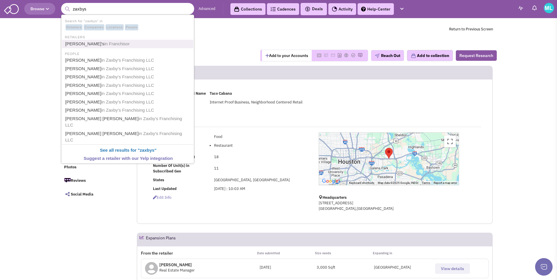
click at [104, 45] on span "in Franchisor" at bounding box center [116, 43] width 25 height 5
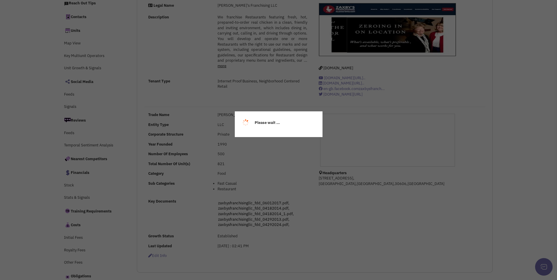
select select
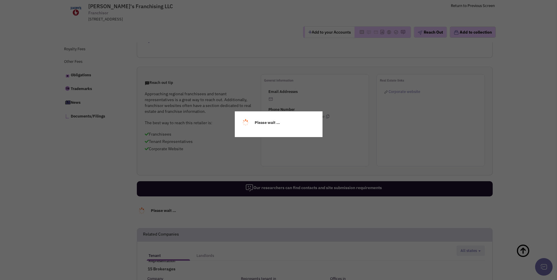
select select
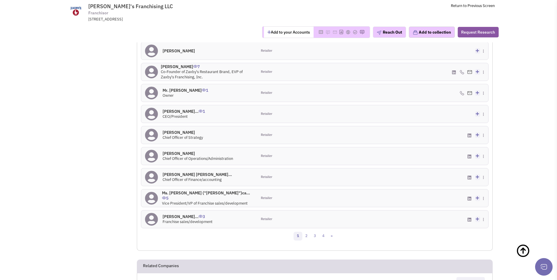
scroll to position [485, 0]
click at [303, 235] on link "2" at bounding box center [306, 235] width 9 height 9
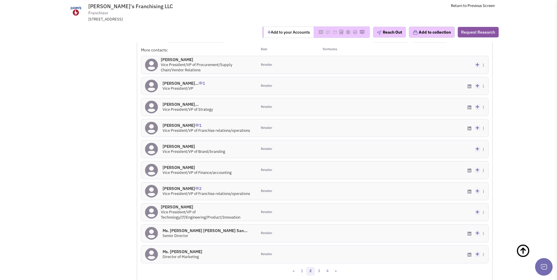
scroll to position [450, 0]
click at [321, 272] on link "3" at bounding box center [319, 271] width 9 height 9
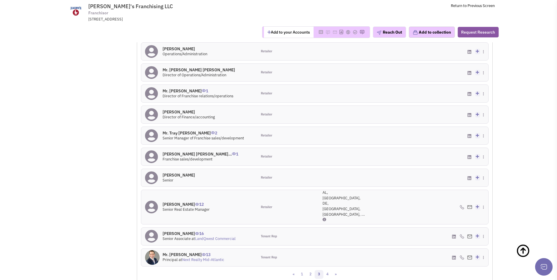
scroll to position [461, 0]
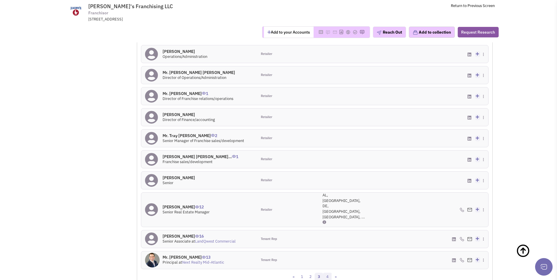
click at [327, 273] on link "4" at bounding box center [327, 277] width 9 height 9
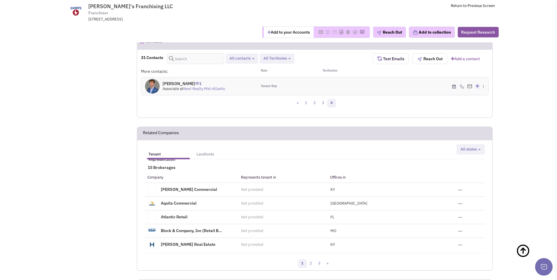
scroll to position [429, 0]
click at [324, 101] on link "3" at bounding box center [323, 103] width 9 height 9
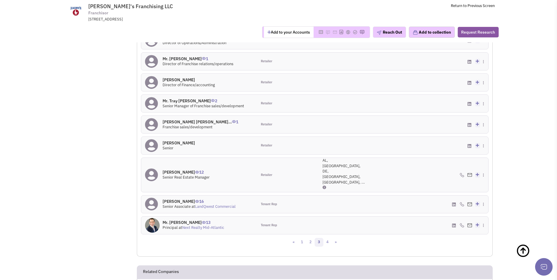
scroll to position [498, 0]
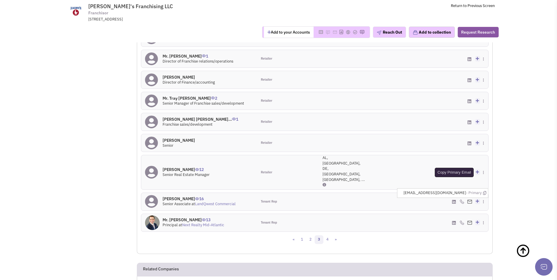
click at [485, 191] on icon at bounding box center [484, 193] width 3 height 4
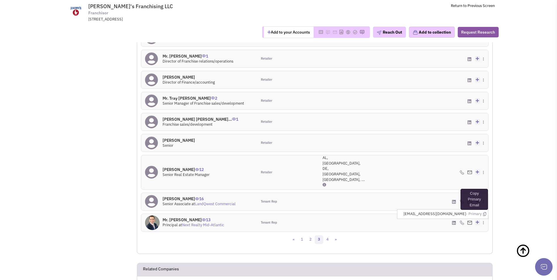
click at [485, 212] on icon at bounding box center [484, 214] width 3 height 4
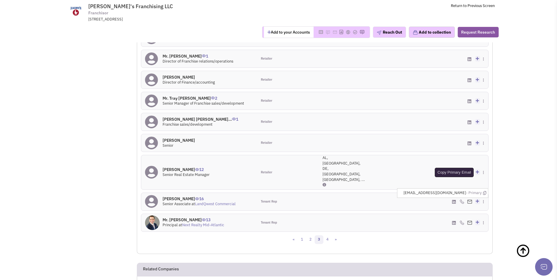
click at [484, 191] on icon at bounding box center [484, 193] width 3 height 4
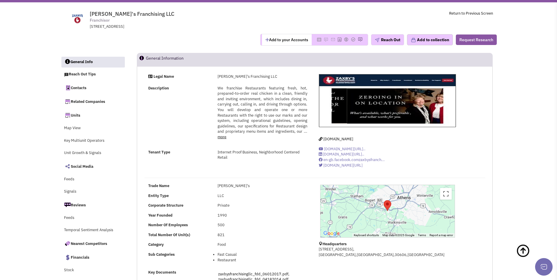
scroll to position [0, 0]
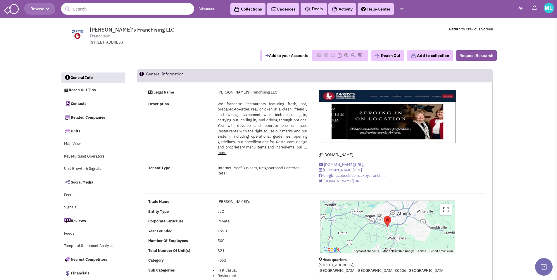
click at [96, 11] on input "text" at bounding box center [127, 9] width 133 height 12
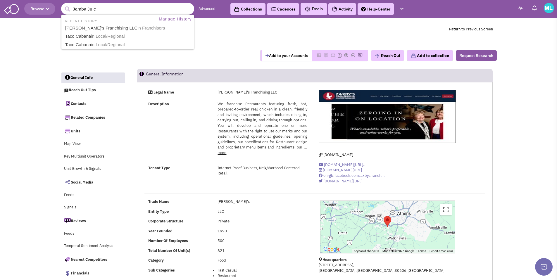
type input "[PERSON_NAME]"
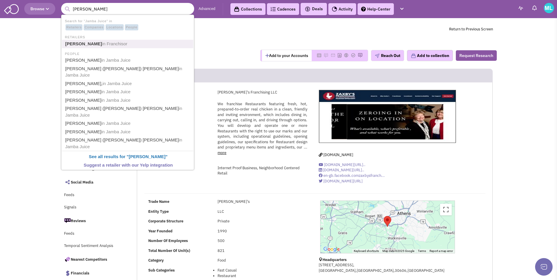
click at [102, 45] on span "in Franchisor" at bounding box center [114, 43] width 25 height 5
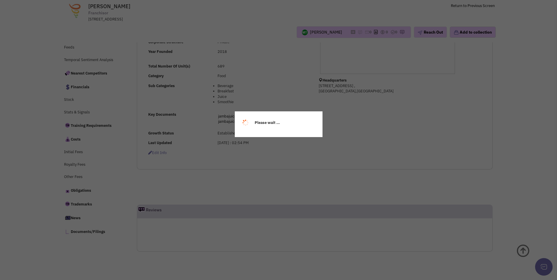
scroll to position [149, 0]
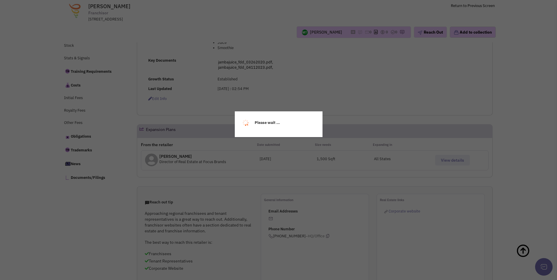
select select
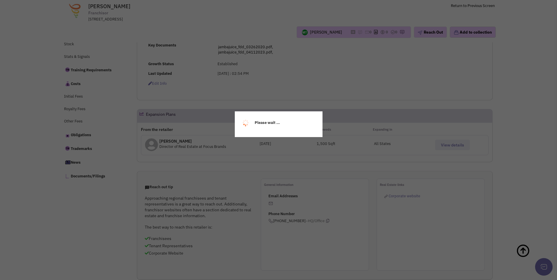
select select
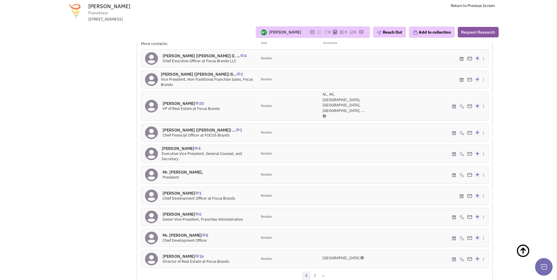
scroll to position [544, 0]
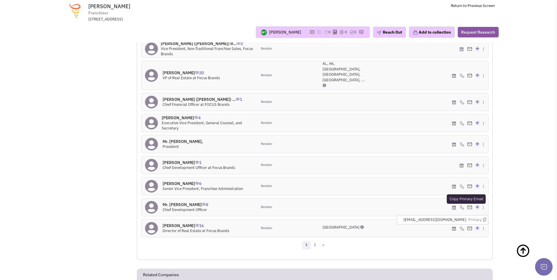
click at [483, 218] on icon at bounding box center [484, 220] width 3 height 4
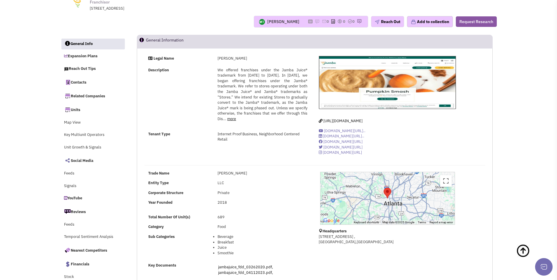
scroll to position [0, 0]
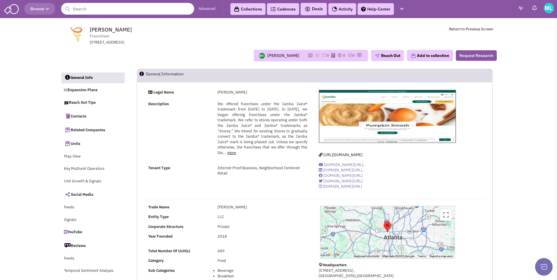
click at [102, 7] on input "text" at bounding box center [127, 9] width 133 height 12
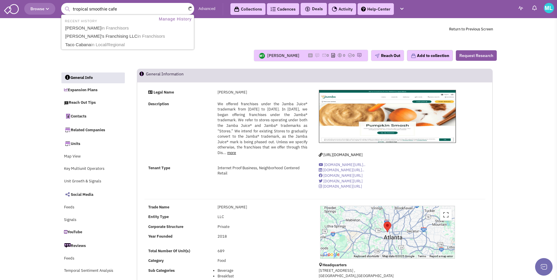
type input "tropical smoothie cafe"
click at [63, 5] on button "submit" at bounding box center [67, 9] width 9 height 9
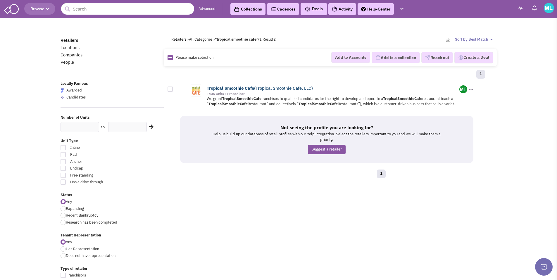
click at [267, 88] on link "Tropical Smoothie Cafe (Tropical Smoothie Cafe, LLC)" at bounding box center [260, 88] width 106 height 6
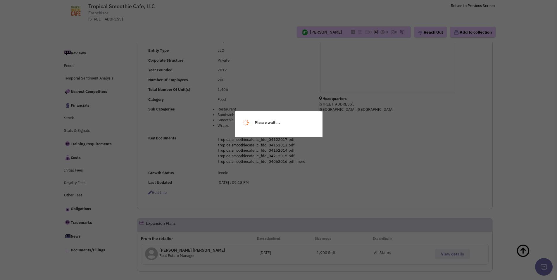
select select
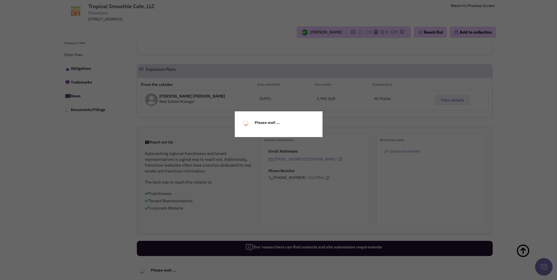
select select
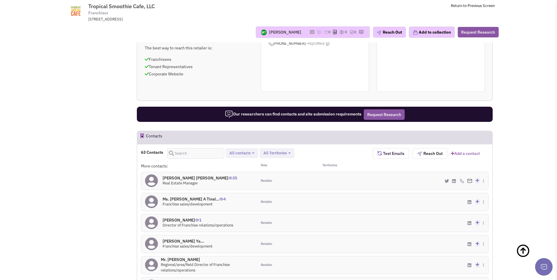
scroll to position [485, 0]
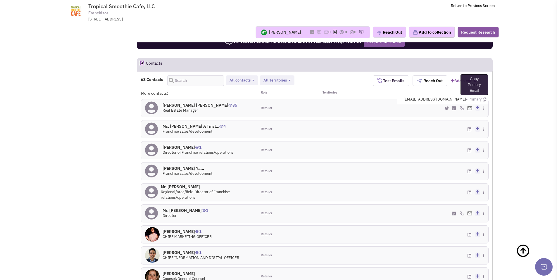
click at [484, 99] on icon at bounding box center [484, 100] width 3 height 4
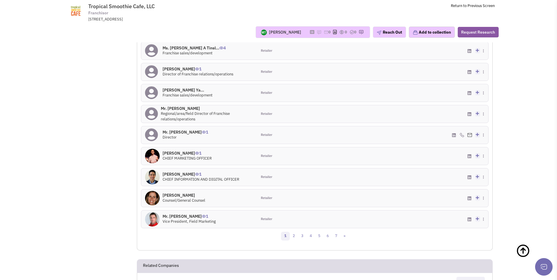
scroll to position [578, 0]
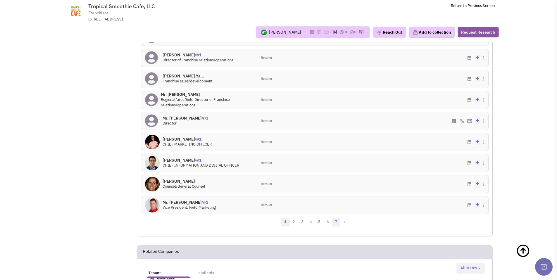
click at [337, 222] on link "7" at bounding box center [336, 222] width 9 height 9
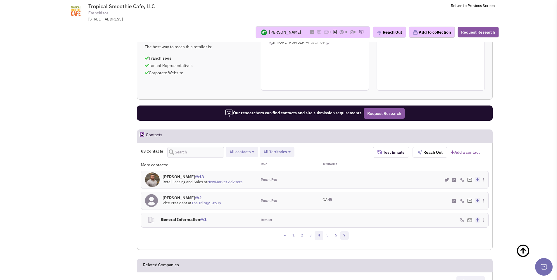
scroll to position [415, 0]
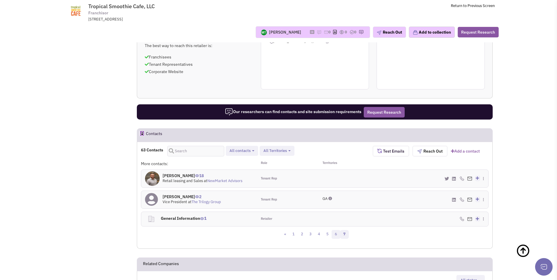
click at [335, 236] on link "6" at bounding box center [336, 234] width 9 height 9
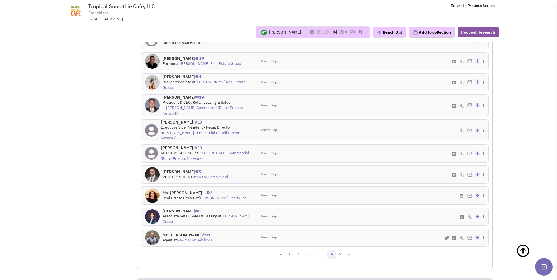
scroll to position [554, 0]
click at [296, 249] on link "2" at bounding box center [298, 253] width 9 height 9
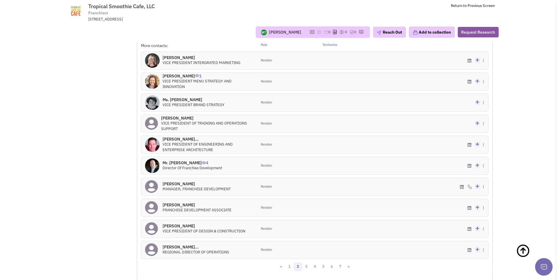
scroll to position [547, 0]
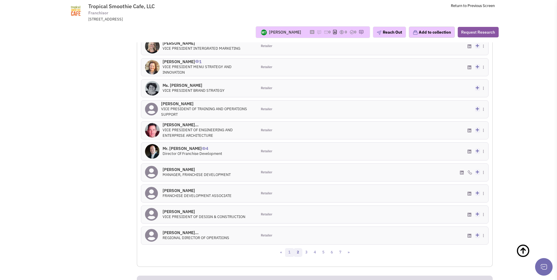
click at [293, 253] on link "1" at bounding box center [289, 252] width 9 height 9
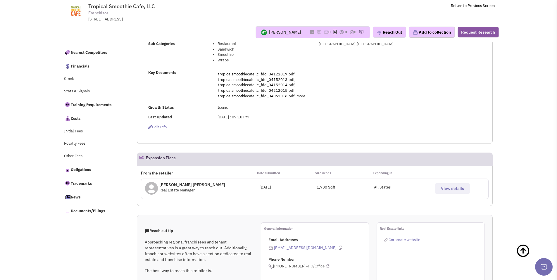
scroll to position [0, 0]
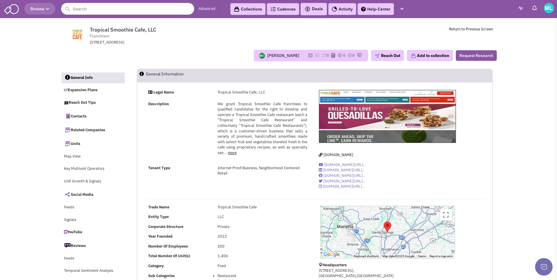
click at [143, 10] on input "text" at bounding box center [127, 9] width 133 height 12
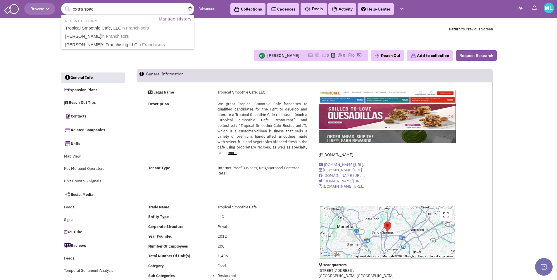
type input "extra space"
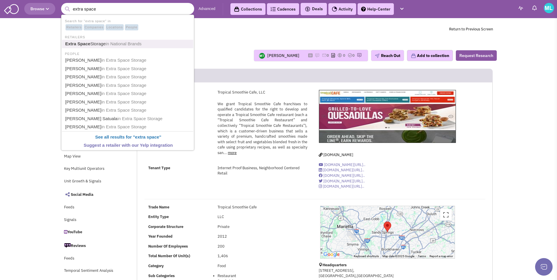
click at [117, 45] on span "in National Brands" at bounding box center [124, 43] width 36 height 5
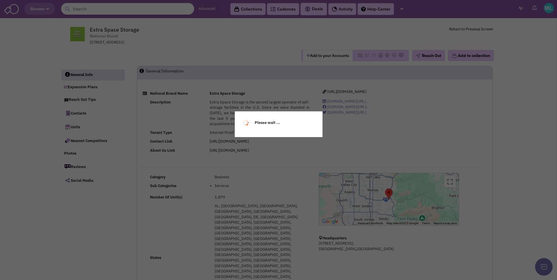
select select
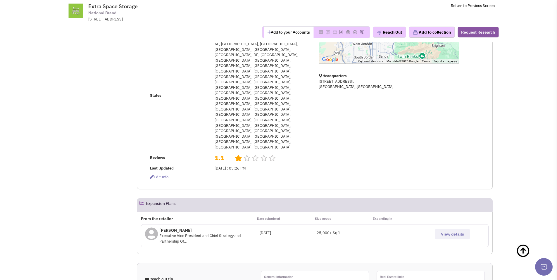
select select
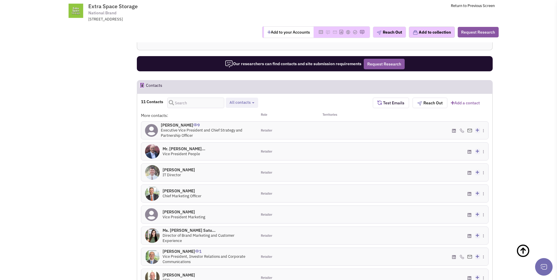
scroll to position [453, 0]
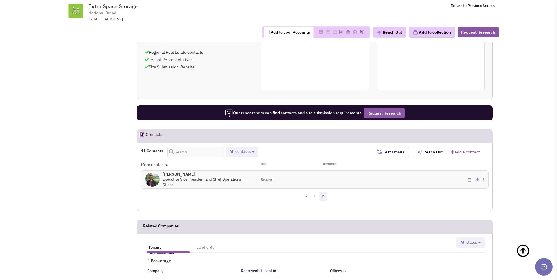
scroll to position [370, 0]
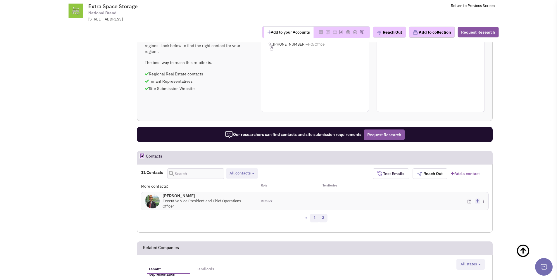
click at [317, 214] on link "1" at bounding box center [314, 218] width 9 height 9
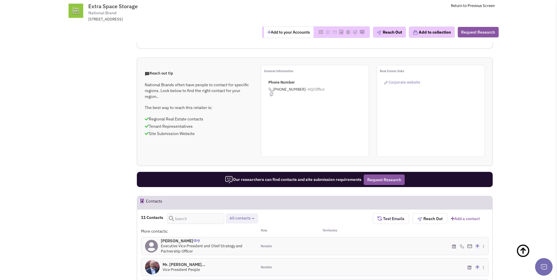
scroll to position [330, 0]
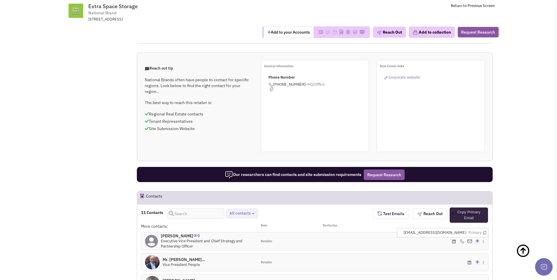
click at [484, 231] on icon at bounding box center [484, 233] width 3 height 4
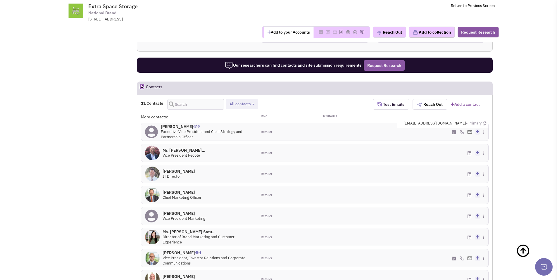
scroll to position [446, 0]
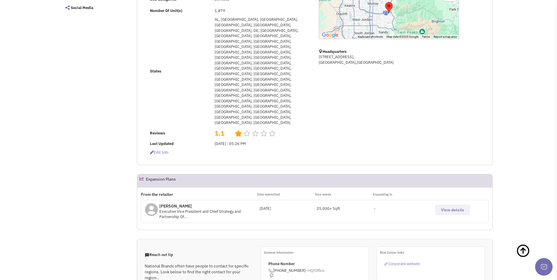
scroll to position [0, 0]
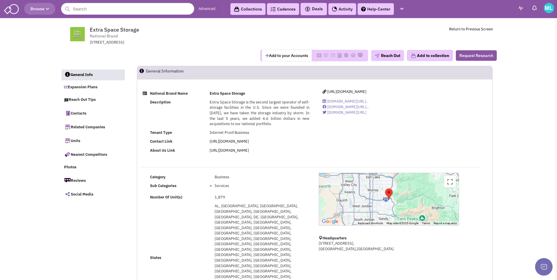
click at [128, 15] on header "Browse Advanced Collections Cadences 0 Deals" at bounding box center [278, 9] width 557 height 18
click at [131, 12] on input "text" at bounding box center [127, 9] width 133 height 12
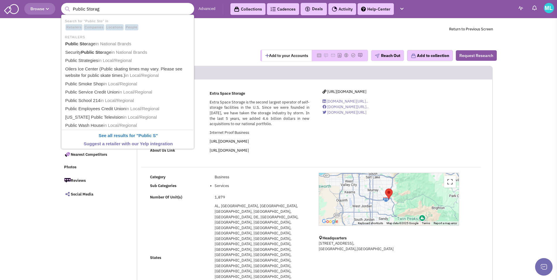
type input "Public Storage"
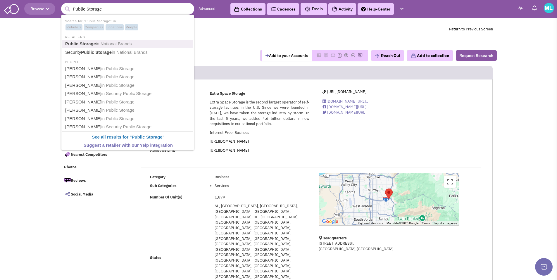
click at [103, 44] on span "in National Brands" at bounding box center [114, 43] width 36 height 5
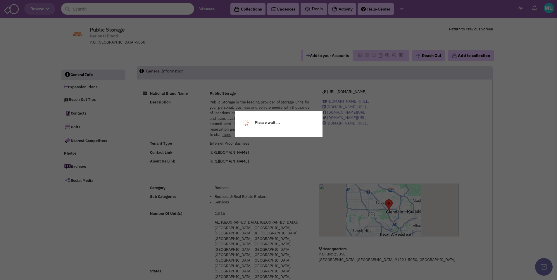
select select
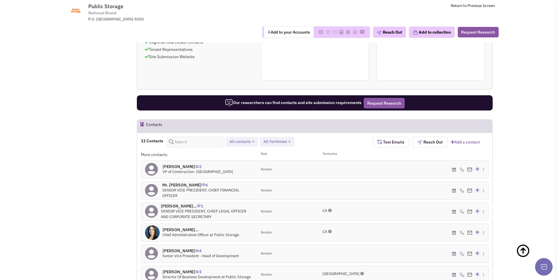
scroll to position [461, 0]
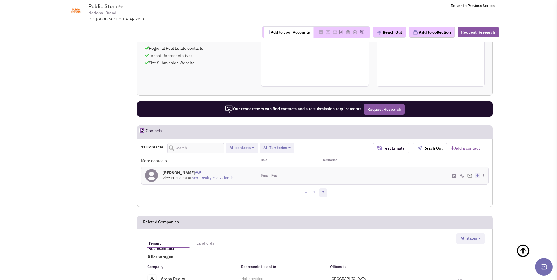
scroll to position [425, 0]
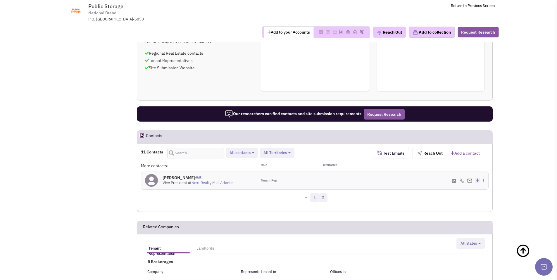
click at [312, 193] on link "1" at bounding box center [314, 197] width 9 height 9
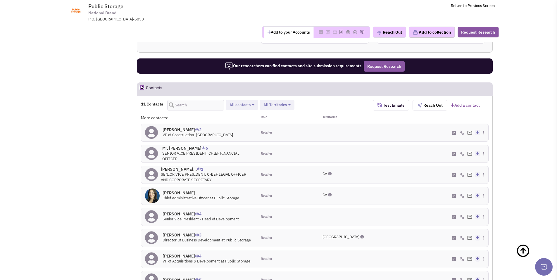
scroll to position [477, 0]
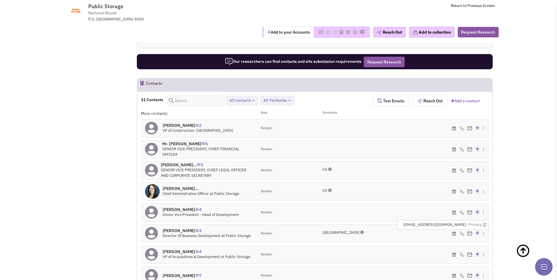
click at [486, 220] on li "jdreiske@publicstorage.com - Primary" at bounding box center [445, 224] width 86 height 9
click at [486, 223] on icon at bounding box center [484, 225] width 3 height 4
click at [485, 265] on icon at bounding box center [484, 267] width 3 height 4
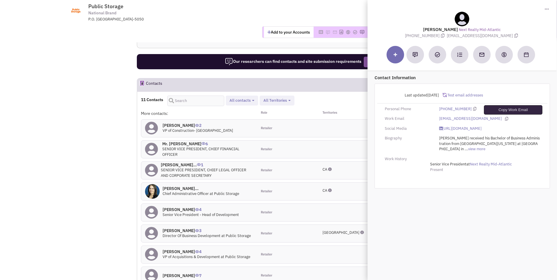
click at [508, 118] on icon at bounding box center [506, 119] width 3 height 4
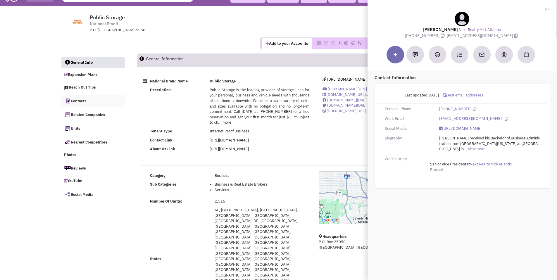
scroll to position [0, 0]
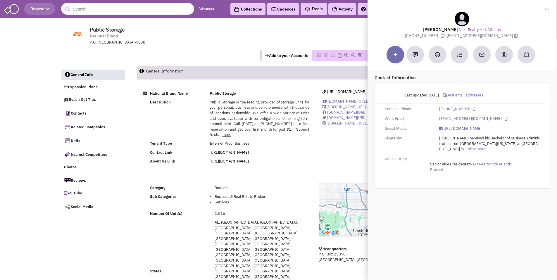
click at [137, 7] on input "text" at bounding box center [127, 9] width 133 height 12
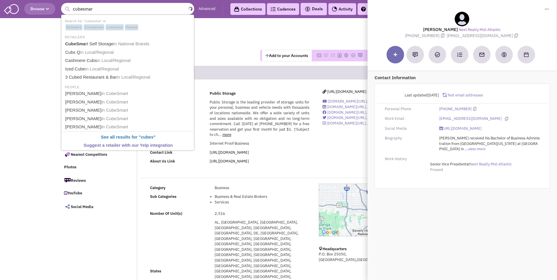
type input "cubesmart"
click at [142, 46] on link "CubeSmart Self Storage in National Brands" at bounding box center [128, 44] width 130 height 8
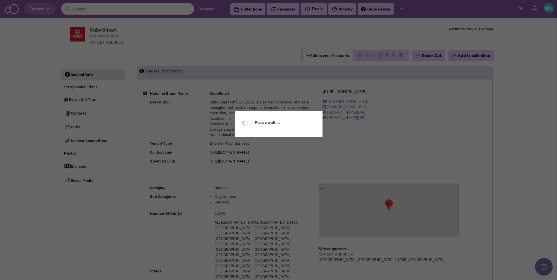
select select
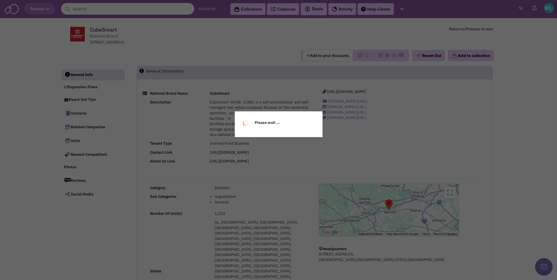
select select
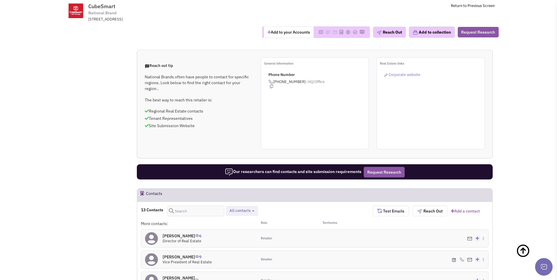
scroll to position [380, 0]
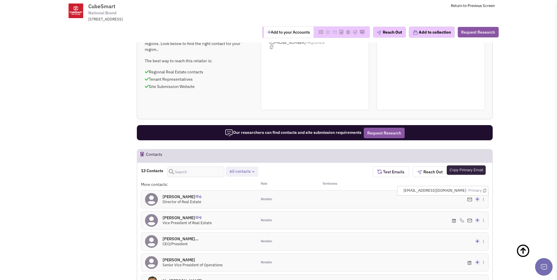
click at [485, 189] on icon at bounding box center [484, 191] width 3 height 4
click at [485, 210] on icon at bounding box center [484, 212] width 3 height 4
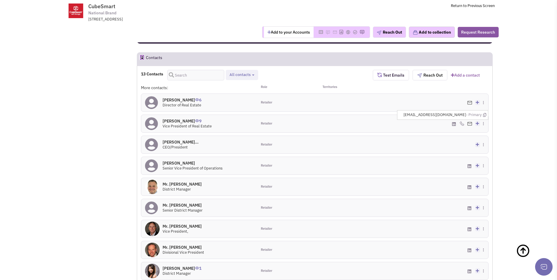
scroll to position [478, 0]
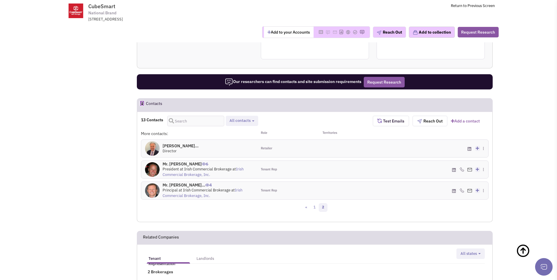
scroll to position [429, 0]
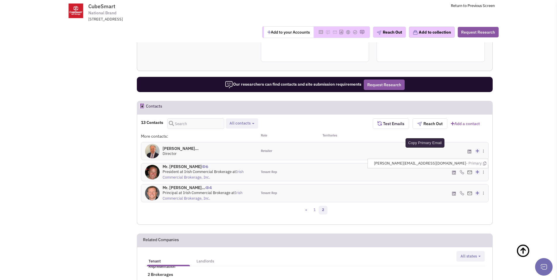
click at [485, 162] on icon at bounding box center [484, 164] width 3 height 4
click at [183, 185] on h4 "Mr. Charlie Cangel... 4" at bounding box center [208, 187] width 91 height 5
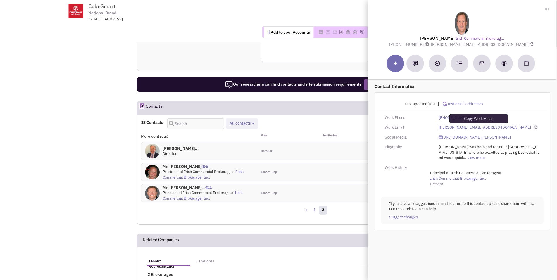
click at [535, 127] on icon at bounding box center [536, 128] width 3 height 4
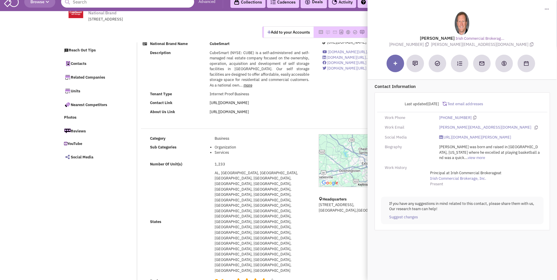
scroll to position [0, 0]
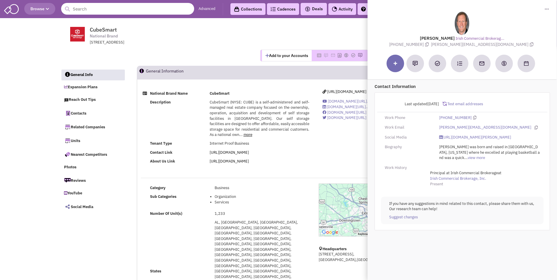
click at [112, 13] on input "text" at bounding box center [127, 9] width 133 height 12
drag, startPoint x: 94, startPoint y: 9, endPoint x: 85, endPoint y: 10, distance: 8.8
click at [85, 10] on input "devon self storage" at bounding box center [127, 9] width 133 height 12
type input "devon storage"
click at [63, 5] on button "submit" at bounding box center [67, 9] width 9 height 9
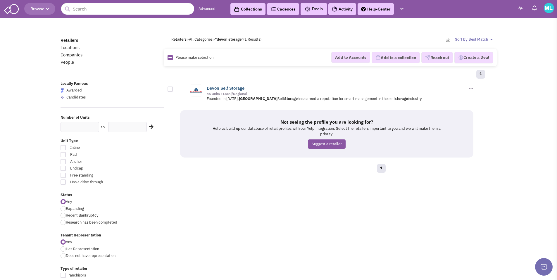
click at [222, 88] on link "Devon Self Storage" at bounding box center [226, 88] width 38 height 6
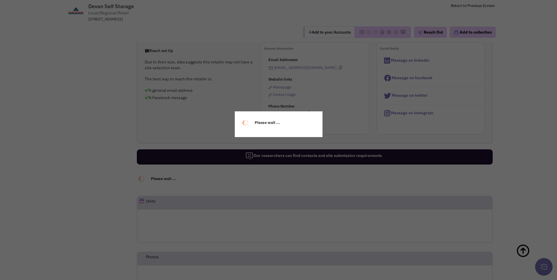
select select
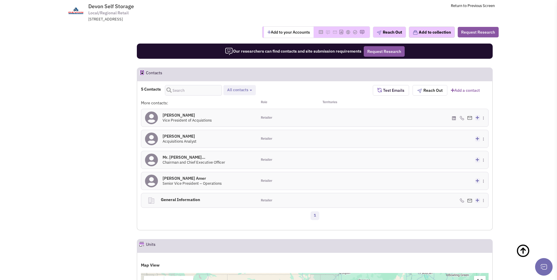
scroll to position [345, 0]
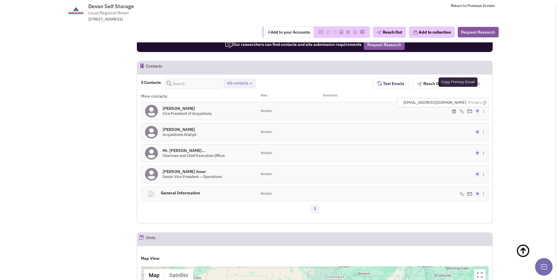
click at [485, 101] on icon at bounding box center [484, 103] width 3 height 4
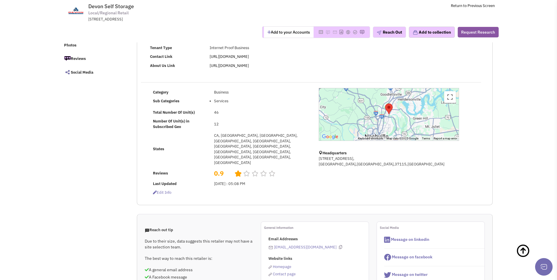
scroll to position [0, 0]
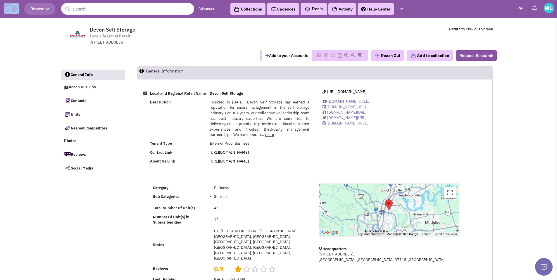
click at [108, 3] on header "Browse Advanced Collections Cadences 0 Deals" at bounding box center [278, 9] width 557 height 18
click at [107, 11] on input "text" at bounding box center [127, 9] width 133 height 12
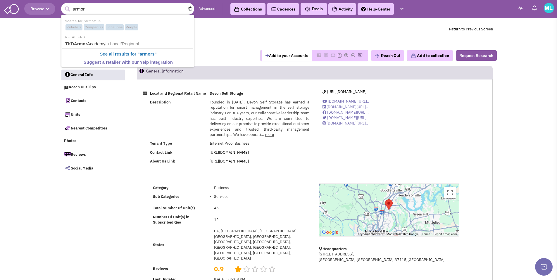
type input "armor"
click at [63, 5] on button "submit" at bounding box center [67, 9] width 9 height 9
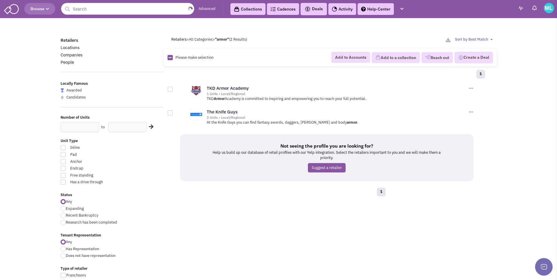
click at [142, 5] on input "text" at bounding box center [127, 9] width 133 height 12
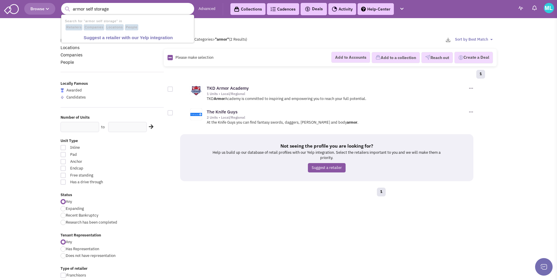
type input "armor self storage"
click at [63, 5] on button "submit" at bounding box center [67, 9] width 9 height 9
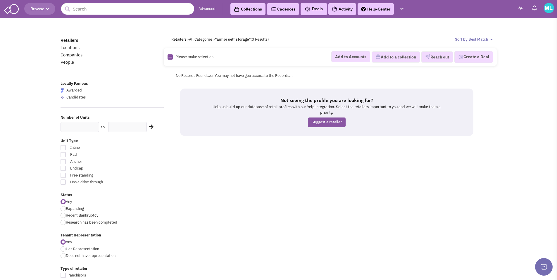
click at [115, 17] on header "Browse Advanced Collections Cadences 0 Deals" at bounding box center [278, 9] width 557 height 18
drag, startPoint x: 114, startPoint y: 12, endPoint x: 104, endPoint y: 7, distance: 12.0
click at [114, 11] on input "text" at bounding box center [127, 9] width 133 height 12
click at [96, 9] on input "macho self" at bounding box center [127, 9] width 133 height 12
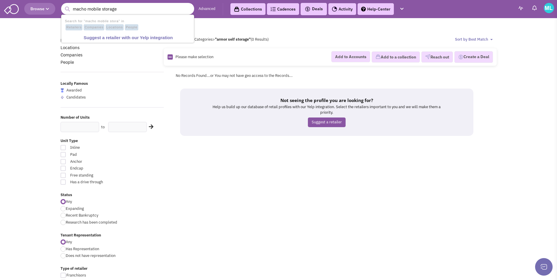
type input "macho mobile storage"
click at [63, 5] on button "submit" at bounding box center [67, 9] width 9 height 9
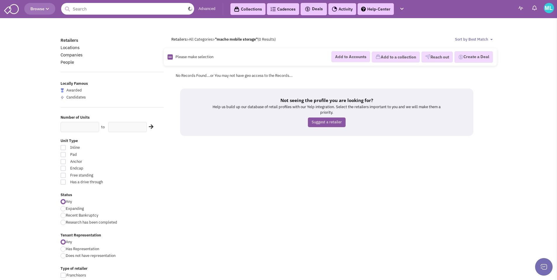
click at [125, 6] on input "text" at bounding box center [127, 9] width 133 height 12
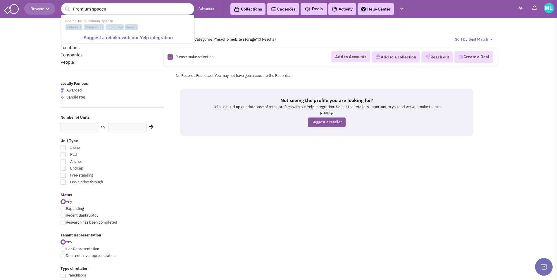
type input "Premium spaces"
click at [63, 5] on button "submit" at bounding box center [67, 9] width 9 height 9
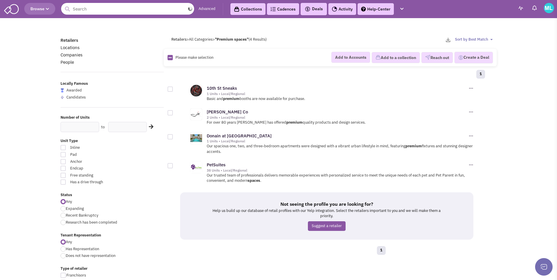
click at [121, 5] on input "text" at bounding box center [127, 9] width 133 height 12
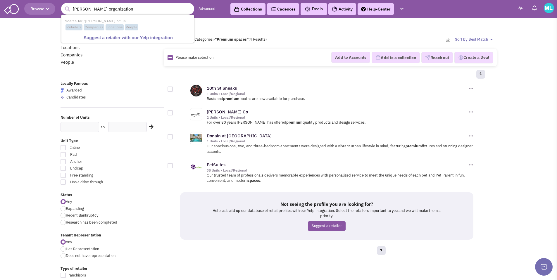
type input "[PERSON_NAME] organization"
click at [63, 5] on button "submit" at bounding box center [67, 9] width 9 height 9
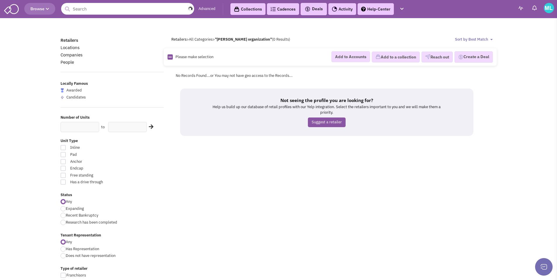
click at [115, 5] on input "text" at bounding box center [127, 9] width 133 height 12
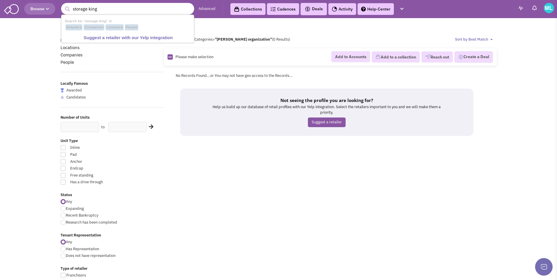
type input "storage king"
click at [63, 5] on button "submit" at bounding box center [67, 9] width 9 height 9
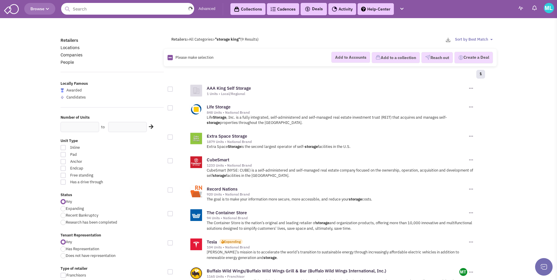
click at [135, 6] on input "text" at bounding box center [127, 9] width 133 height 12
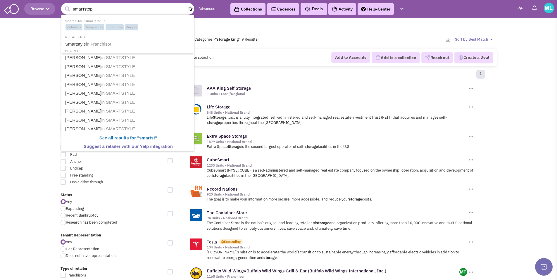
type input "smartstop"
click at [63, 5] on button "submit" at bounding box center [67, 9] width 9 height 9
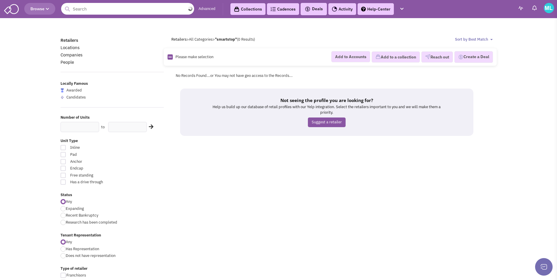
click at [138, 13] on input "text" at bounding box center [127, 9] width 133 height 12
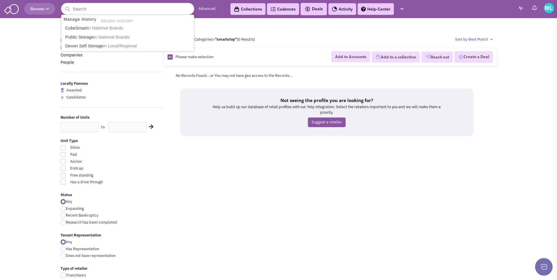
click at [139, 7] on input "text" at bounding box center [127, 9] width 133 height 12
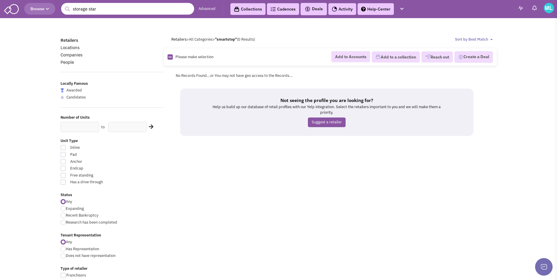
click at [108, 11] on input "storage star" at bounding box center [127, 9] width 133 height 12
click at [108, 10] on input "storage star" at bounding box center [127, 9] width 133 height 12
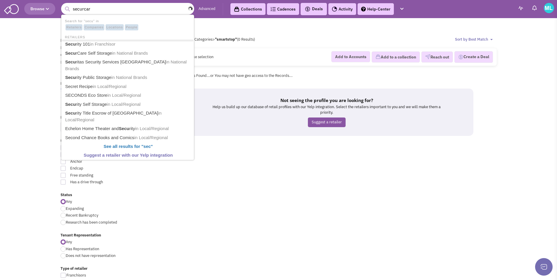
type input "securcare"
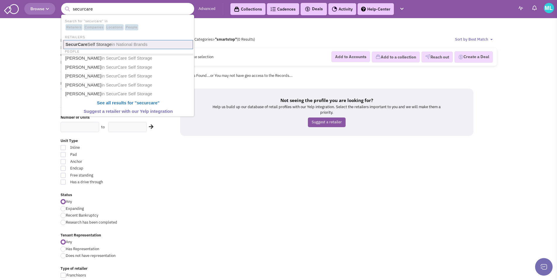
click at [102, 43] on link "SecurCare Self Storage in National Brands" at bounding box center [128, 44] width 130 height 9
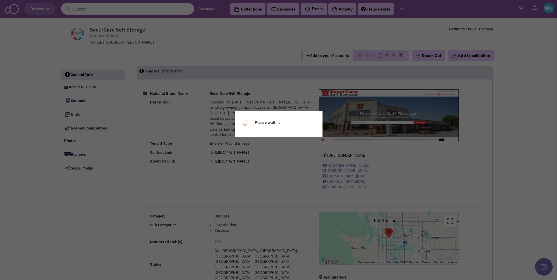
select select
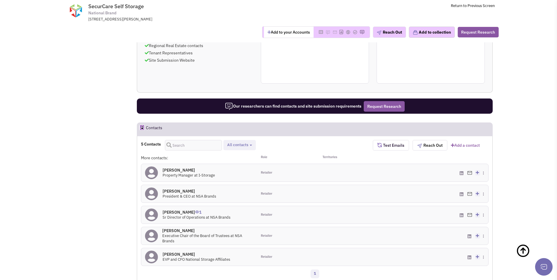
scroll to position [312, 0]
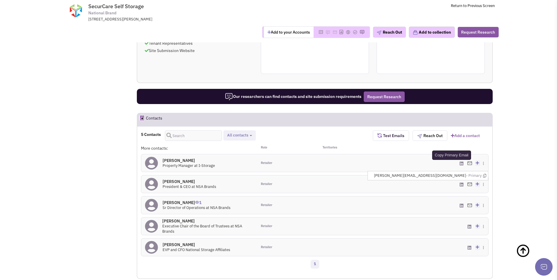
click at [485, 174] on icon at bounding box center [484, 176] width 3 height 4
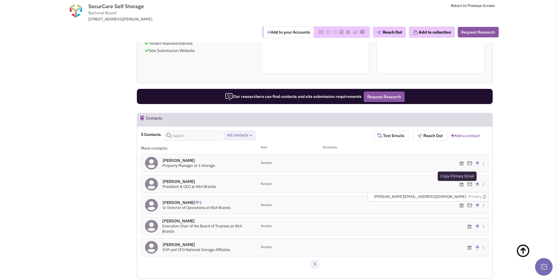
click at [484, 195] on icon at bounding box center [484, 197] width 3 height 4
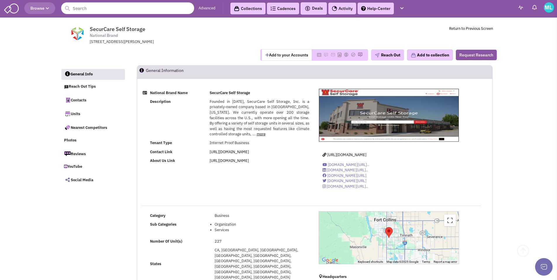
scroll to position [0, 0]
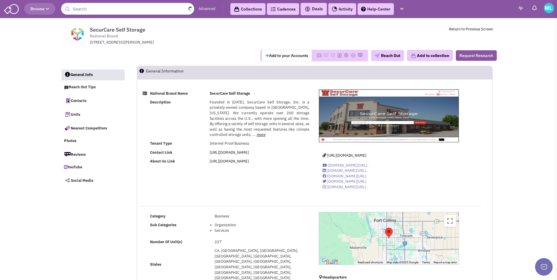
click at [114, 8] on input "text" at bounding box center [127, 9] width 133 height 12
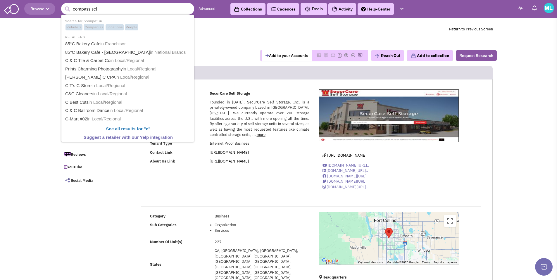
type input "compass self"
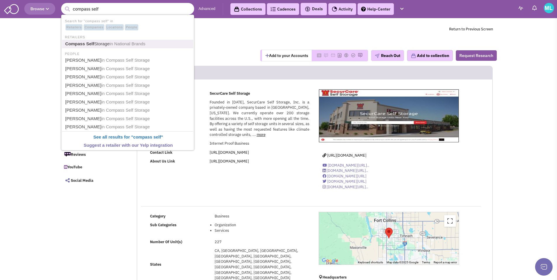
click at [116, 43] on span "in National Brands" at bounding box center [128, 43] width 36 height 5
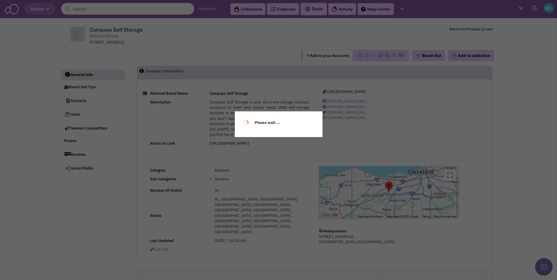
select select
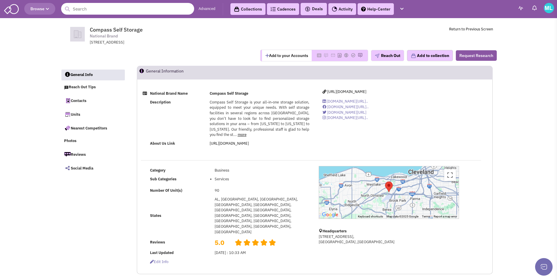
click at [122, 9] on input "text" at bounding box center [127, 9] width 133 height 12
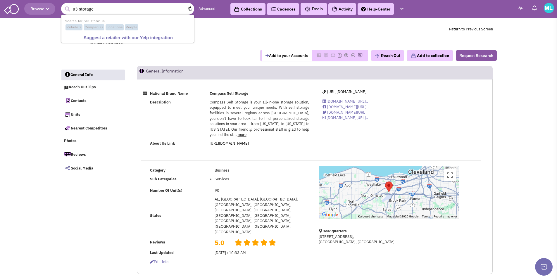
type input "a3 storage"
click at [63, 5] on button "submit" at bounding box center [67, 9] width 9 height 9
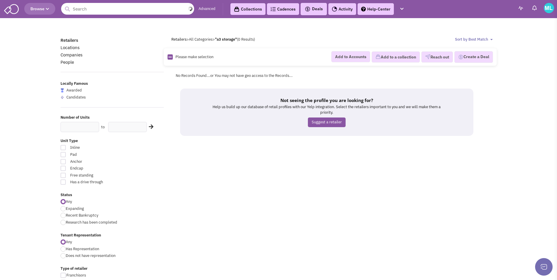
click at [142, 4] on input "text" at bounding box center [127, 9] width 133 height 12
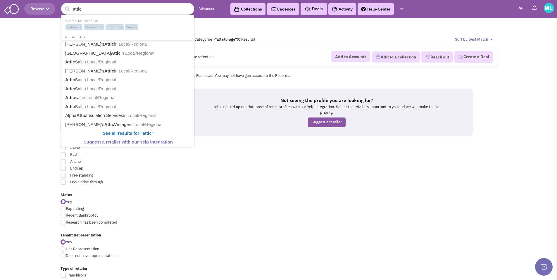
click at [73, 11] on input "attic" at bounding box center [127, 9] width 133 height 12
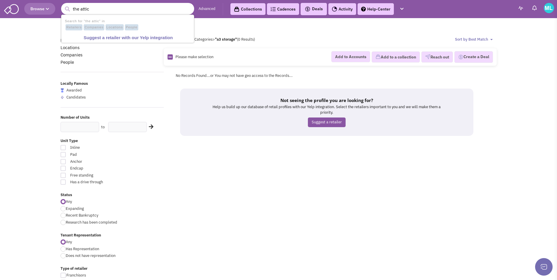
type input "the attic"
click at [63, 5] on button "submit" at bounding box center [67, 9] width 9 height 9
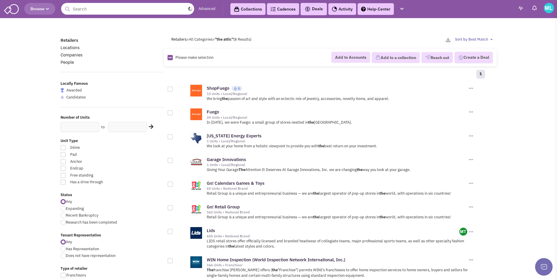
click at [148, 11] on input "text" at bounding box center [127, 9] width 133 height 12
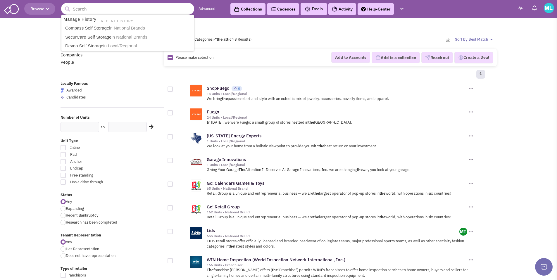
paste input "[EMAIL_ADDRESS][DOMAIN_NAME]"
click at [152, 8] on input "shryszko@compassselfstorage.com" at bounding box center [127, 9] width 133 height 12
type input "park cities self storage"
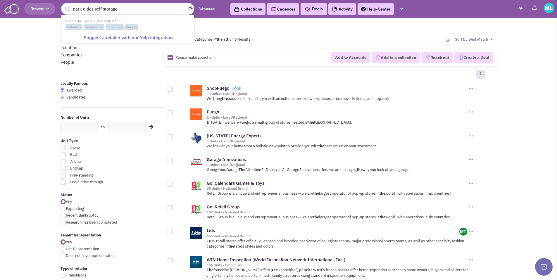
click at [63, 5] on button "submit" at bounding box center [67, 9] width 9 height 9
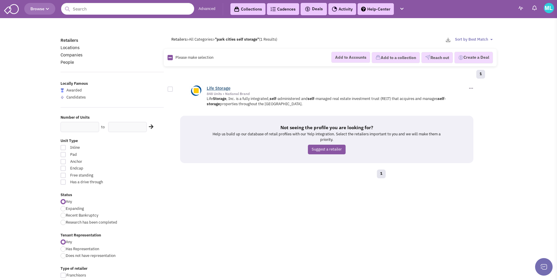
click at [216, 87] on link "Life Storage" at bounding box center [219, 88] width 24 height 6
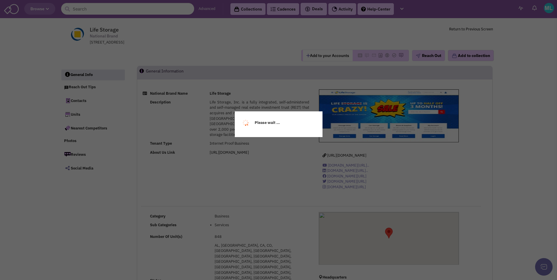
select select
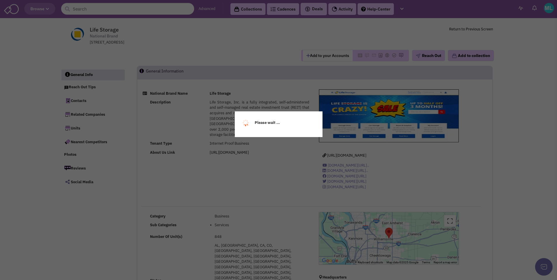
select select
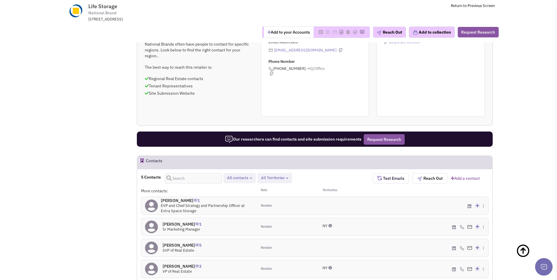
scroll to position [317, 0]
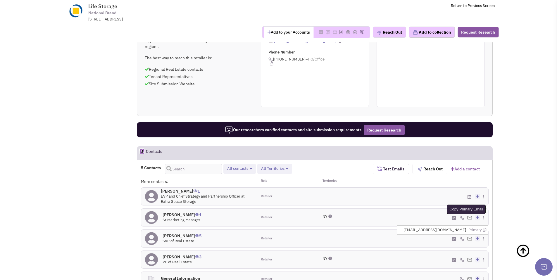
click at [484, 228] on icon at bounding box center [484, 230] width 3 height 4
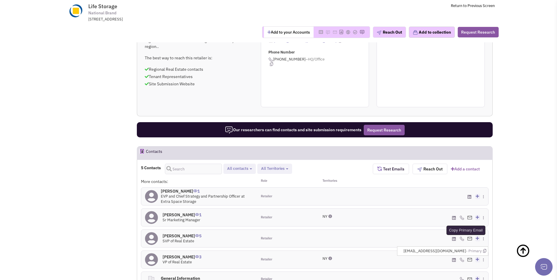
click at [484, 249] on icon at bounding box center [484, 251] width 3 height 4
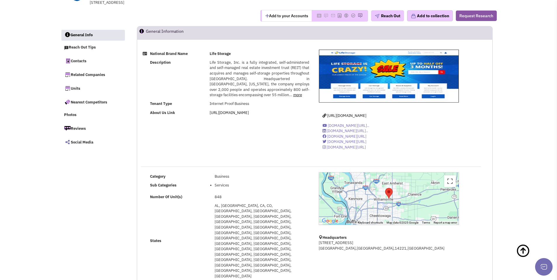
scroll to position [0, 0]
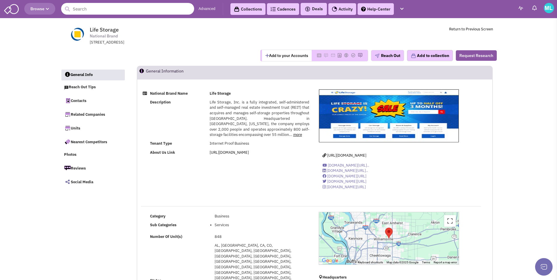
click at [123, 13] on input "text" at bounding box center [127, 9] width 133 height 12
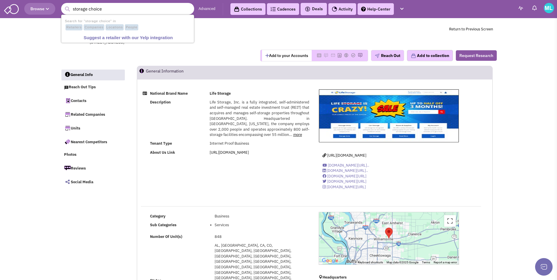
type input "storage choice"
click at [63, 5] on button "submit" at bounding box center [67, 9] width 9 height 9
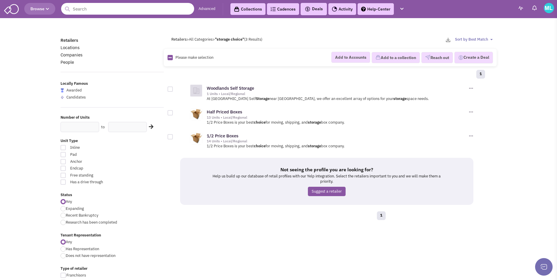
click at [103, 8] on input "text" at bounding box center [127, 9] width 133 height 12
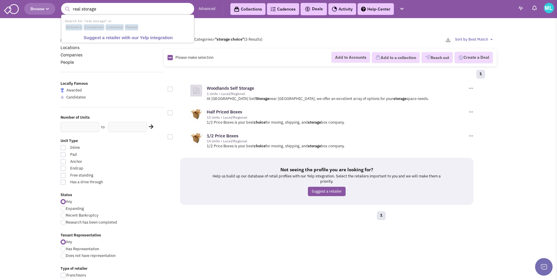
type input "real storage"
click at [63, 5] on button "submit" at bounding box center [67, 9] width 9 height 9
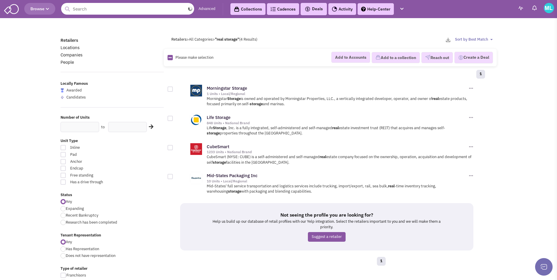
click at [127, 13] on input "text" at bounding box center [127, 9] width 133 height 12
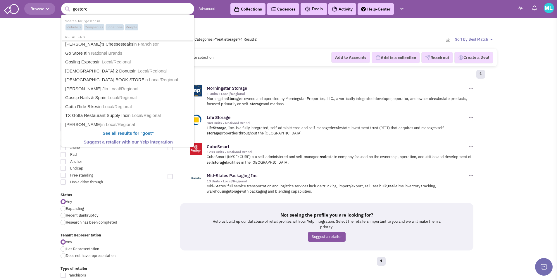
type input "gostoreit"
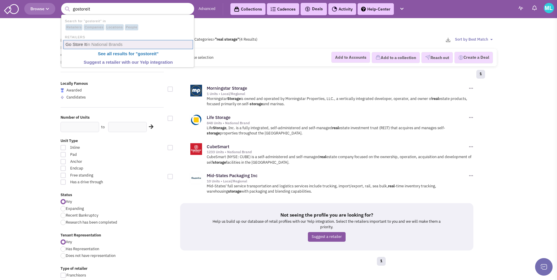
click at [77, 45] on link "Go Store It in National Brands" at bounding box center [128, 44] width 130 height 9
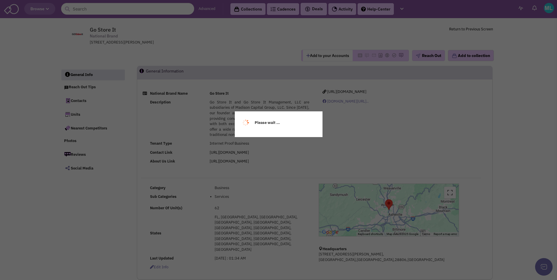
select select
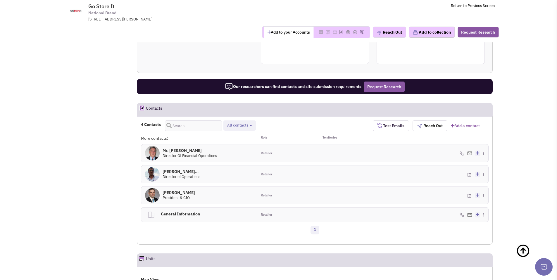
scroll to position [305, 0]
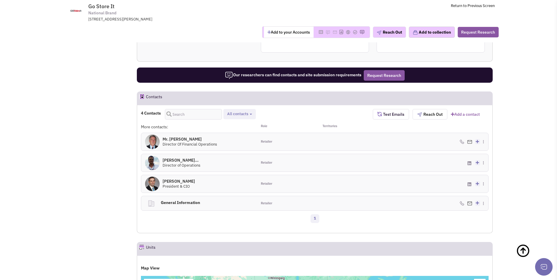
click at [175, 158] on h4 "Mr. Stephen Makepe... 0" at bounding box center [182, 160] width 38 height 5
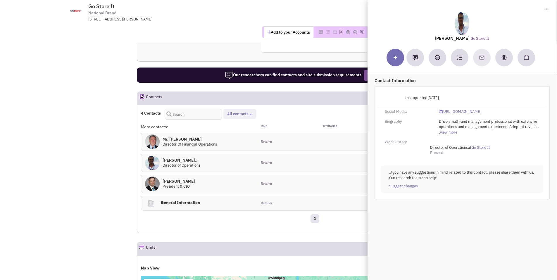
drag, startPoint x: 111, startPoint y: 140, endPoint x: 148, endPoint y: 146, distance: 37.2
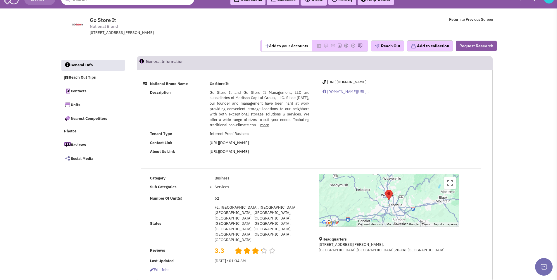
scroll to position [0, 0]
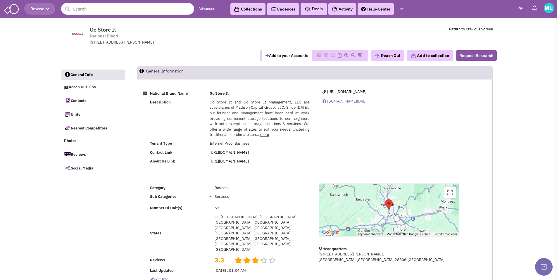
click at [129, 6] on input "text" at bounding box center [127, 9] width 133 height 12
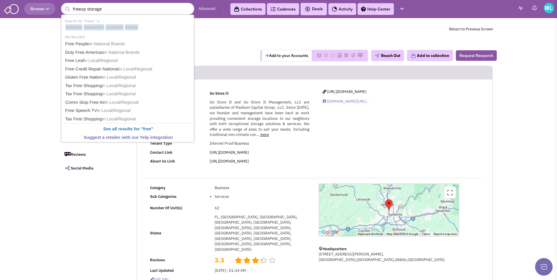
type input "freeup storage"
click at [63, 5] on button "submit" at bounding box center [67, 9] width 9 height 9
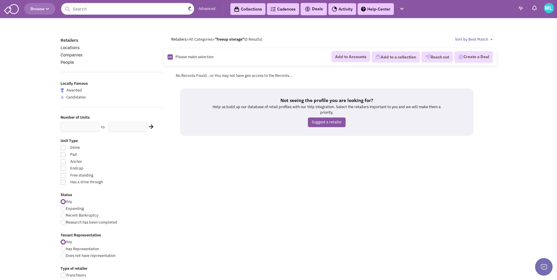
click at [125, 11] on input "text" at bounding box center [127, 9] width 133 height 12
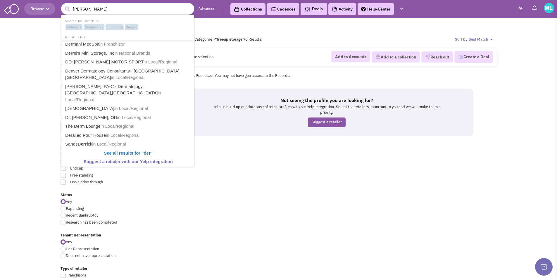
type input "[PERSON_NAME]"
click at [63, 5] on button "submit" at bounding box center [67, 9] width 9 height 9
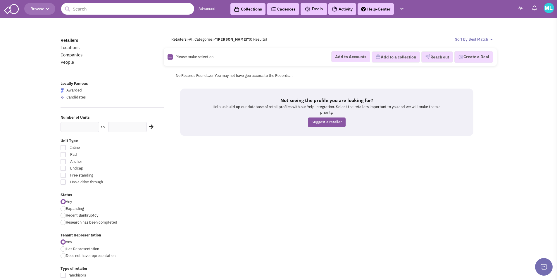
click at [127, 3] on input "text" at bounding box center [127, 9] width 133 height 12
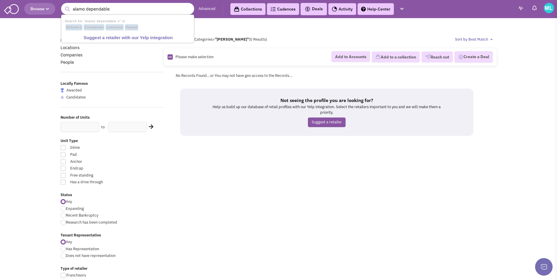
type input "alamo dependable"
click at [63, 5] on button "submit" at bounding box center [67, 9] width 9 height 9
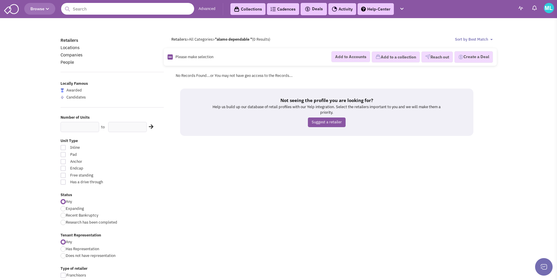
click at [121, 12] on input "text" at bounding box center [127, 9] width 133 height 12
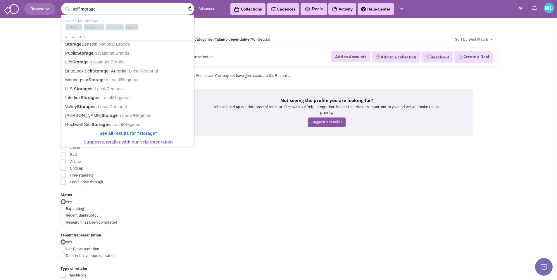
type input "self storage"
click at [63, 5] on button "submit" at bounding box center [67, 9] width 9 height 9
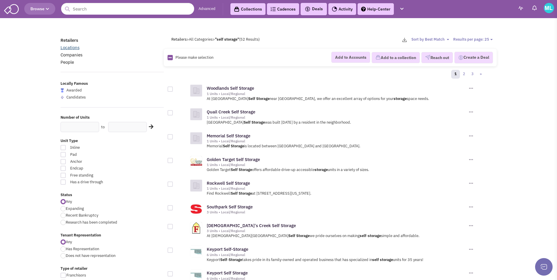
click at [72, 46] on link "Locations" at bounding box center [70, 48] width 19 height 6
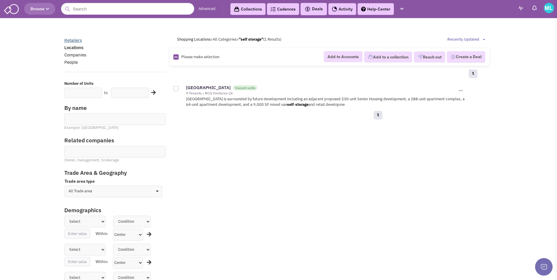
click at [75, 37] on link "Retailers" at bounding box center [73, 40] width 18 height 6
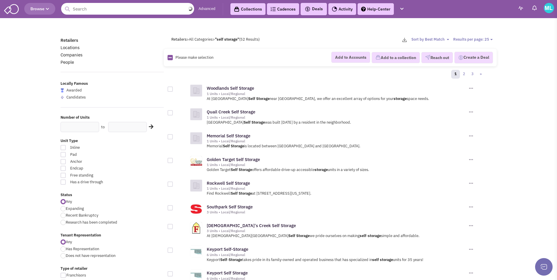
click at [140, 12] on input "text" at bounding box center [127, 9] width 133 height 12
click at [104, 11] on input "boat storage" at bounding box center [127, 9] width 133 height 12
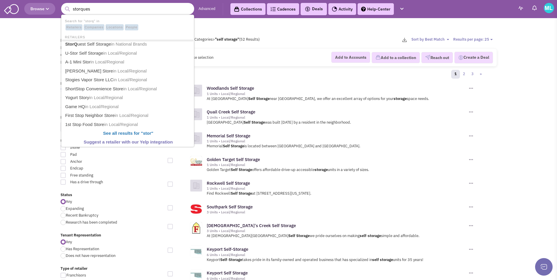
type input "storquest"
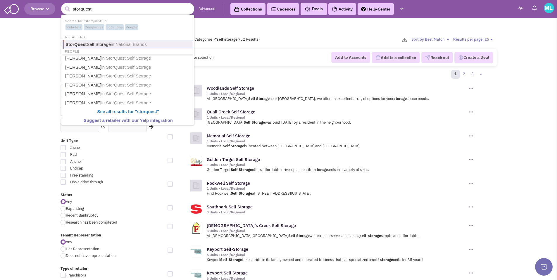
click at [123, 48] on link "StorQuest Self Storage in National Brands" at bounding box center [128, 44] width 130 height 9
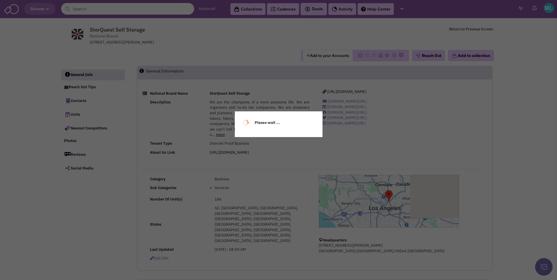
select select
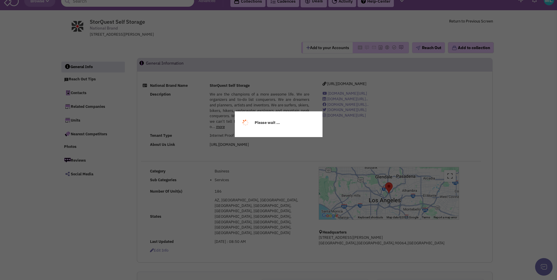
select select
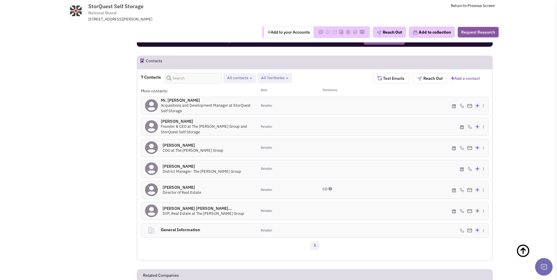
scroll to position [334, 0]
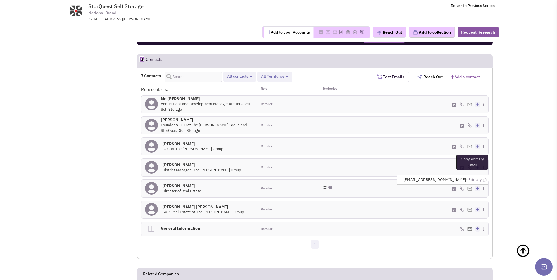
click at [484, 178] on icon at bounding box center [484, 180] width 3 height 4
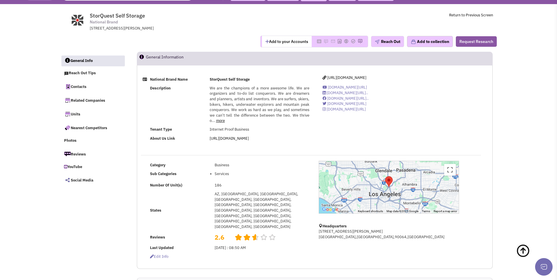
scroll to position [0, 0]
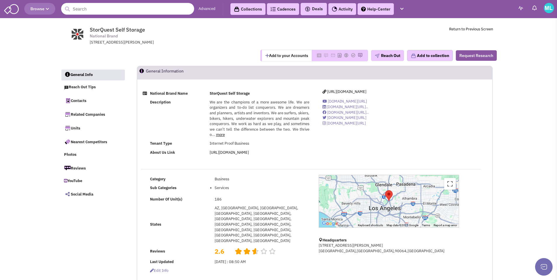
click at [119, 8] on input "text" at bounding box center [127, 9] width 133 height 12
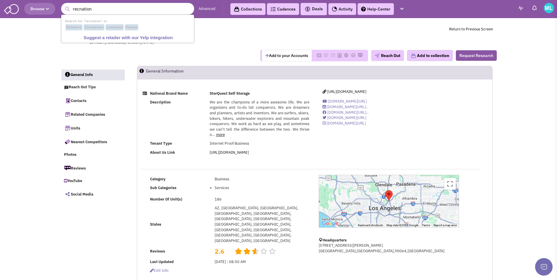
type input "recnation"
